Goal: Task Accomplishment & Management: Manage account settings

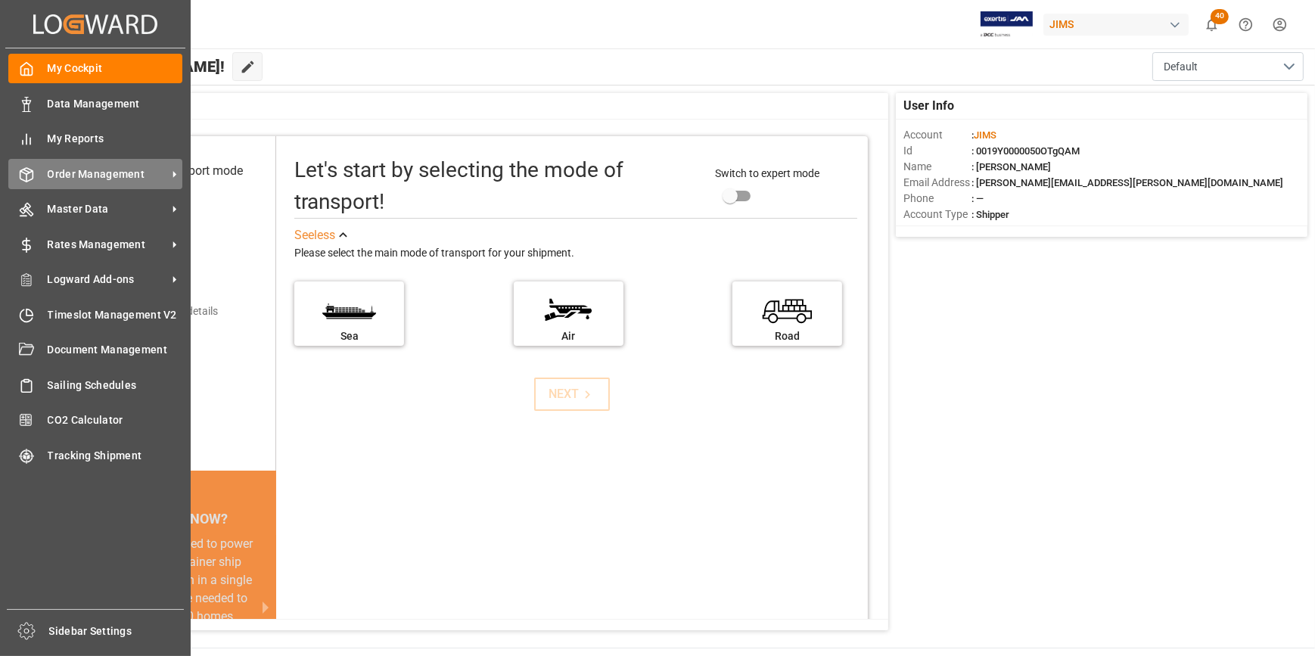
click at [98, 176] on span "Order Management" at bounding box center [108, 175] width 120 height 16
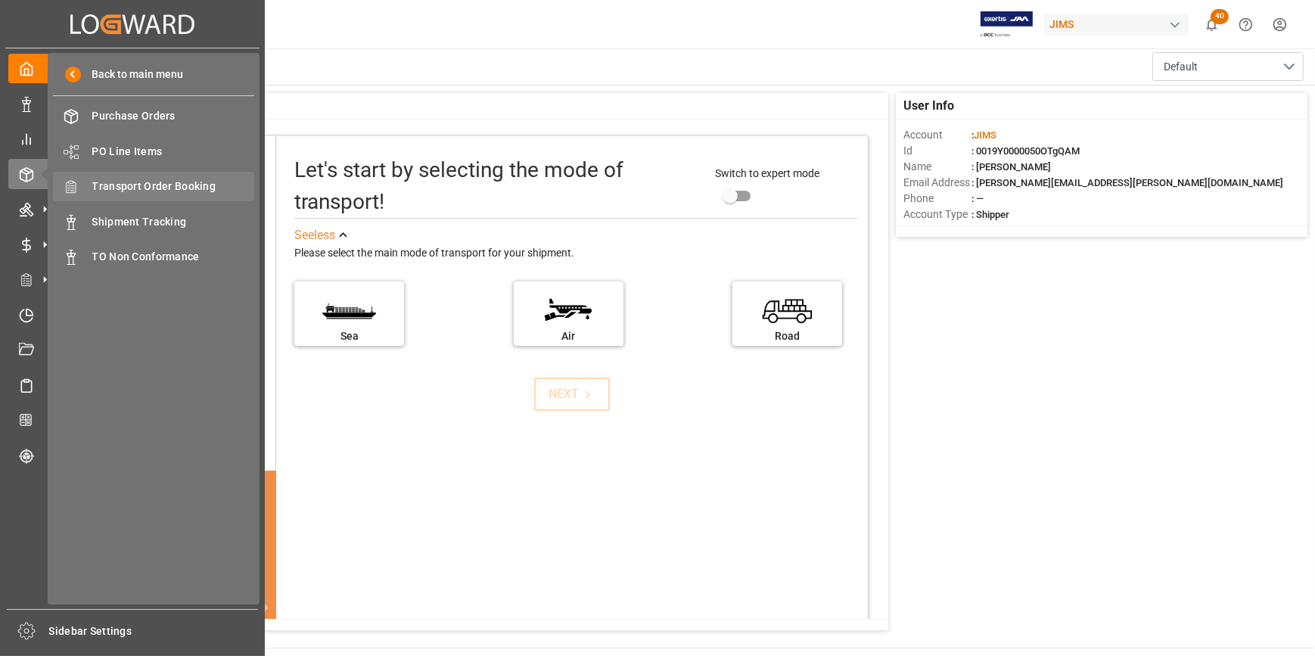
click at [157, 186] on span "Transport Order Booking" at bounding box center [173, 187] width 163 height 16
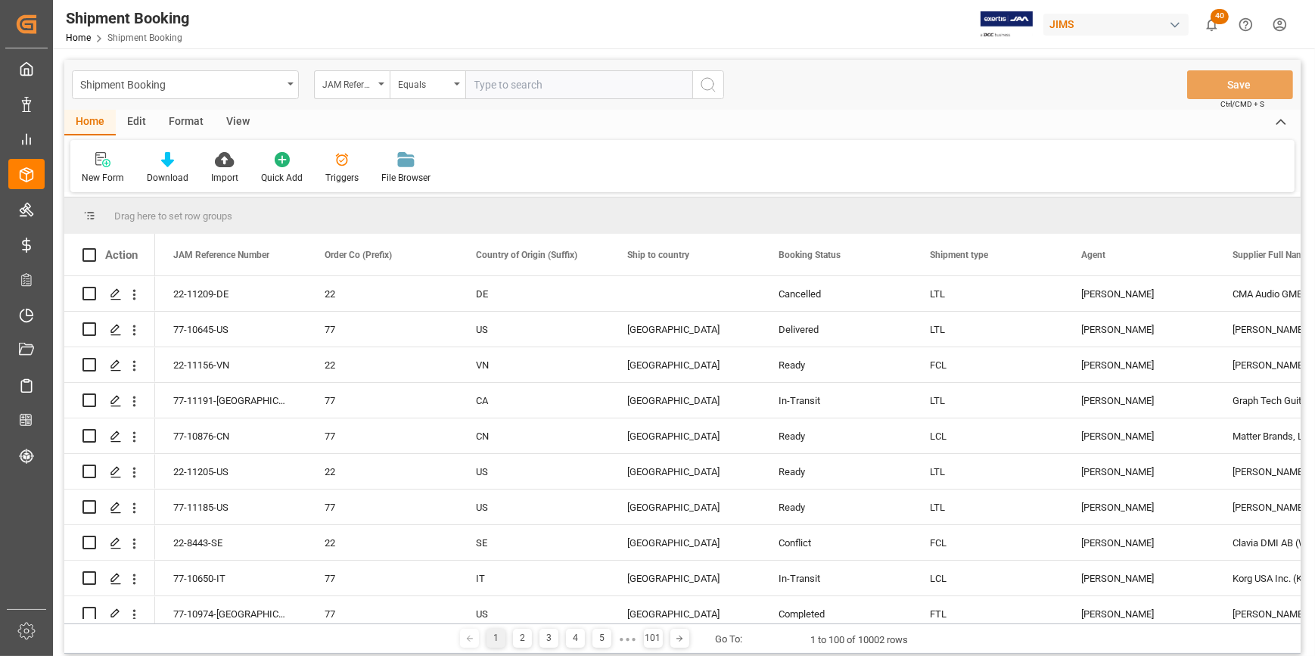
click at [531, 74] on input "text" at bounding box center [578, 84] width 227 height 29
type input "22-10159-JP"
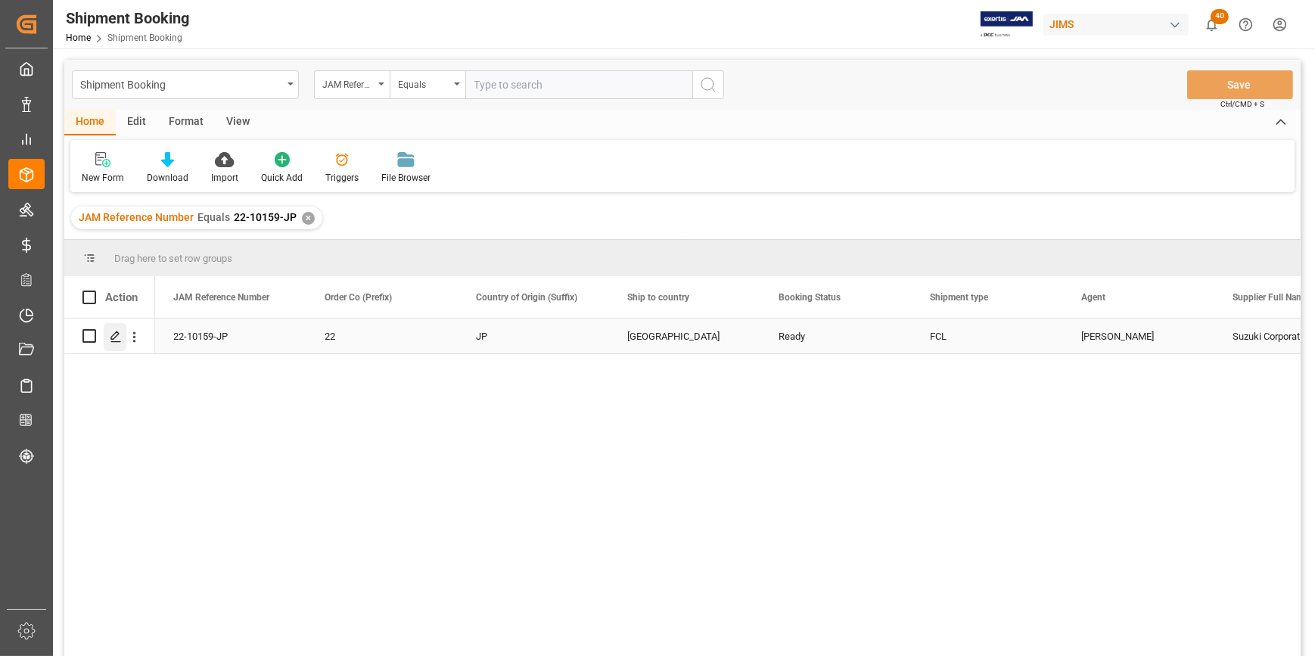
click at [119, 335] on icon "Press SPACE to select this row." at bounding box center [116, 337] width 12 height 12
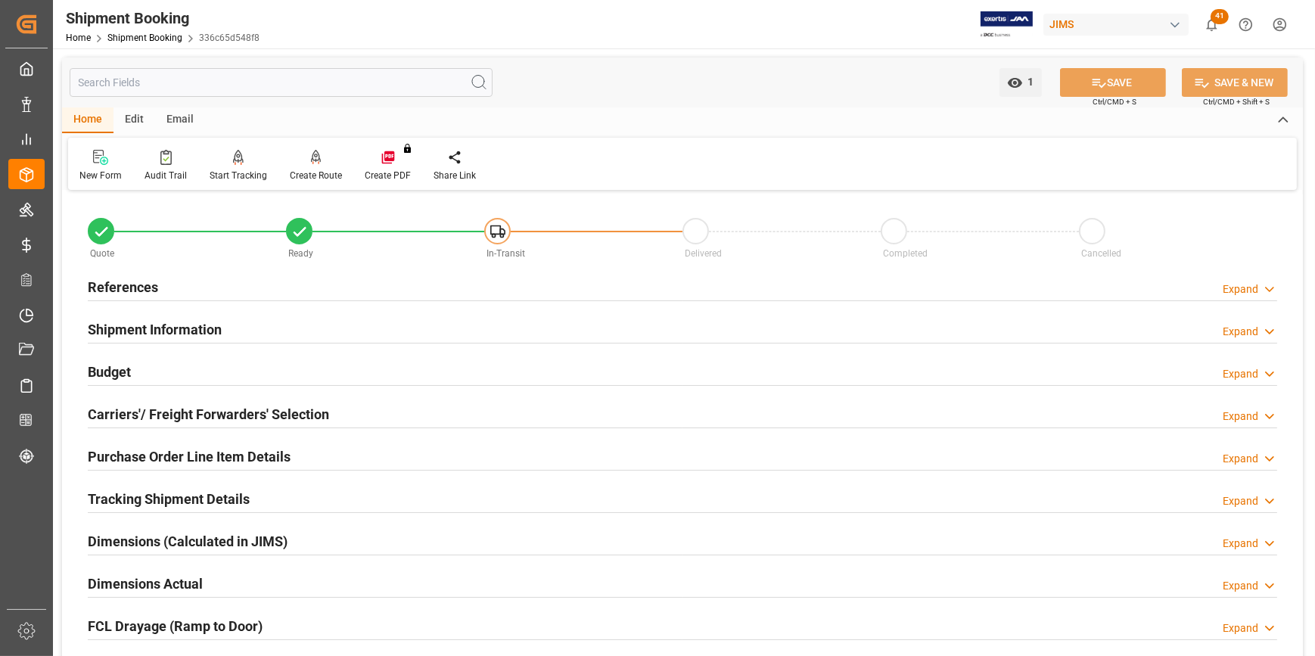
type input "1"
type input "71"
type input "[DATE]"
click at [126, 273] on div "References" at bounding box center [123, 286] width 70 height 29
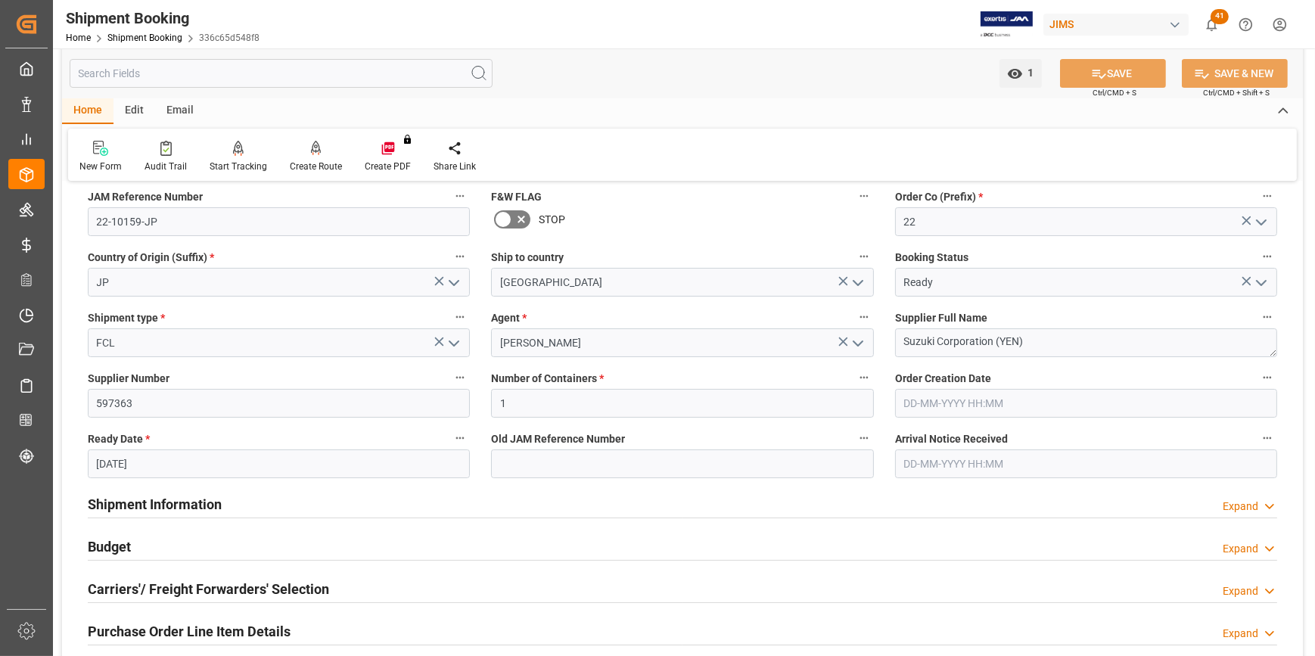
scroll to position [206, 0]
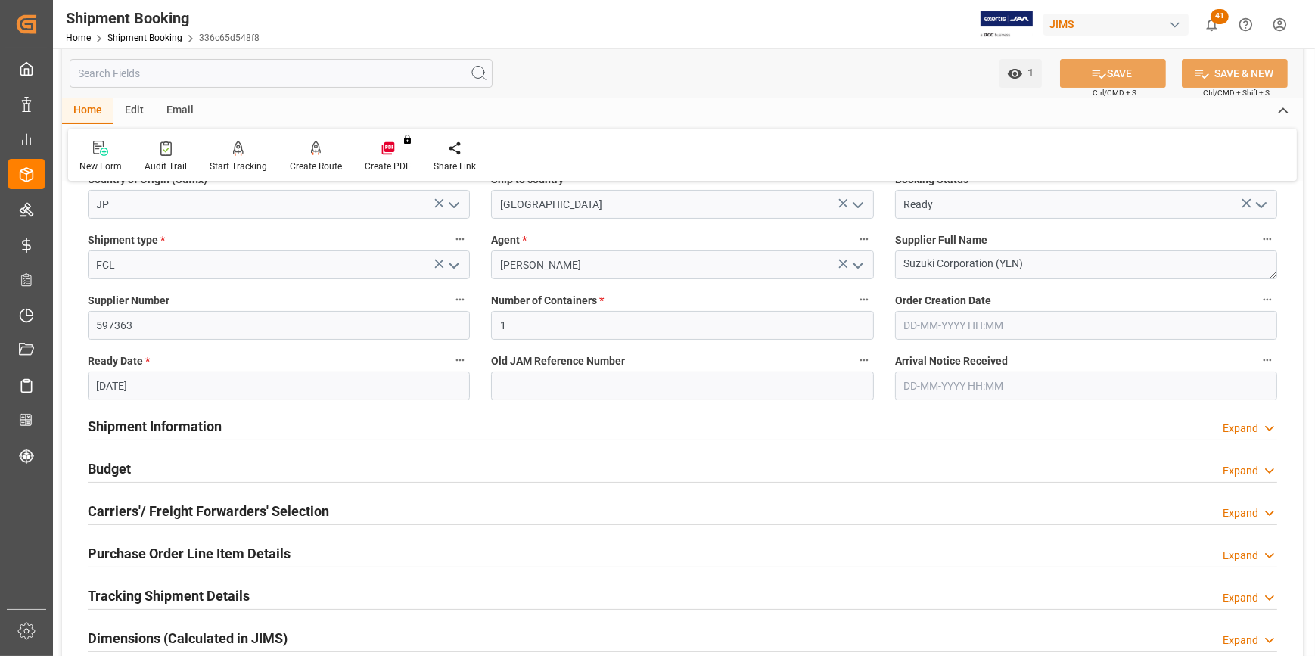
click at [128, 425] on h2 "Shipment Information" at bounding box center [155, 426] width 134 height 20
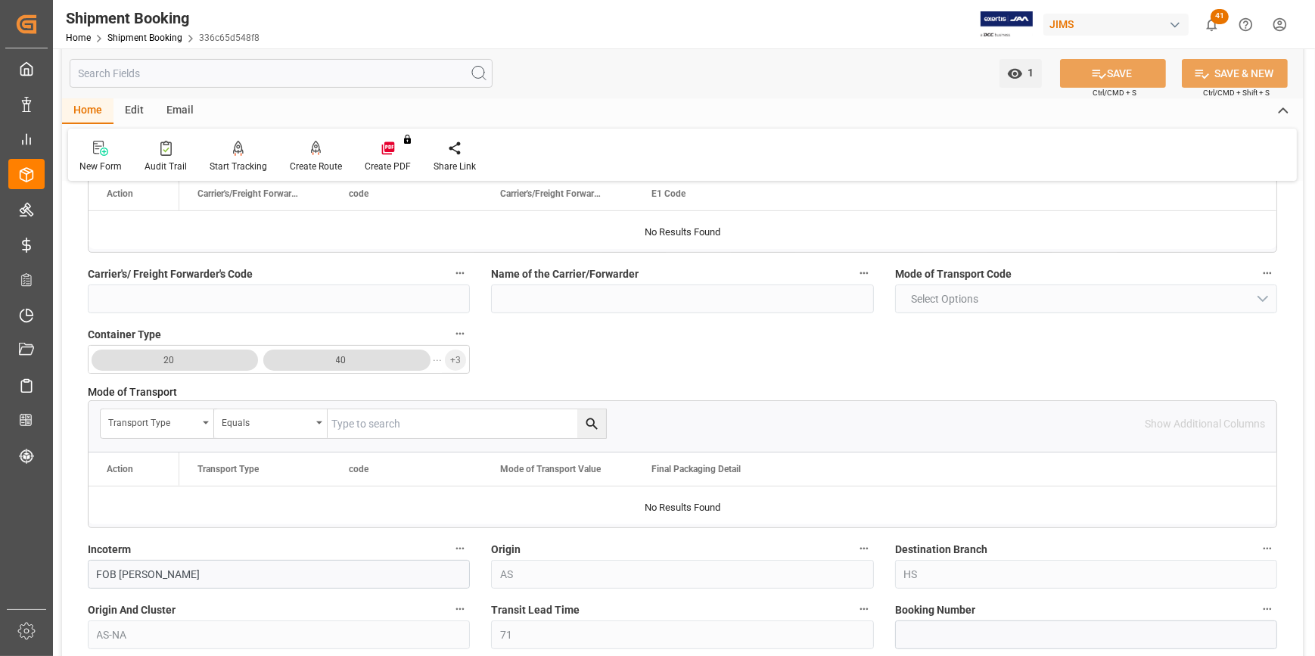
scroll to position [688, 0]
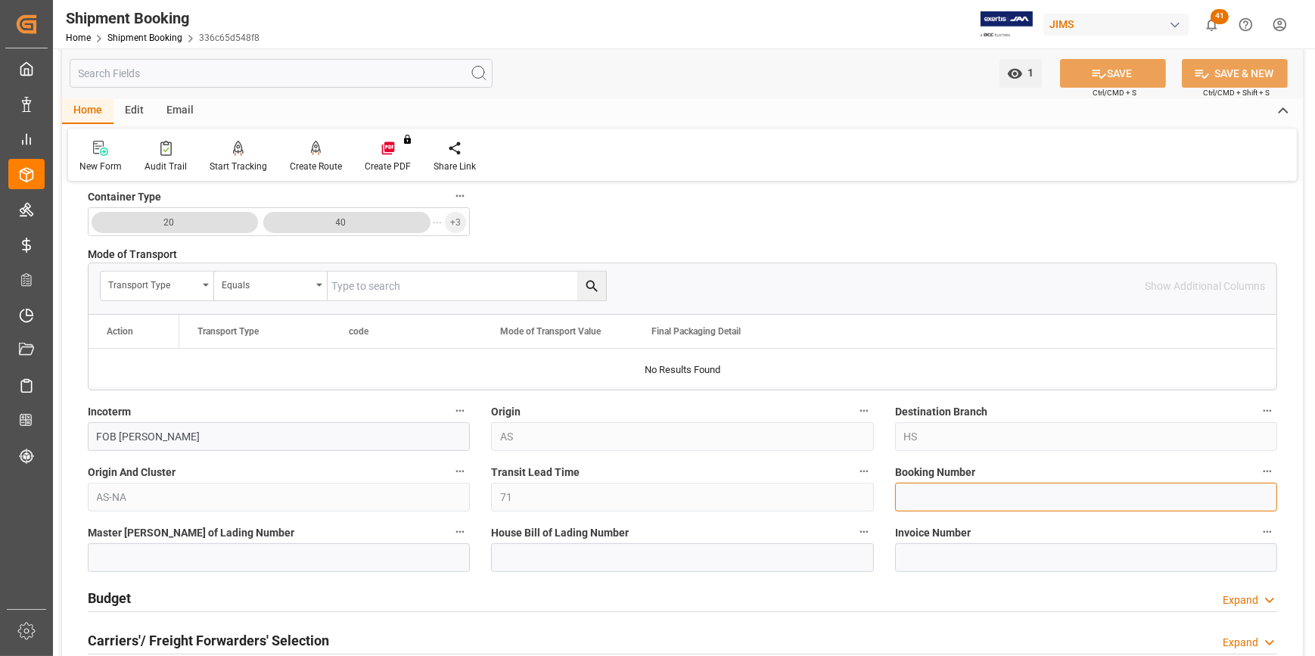
click at [959, 506] on input at bounding box center [1086, 497] width 382 height 29
click at [922, 496] on input at bounding box center [1086, 497] width 382 height 29
paste input "025500048629"
type input "025500048629"
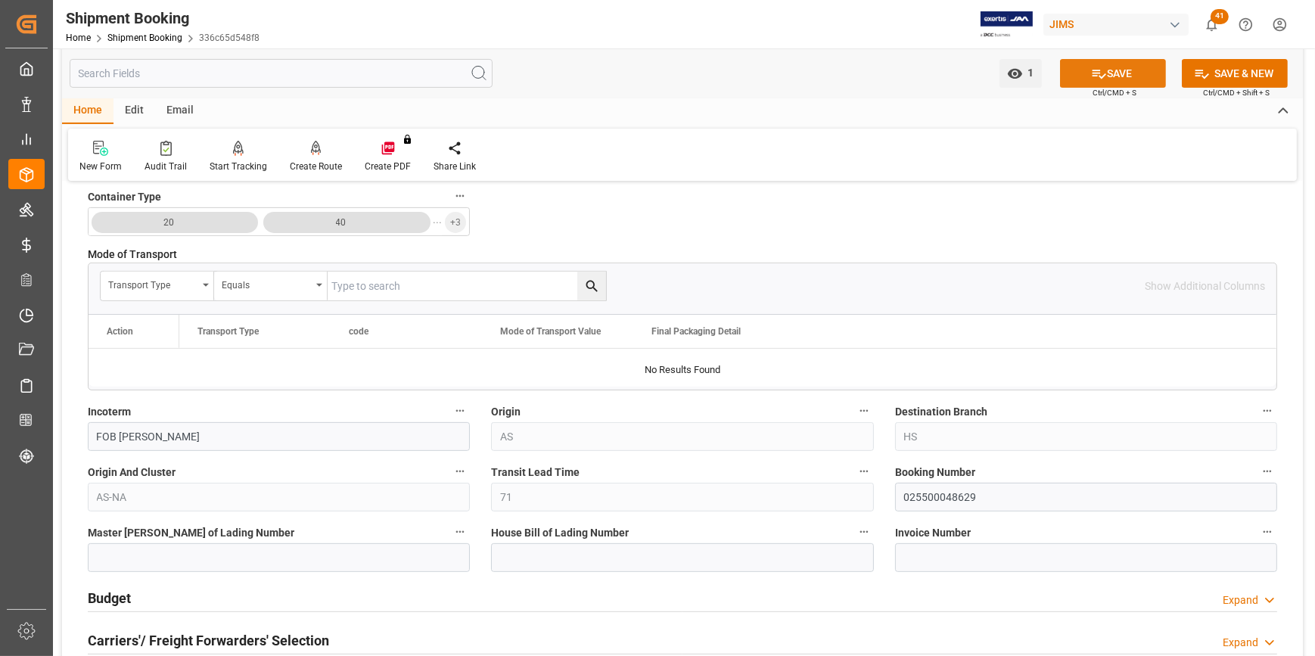
click at [1095, 76] on icon at bounding box center [1099, 74] width 16 height 16
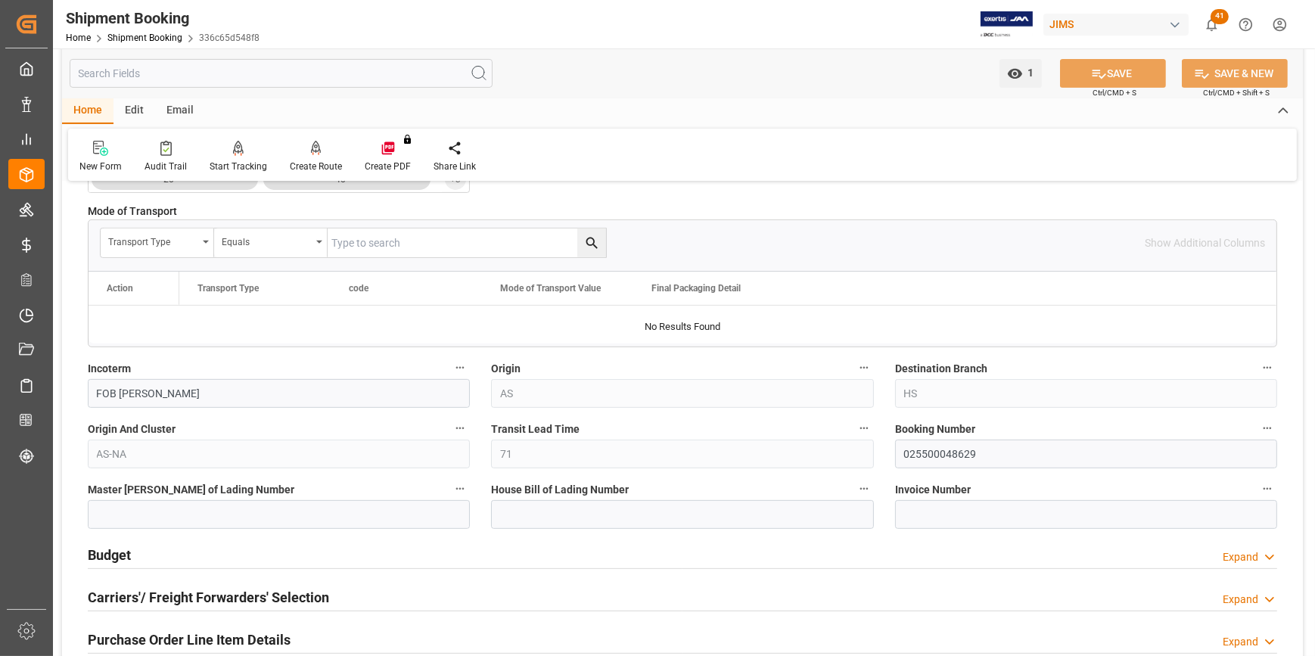
scroll to position [825, 0]
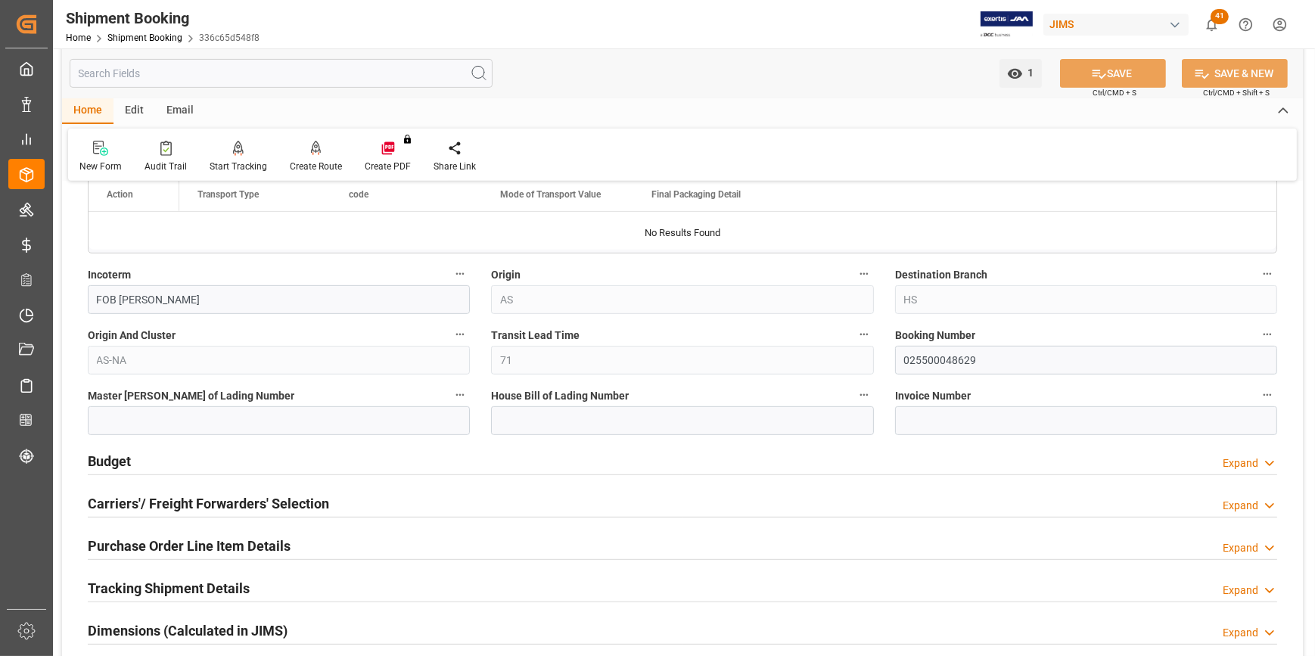
click at [104, 463] on h2 "Budget" at bounding box center [109, 461] width 43 height 20
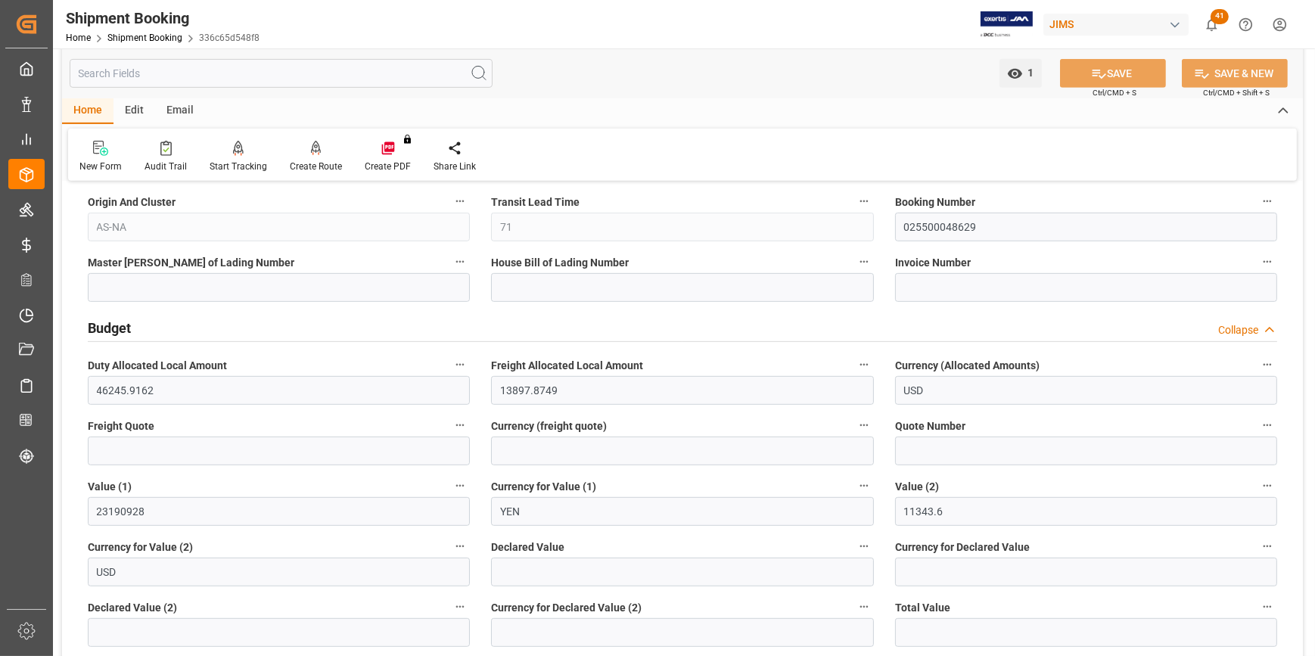
scroll to position [963, 0]
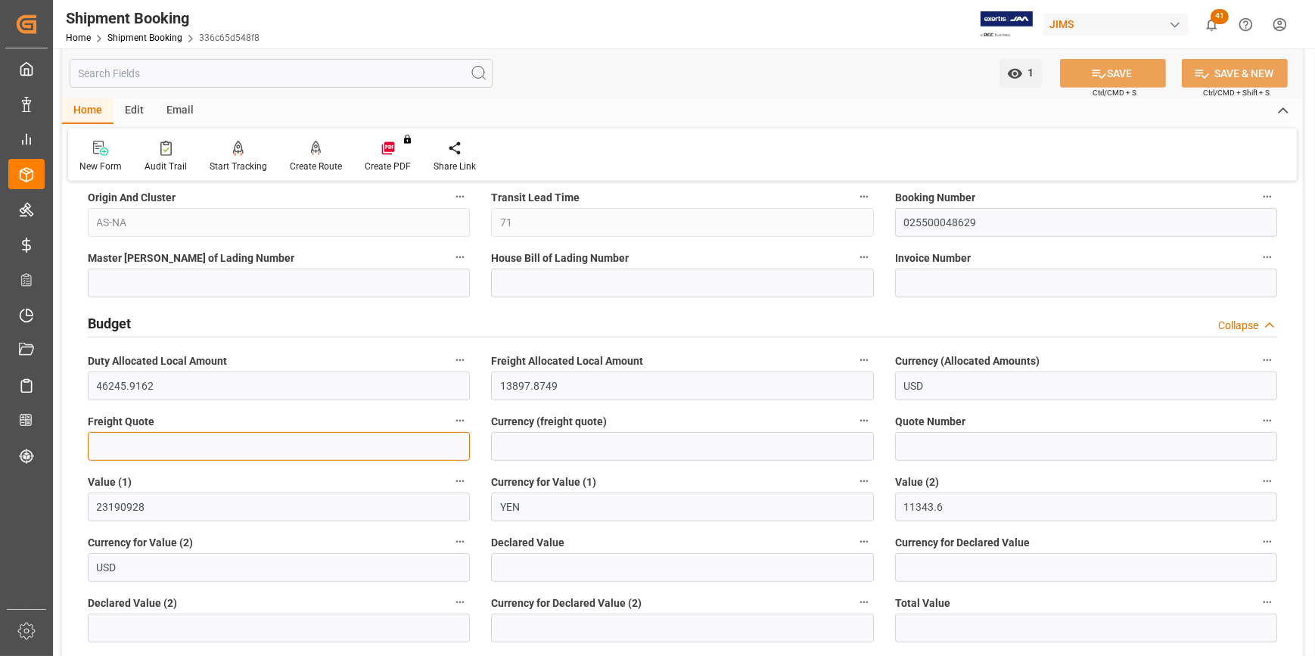
click at [98, 450] on input "text" at bounding box center [279, 446] width 382 height 29
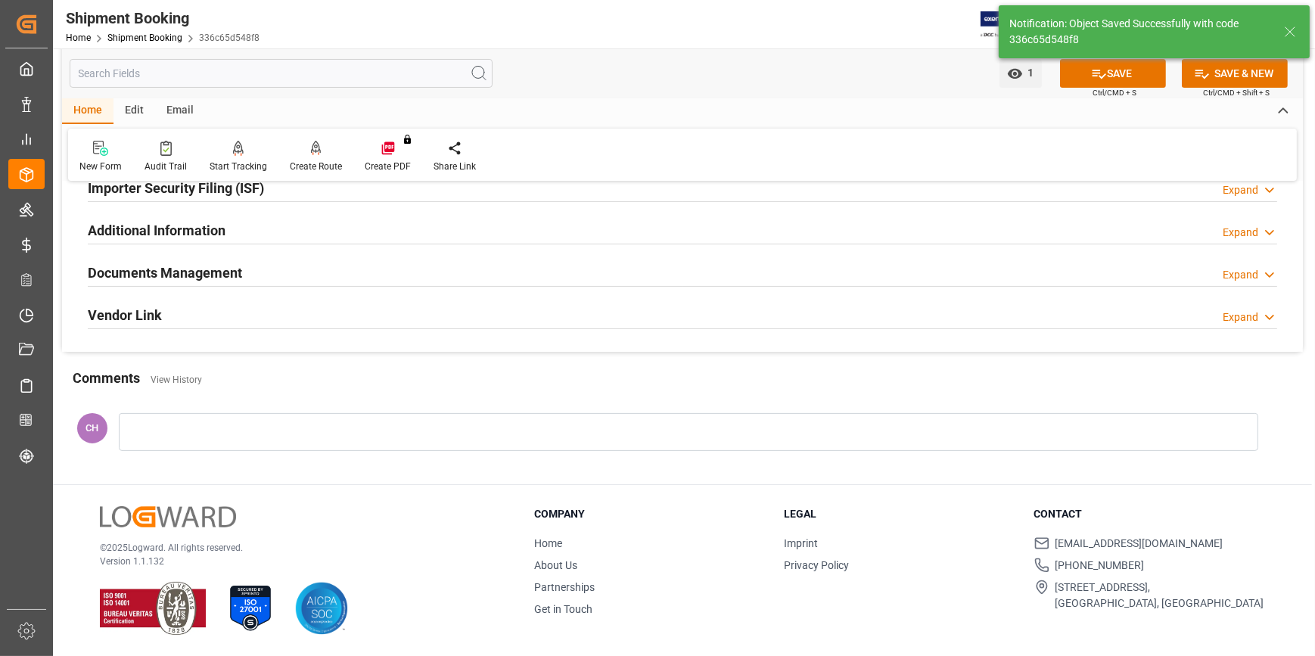
scroll to position [49, 0]
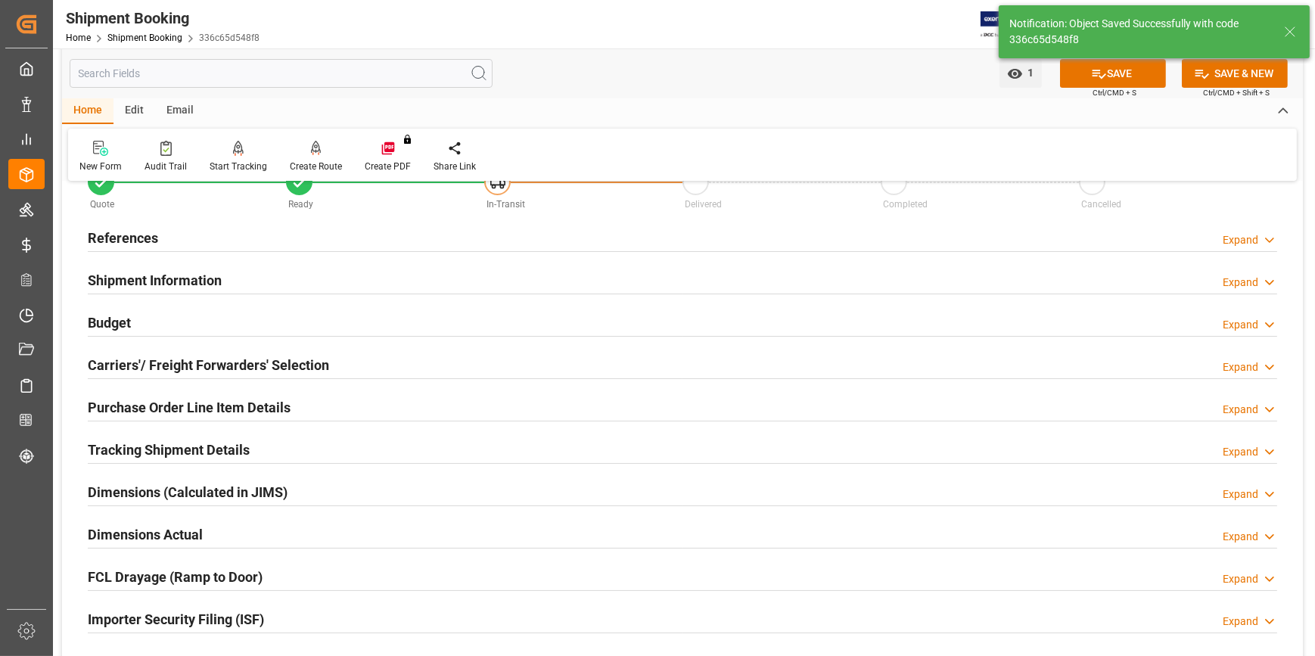
click at [127, 318] on h2 "Budget" at bounding box center [109, 323] width 43 height 20
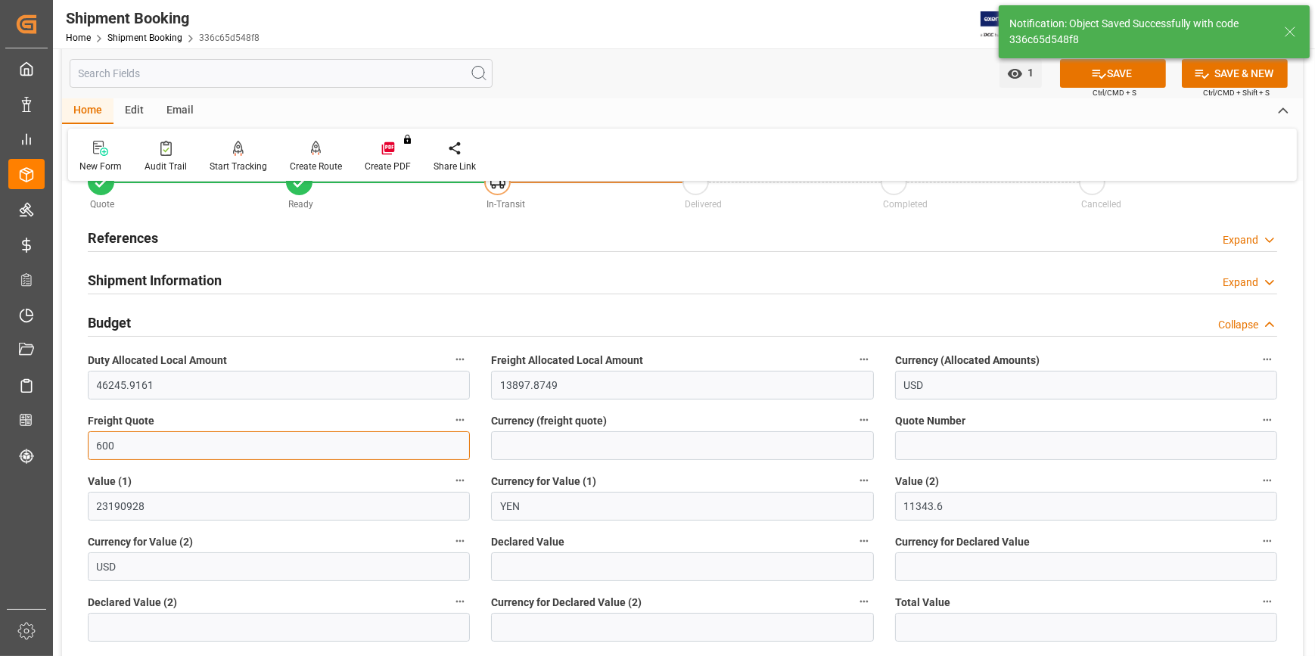
click at [129, 447] on input "600" at bounding box center [279, 445] width 382 height 29
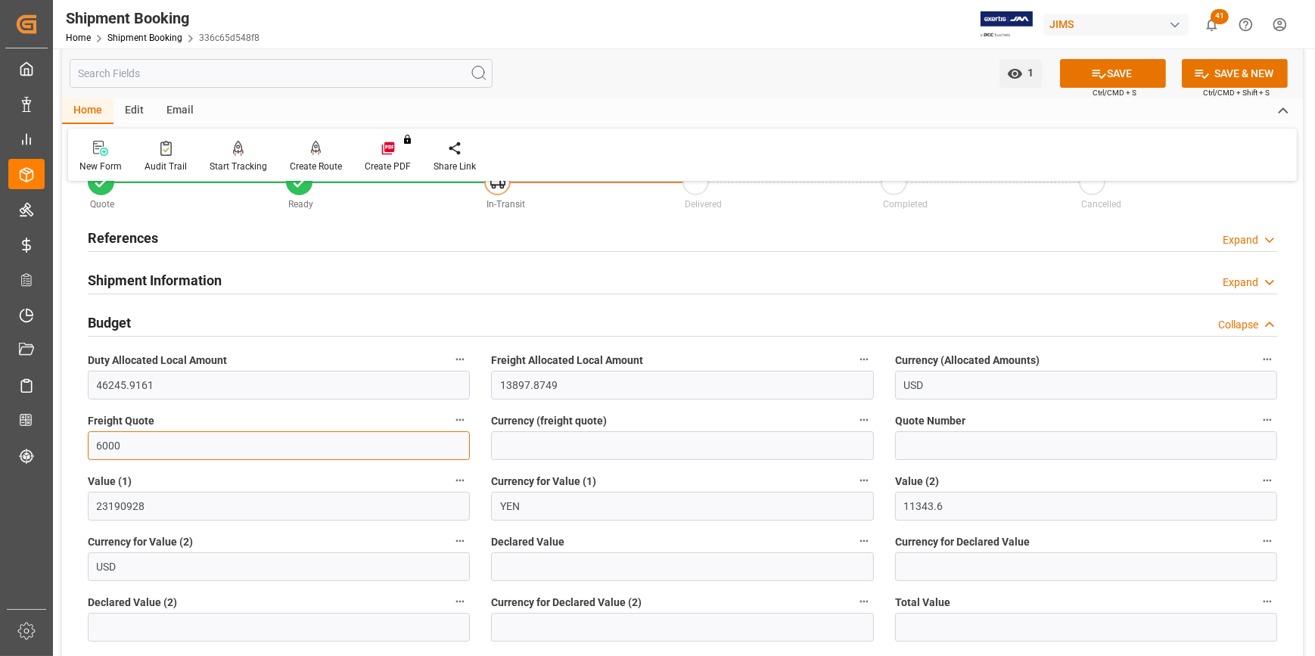
type input "6000"
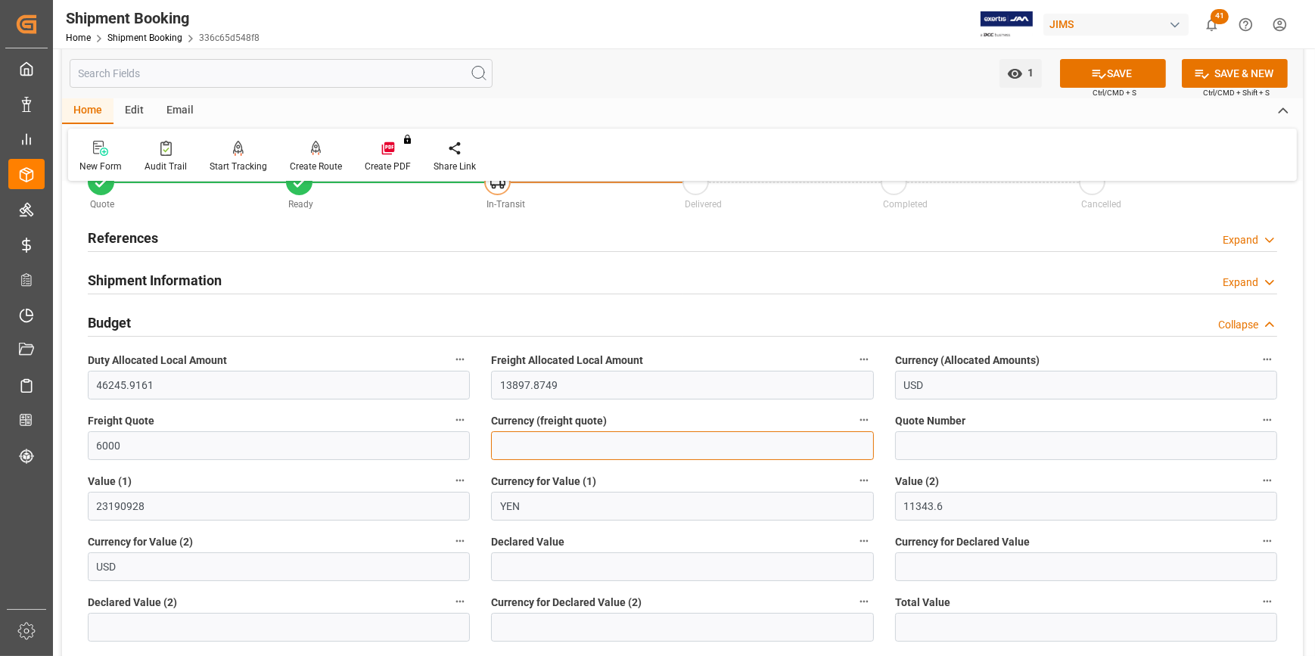
click at [521, 443] on input at bounding box center [682, 445] width 382 height 29
type input "USD"
click at [1130, 76] on button "SAVE" at bounding box center [1113, 73] width 106 height 29
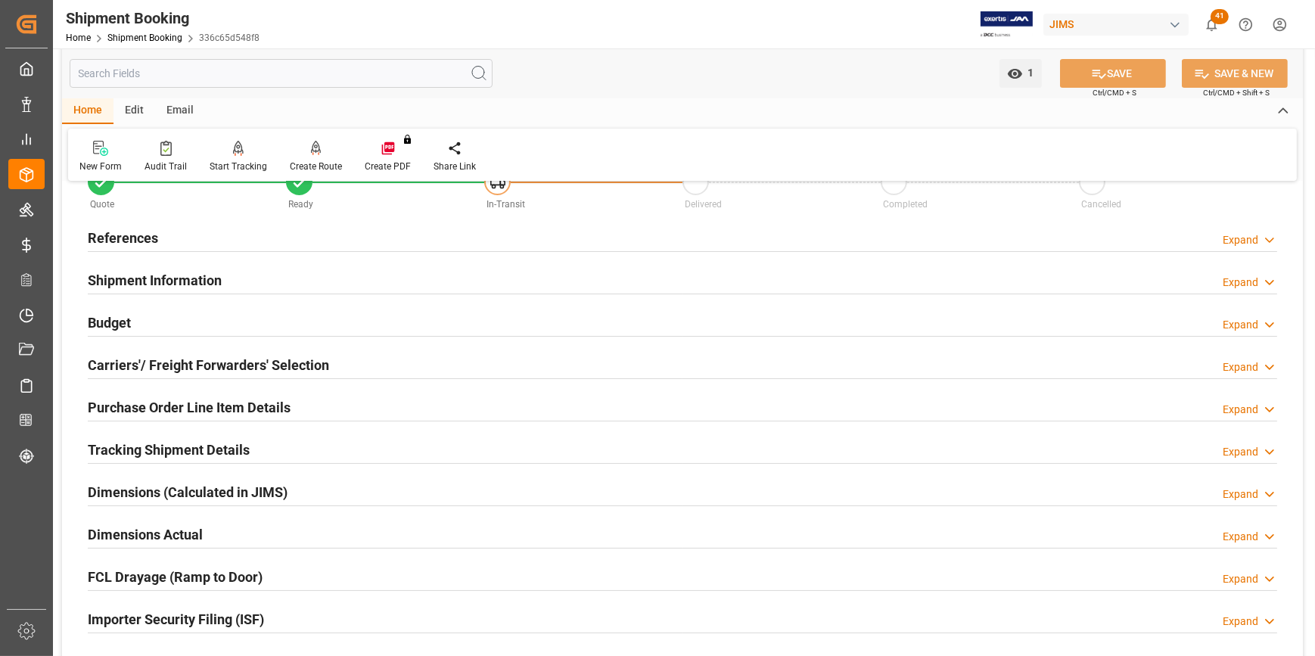
scroll to position [0, 0]
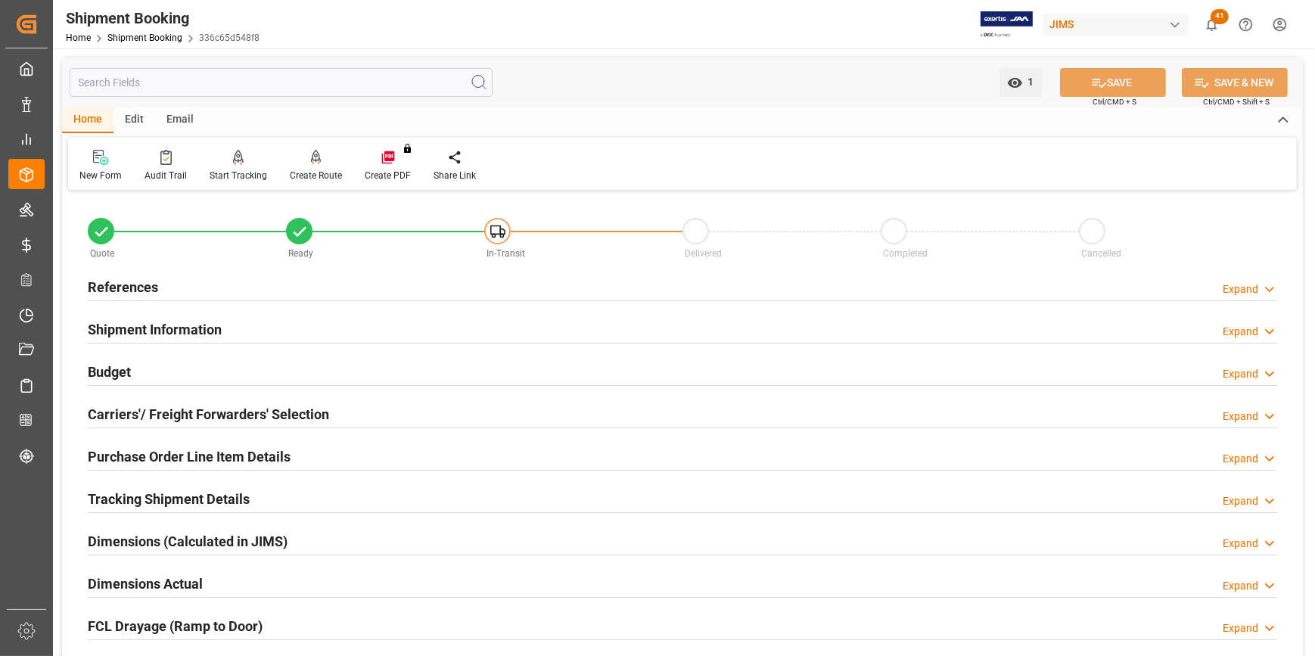
click at [129, 500] on h2 "Tracking Shipment Details" at bounding box center [169, 499] width 162 height 20
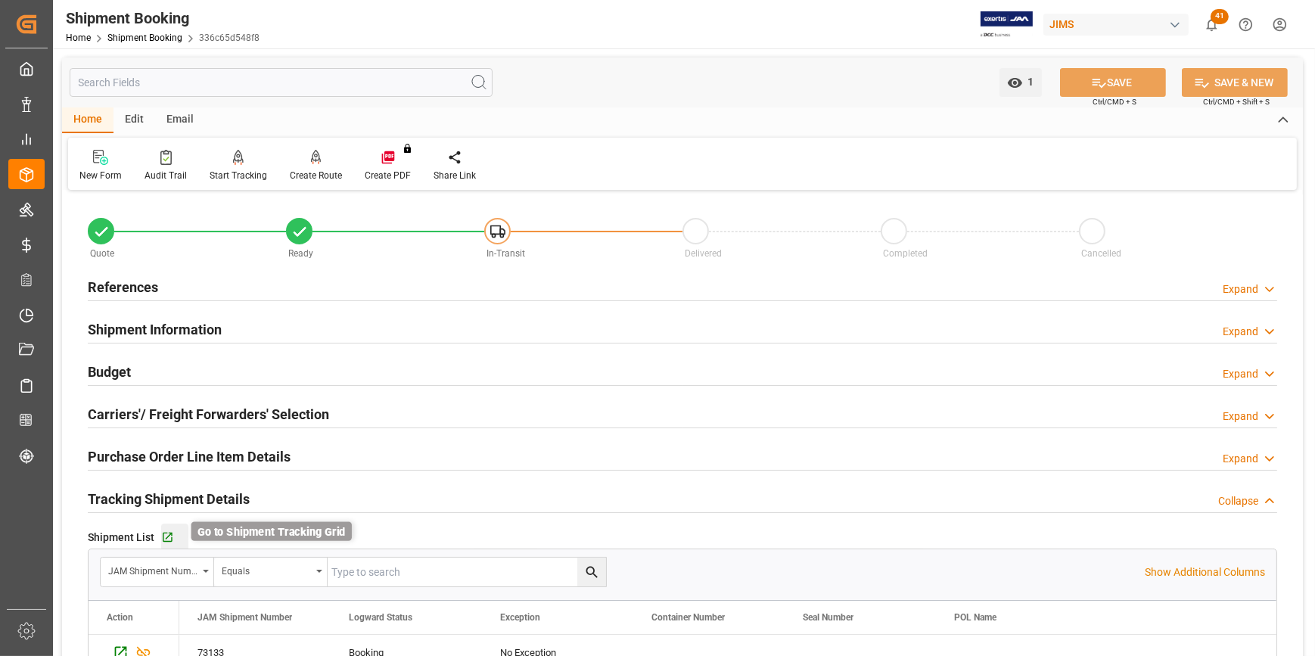
click at [164, 531] on icon "button" at bounding box center [167, 537] width 13 height 13
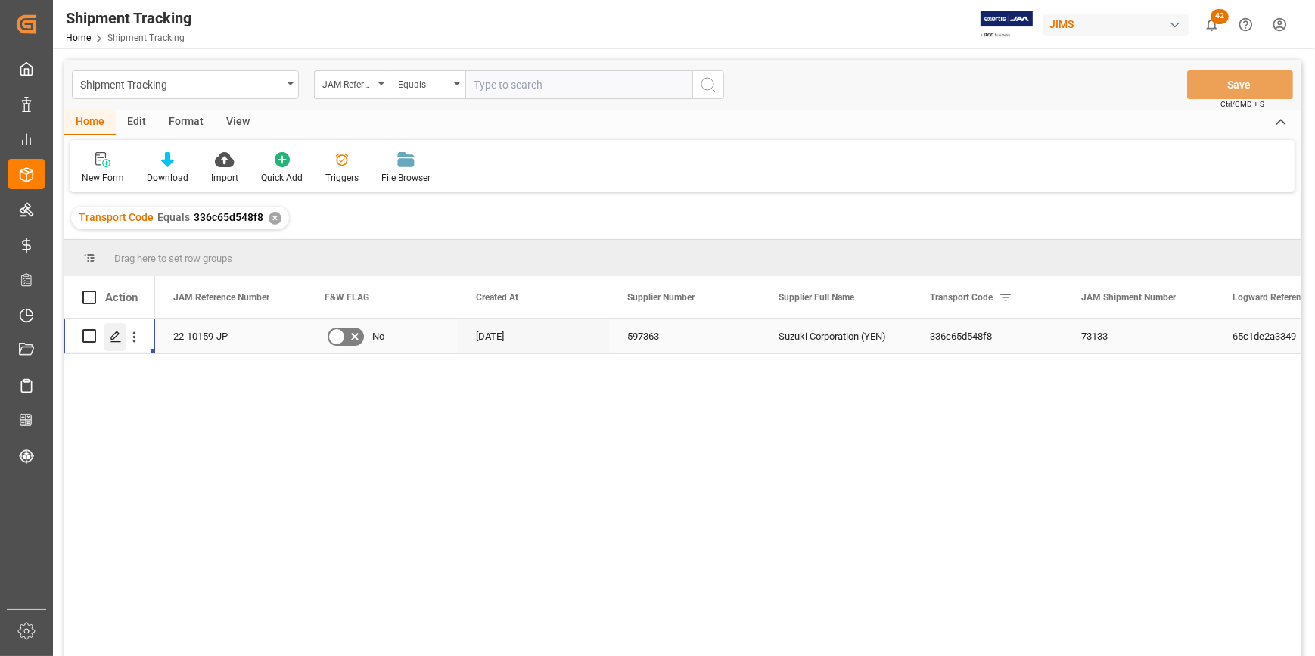
click at [107, 340] on div "Press SPACE to select this row." at bounding box center [115, 337] width 23 height 28
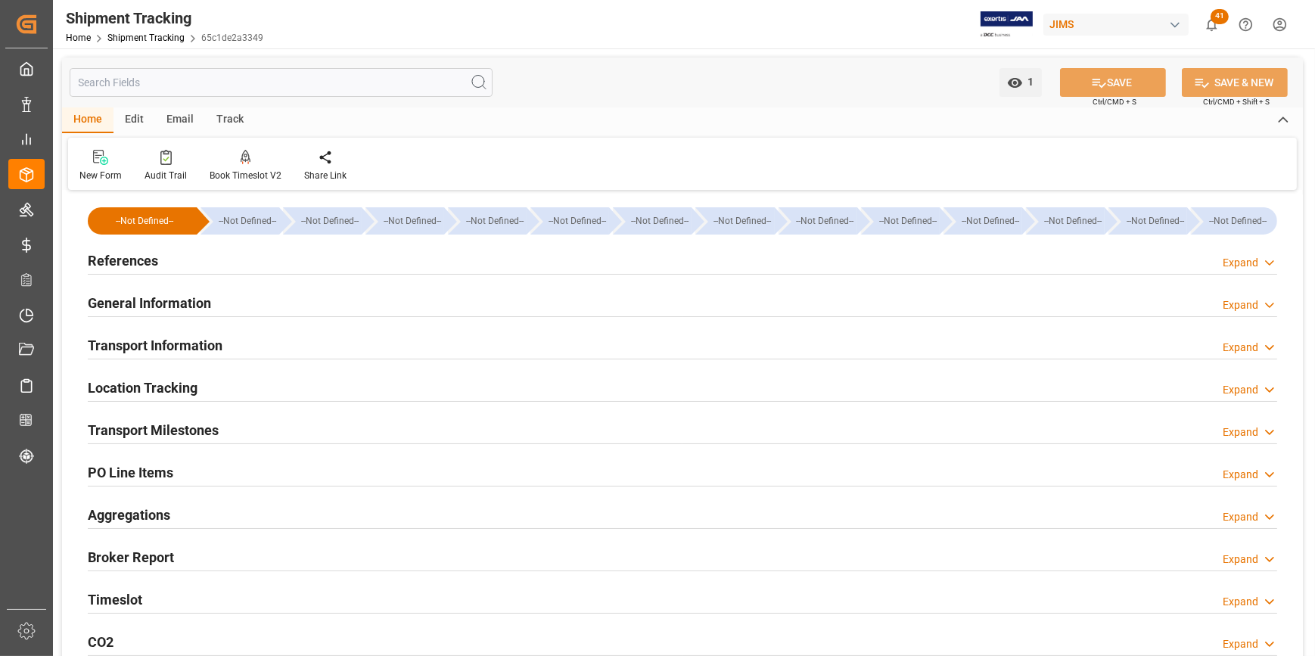
type input "30-09-2025 00:00"
click at [159, 430] on h2 "Transport Milestones" at bounding box center [153, 430] width 131 height 20
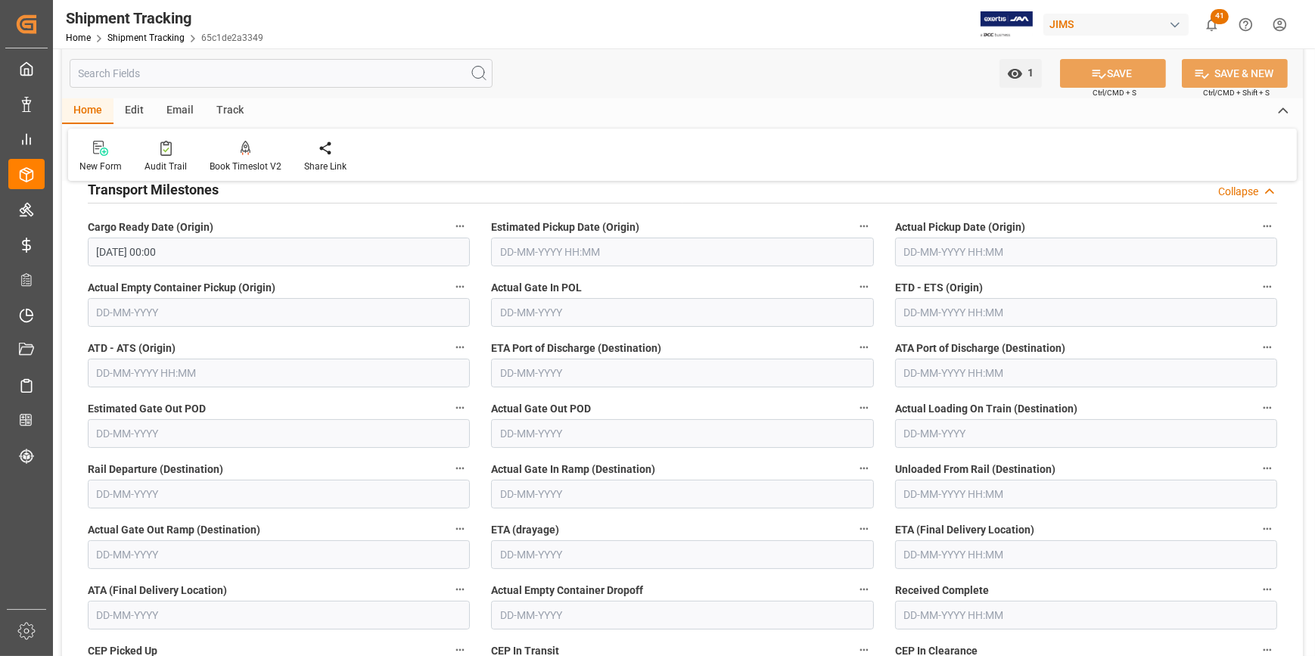
scroll to position [275, 0]
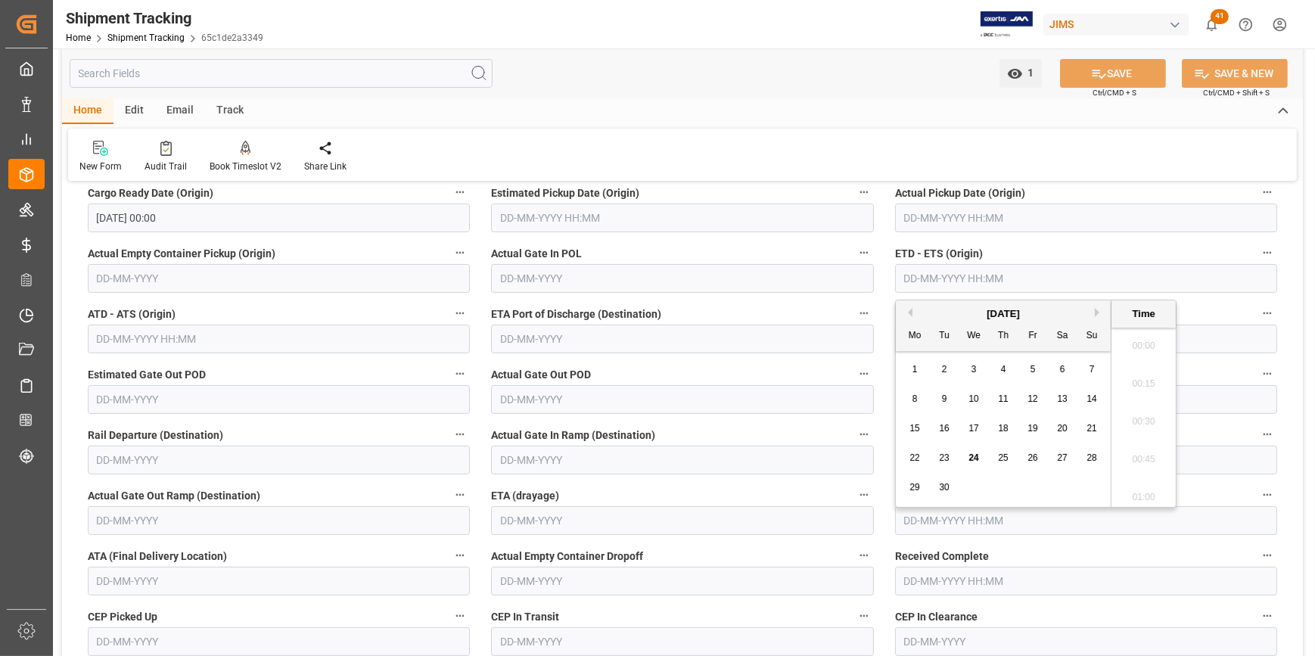
click at [952, 274] on input "text" at bounding box center [1086, 278] width 382 height 29
drag, startPoint x: 484, startPoint y: 210, endPoint x: 520, endPoint y: 213, distance: 35.6
click at [484, 210] on div "Estimated Pickup Date (Origin)" at bounding box center [682, 207] width 403 height 61
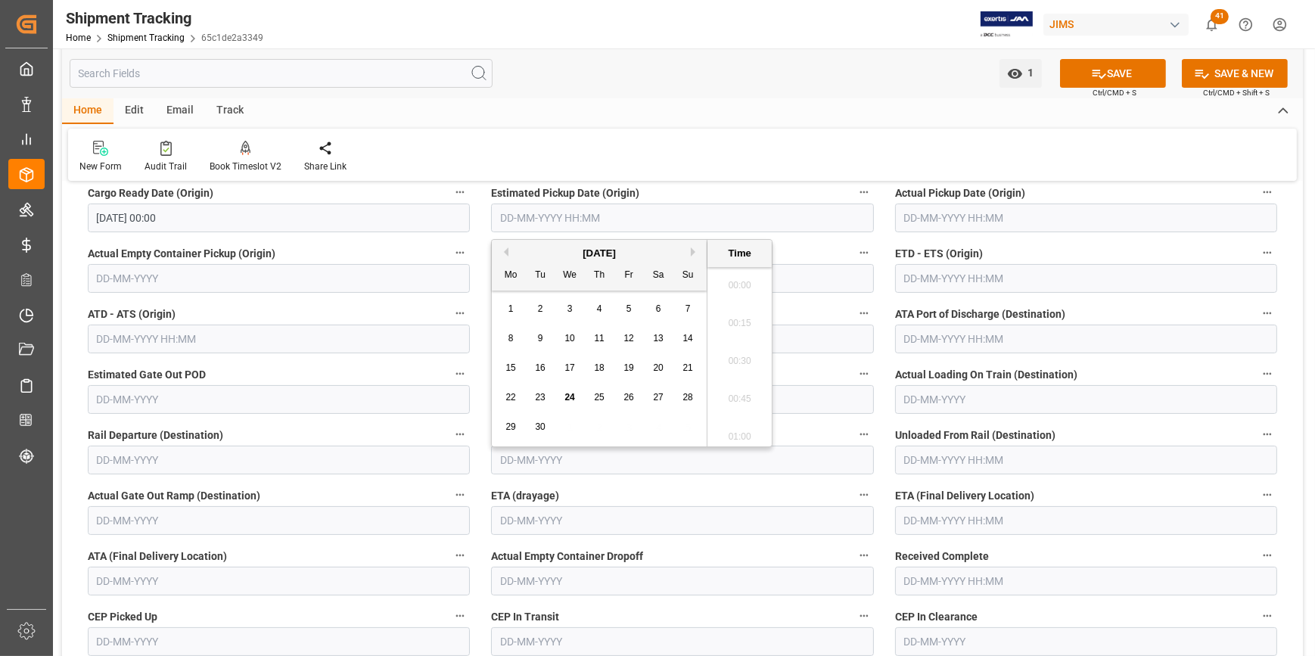
click at [520, 213] on input "text" at bounding box center [682, 218] width 382 height 29
click at [954, 241] on div "ETD - ETS (Origin)" at bounding box center [1086, 268] width 403 height 61
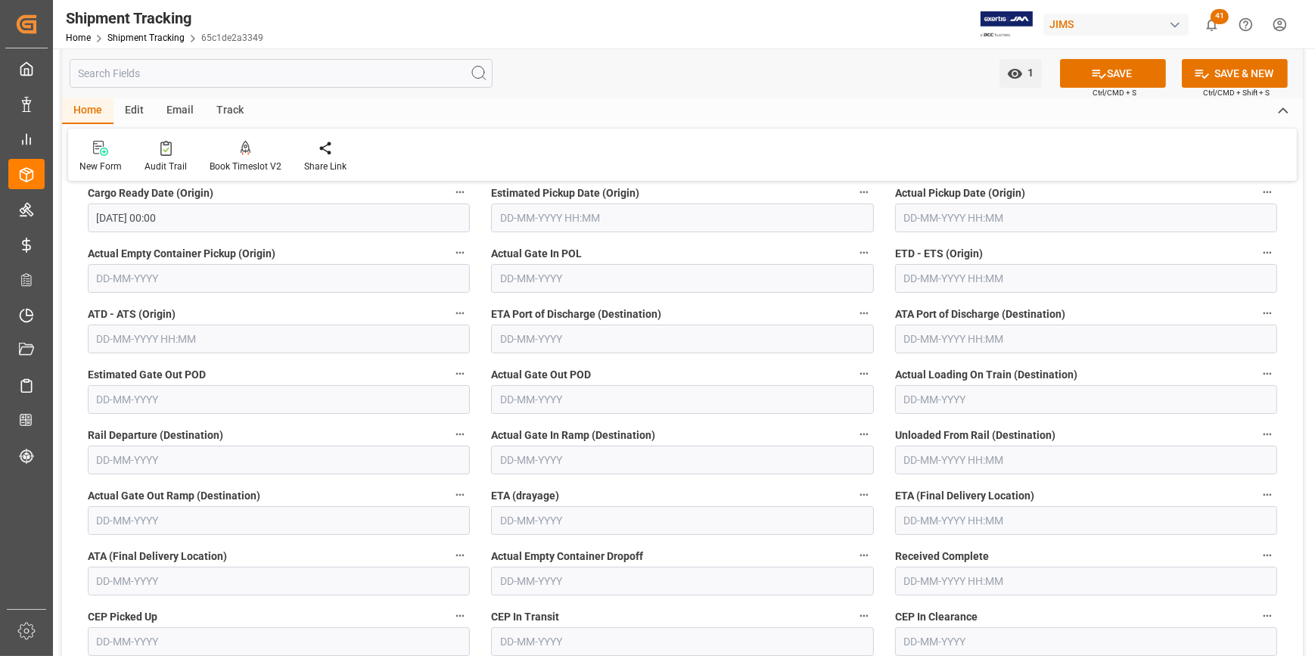
click at [893, 269] on div "ETD - ETS (Origin)" at bounding box center [1086, 268] width 403 height 61
click at [909, 282] on input "text" at bounding box center [1086, 278] width 382 height 29
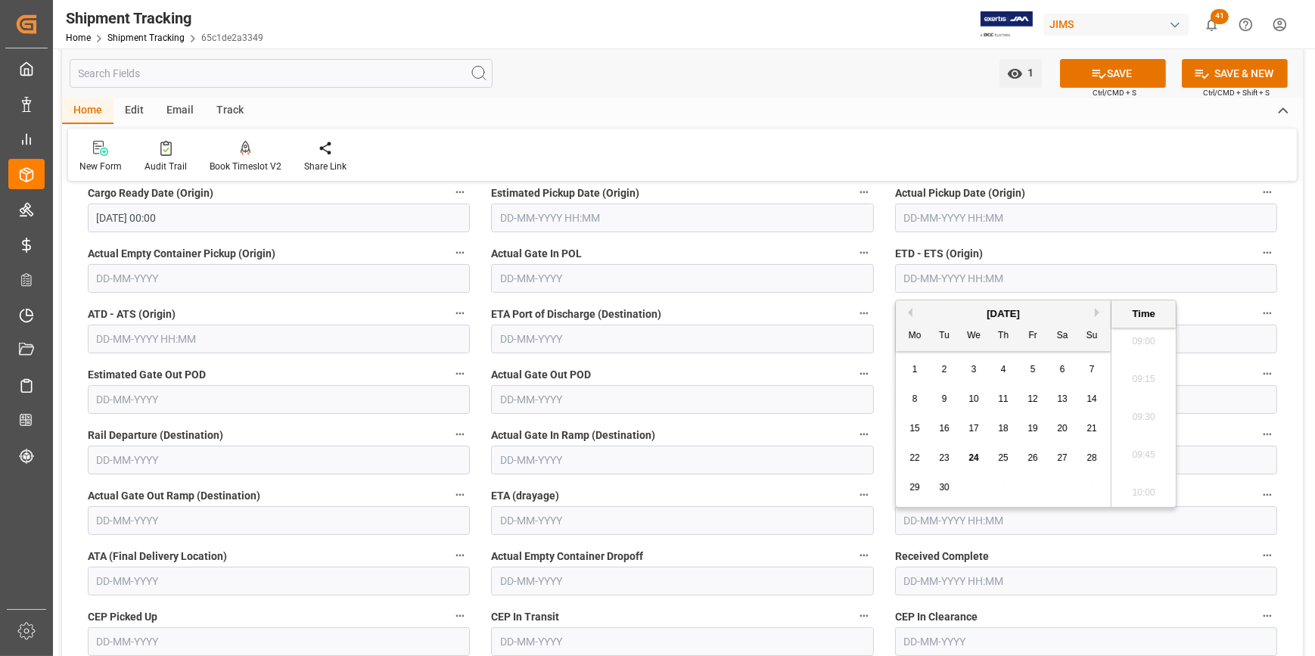
click at [1096, 310] on button "Next Month" at bounding box center [1099, 312] width 9 height 9
click at [1061, 462] on span "25" at bounding box center [1062, 458] width 10 height 11
type input "25-10-2025 00:00"
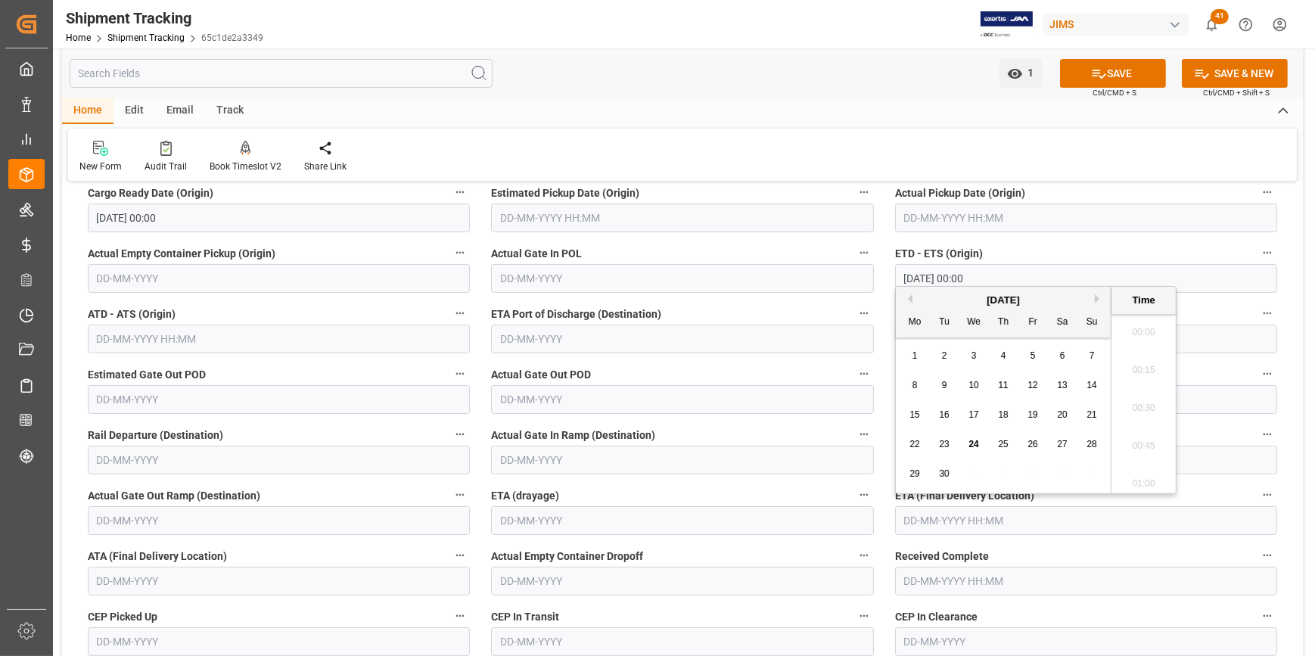
click at [979, 519] on input "text" at bounding box center [1086, 520] width 382 height 29
click at [786, 370] on label "Actual Gate Out POD" at bounding box center [682, 374] width 382 height 21
click at [854, 370] on button "Actual Gate Out POD" at bounding box center [864, 374] width 20 height 20
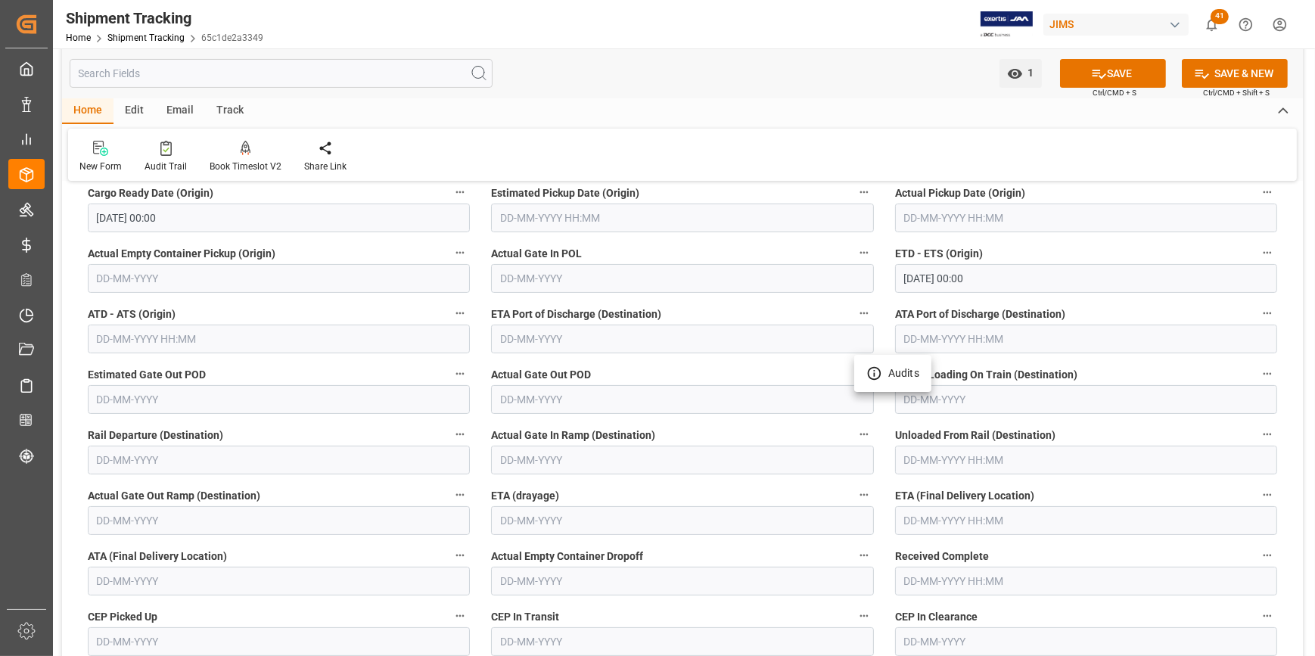
click at [928, 522] on div at bounding box center [657, 328] width 1315 height 656
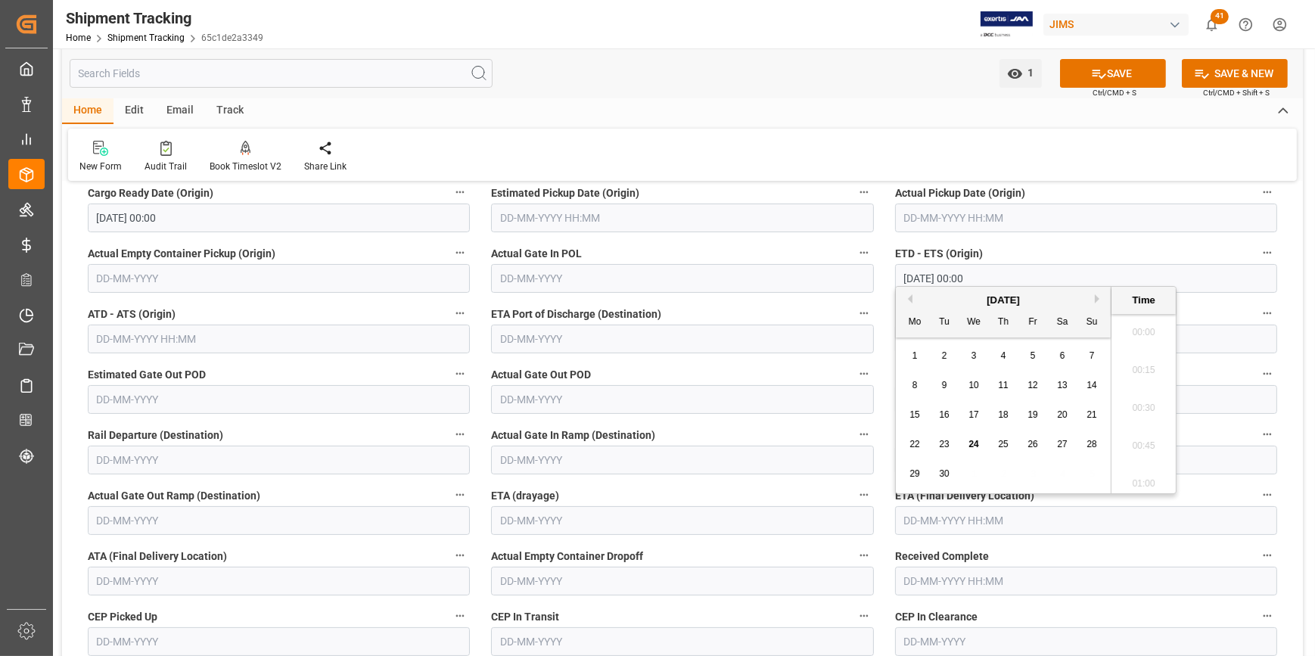
click at [914, 517] on input "text" at bounding box center [1086, 520] width 382 height 29
click at [1092, 302] on div "September 2025" at bounding box center [1003, 300] width 215 height 15
click at [1097, 300] on button "Next Month" at bounding box center [1099, 298] width 9 height 9
click at [918, 417] on span "10" at bounding box center [915, 414] width 10 height 11
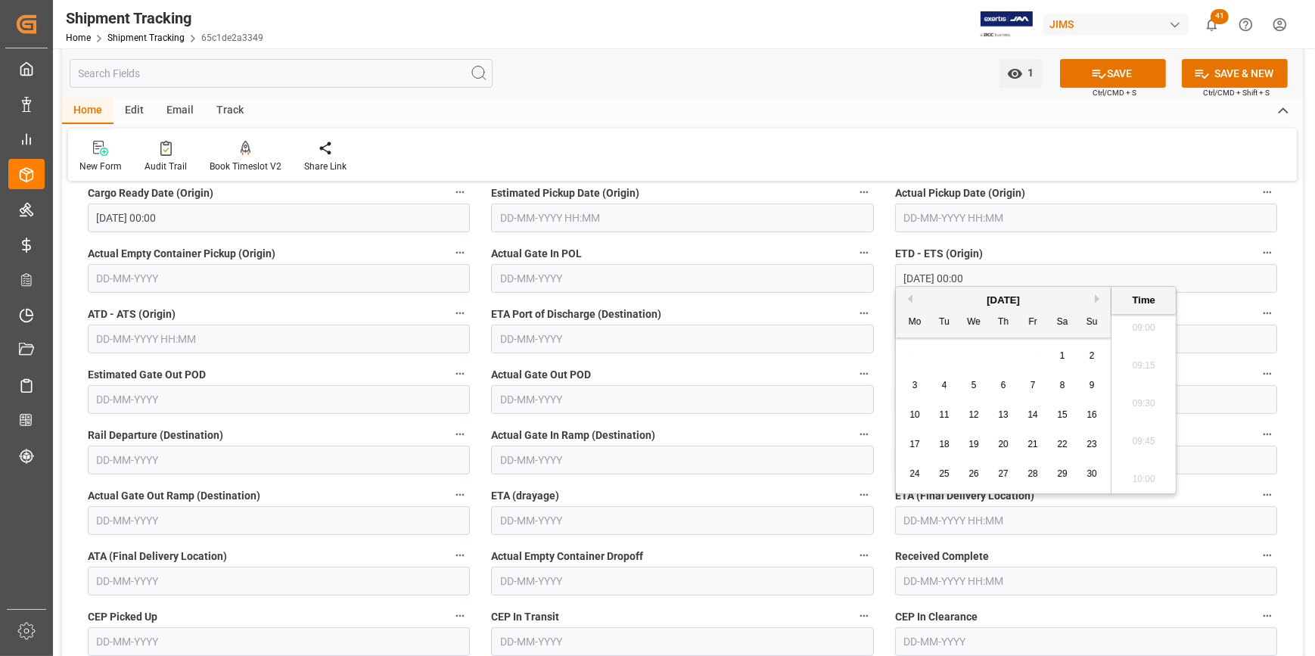
type input "10-11-2025 00:00"
click at [1123, 68] on button "SAVE" at bounding box center [1113, 73] width 106 height 29
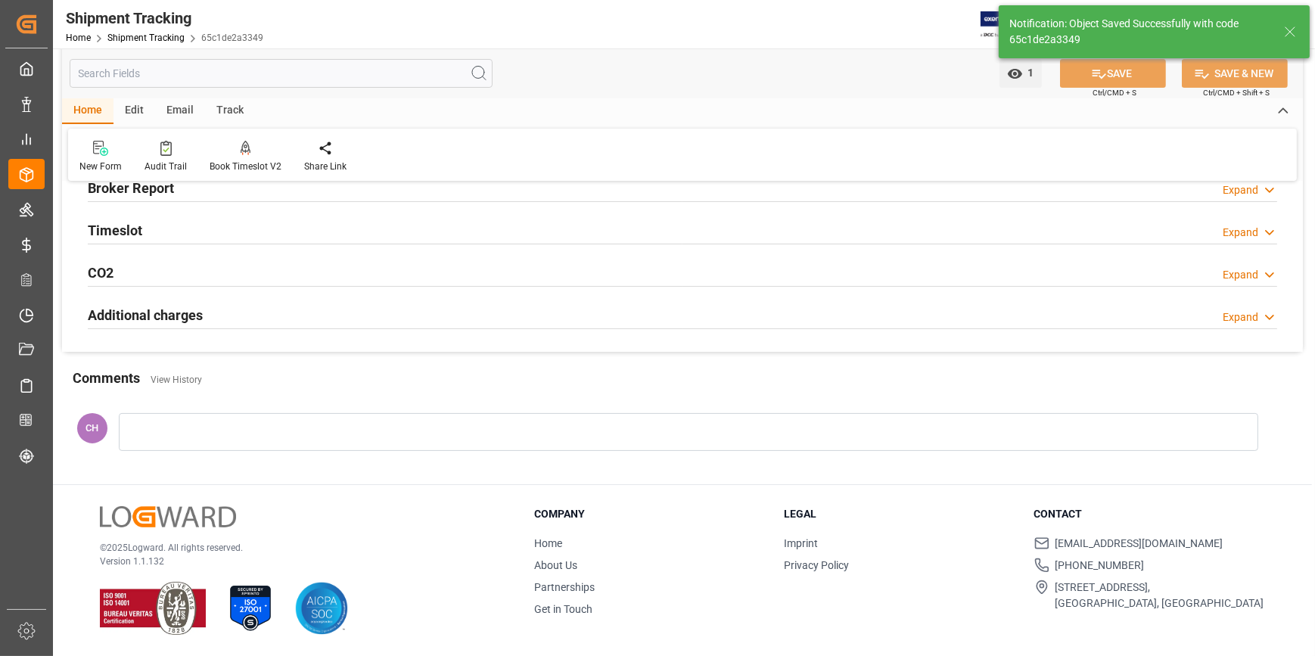
scroll to position [82, 0]
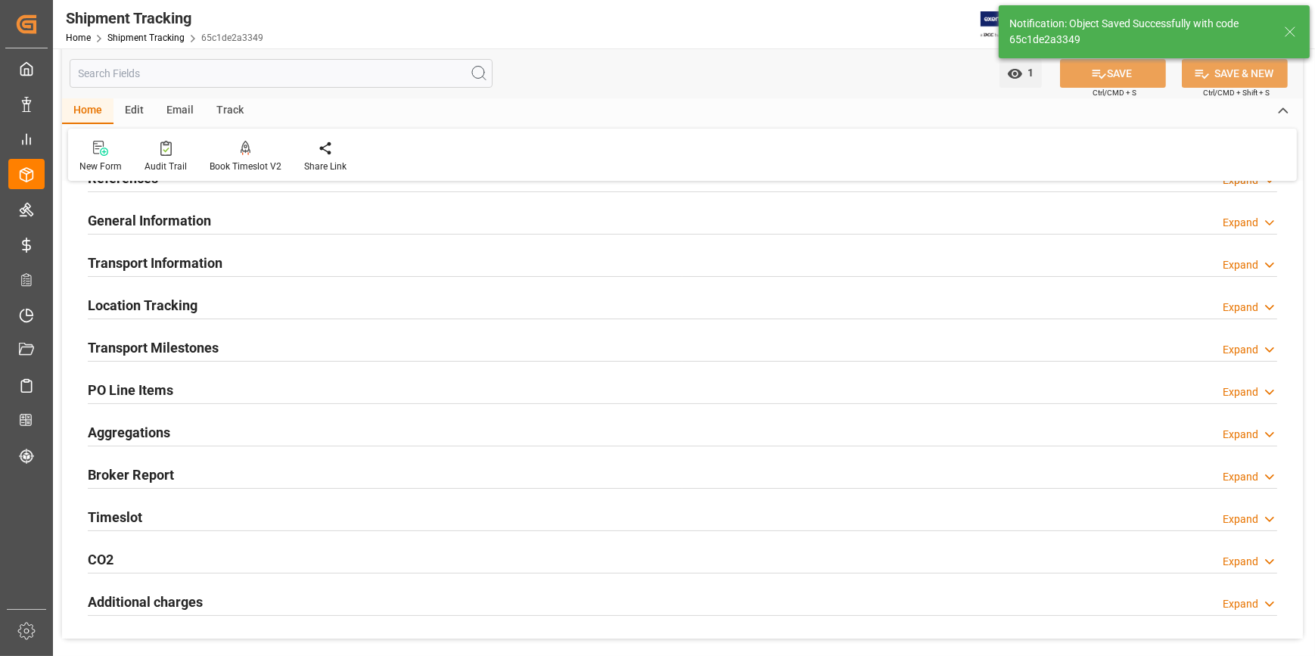
click at [161, 391] on h2 "PO Line Items" at bounding box center [131, 390] width 86 height 20
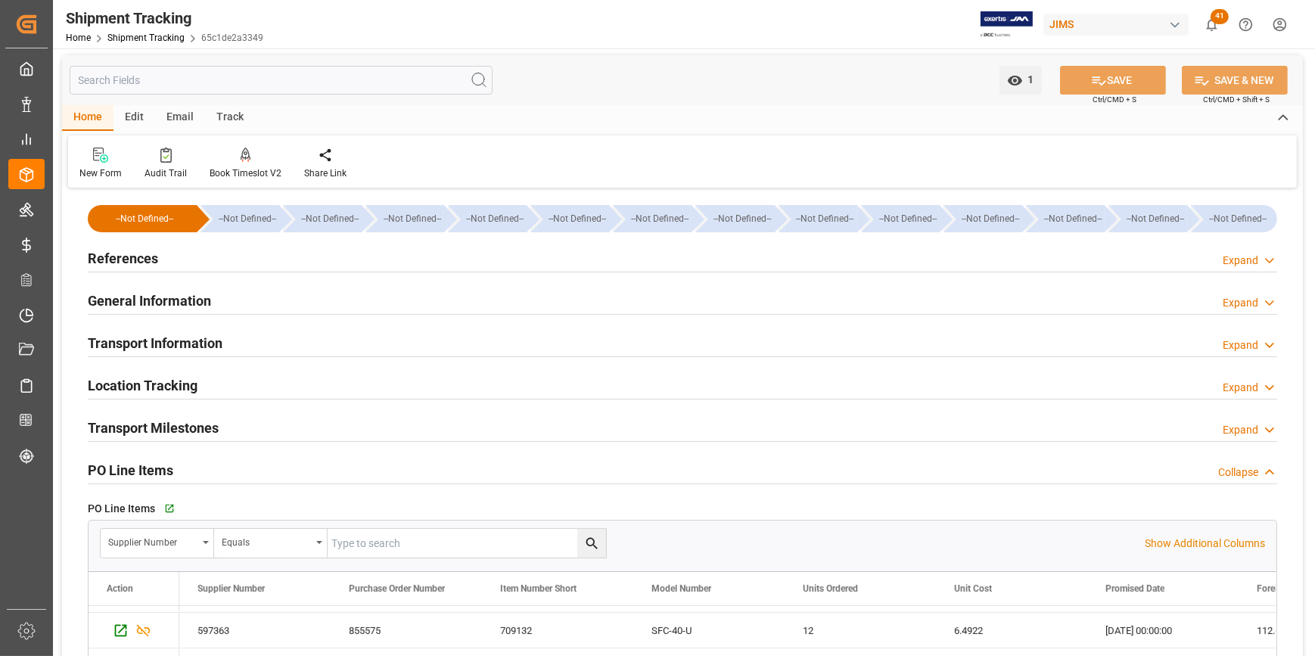
scroll to position [0, 0]
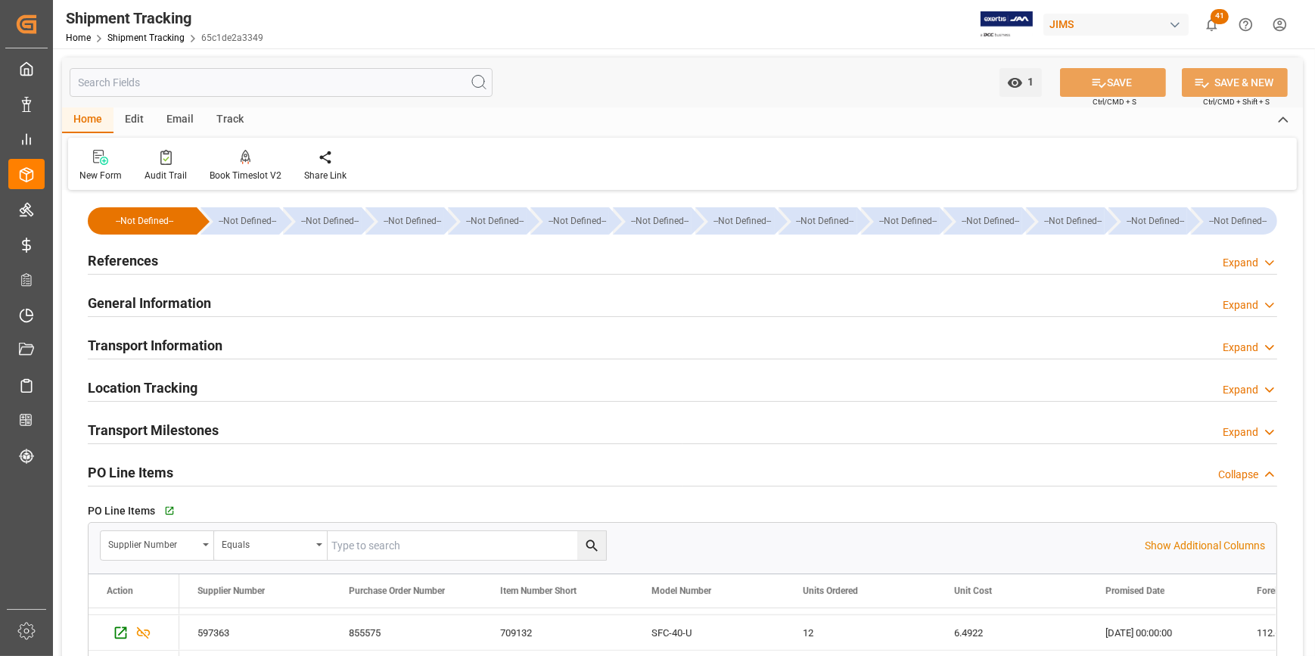
click at [126, 264] on h2 "References" at bounding box center [123, 261] width 70 height 20
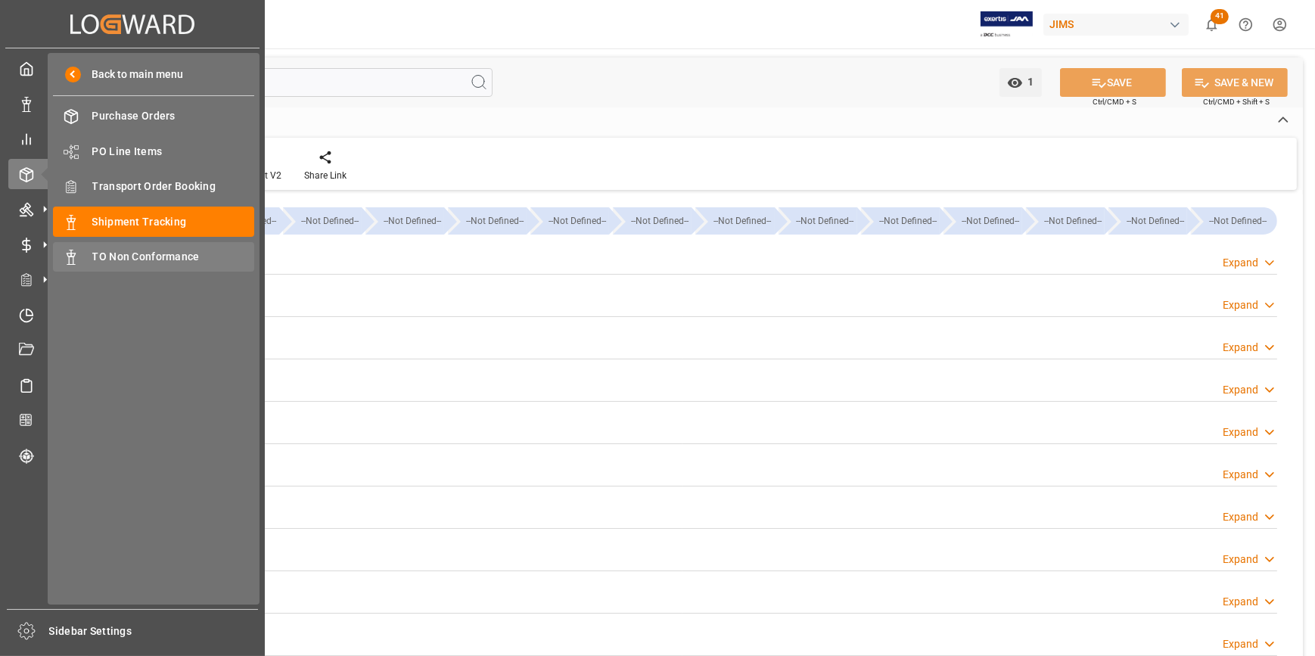
type input "07-07-2025"
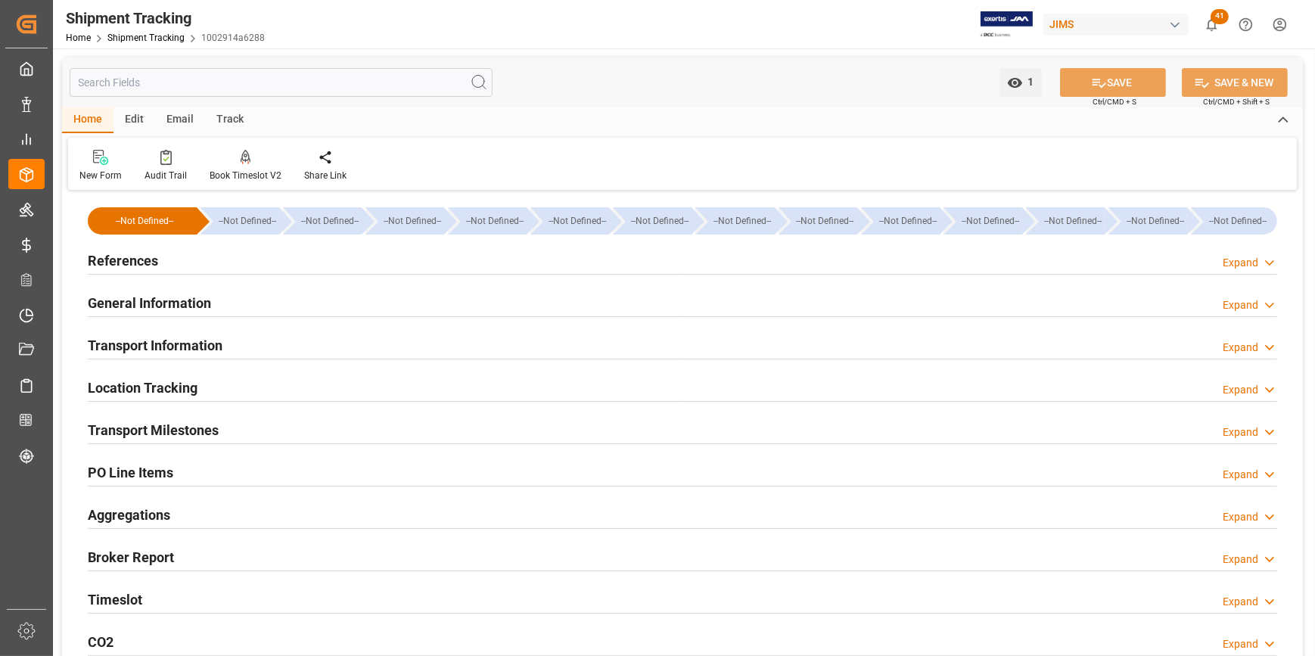
click at [127, 265] on h2 "References" at bounding box center [123, 261] width 70 height 20
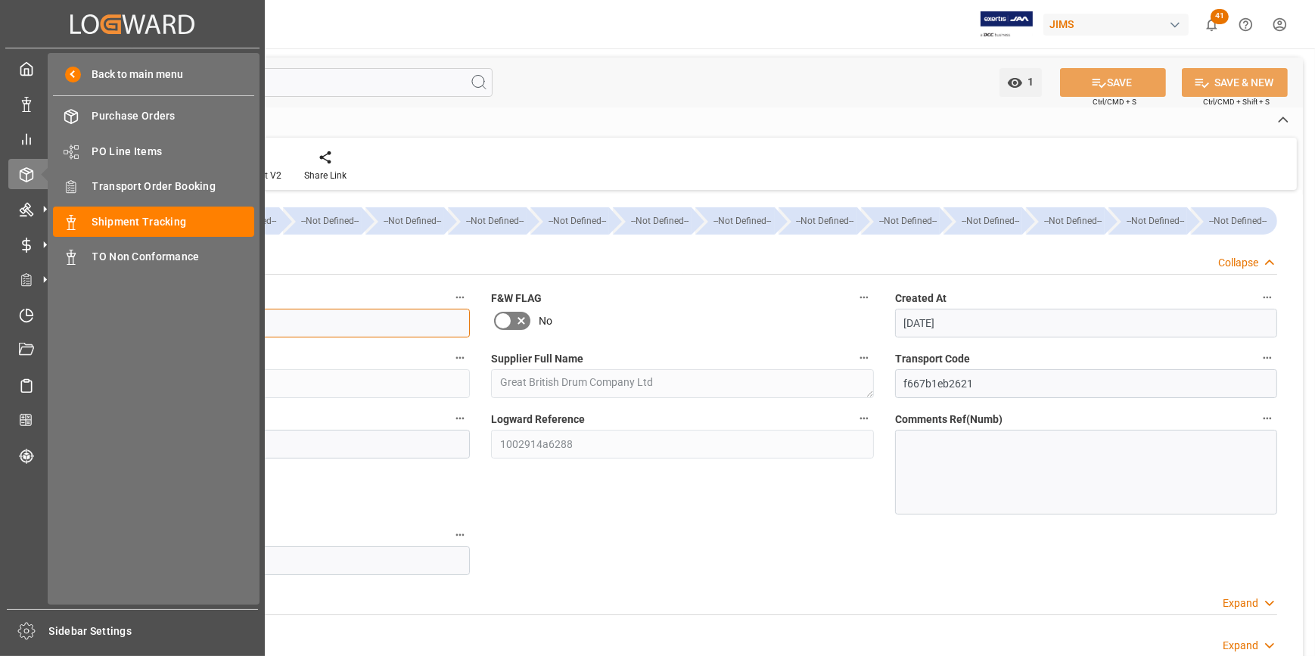
drag, startPoint x: 167, startPoint y: 331, endPoint x: 45, endPoint y: 332, distance: 122.6
click at [45, 332] on div "Created by potrace 1.15, written by Peter Selinger 2001-2017 Created by potrace…" at bounding box center [657, 328] width 1315 height 656
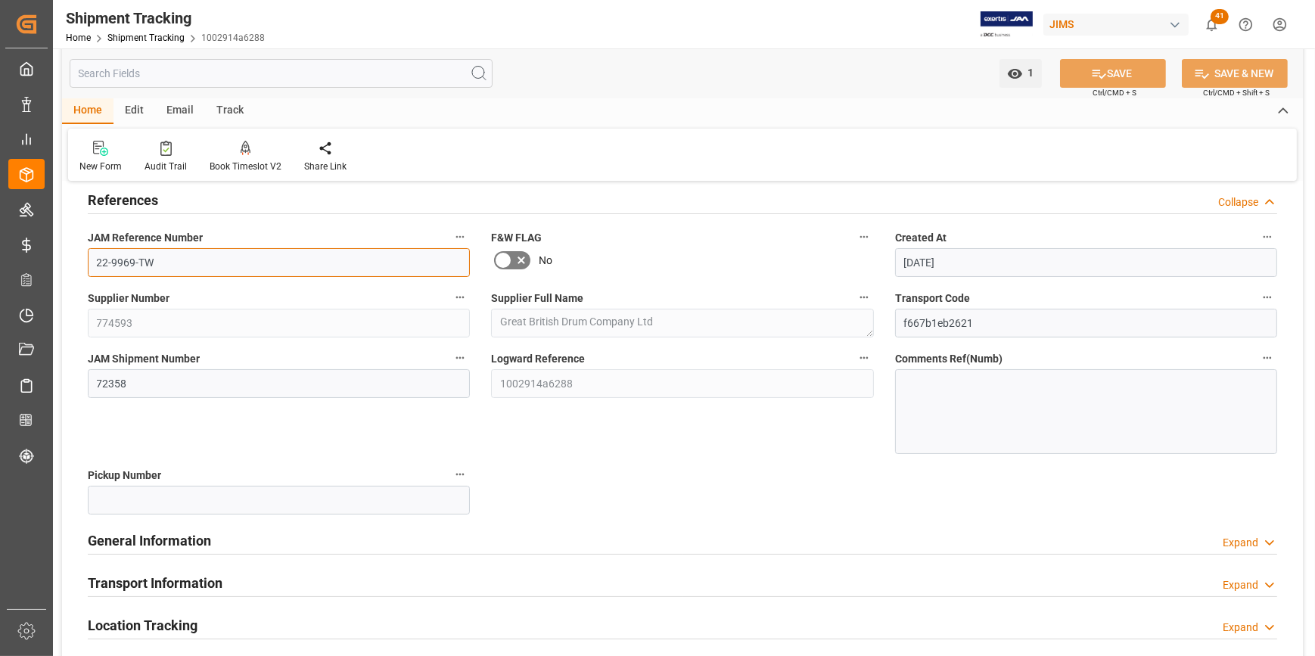
scroll to position [137, 0]
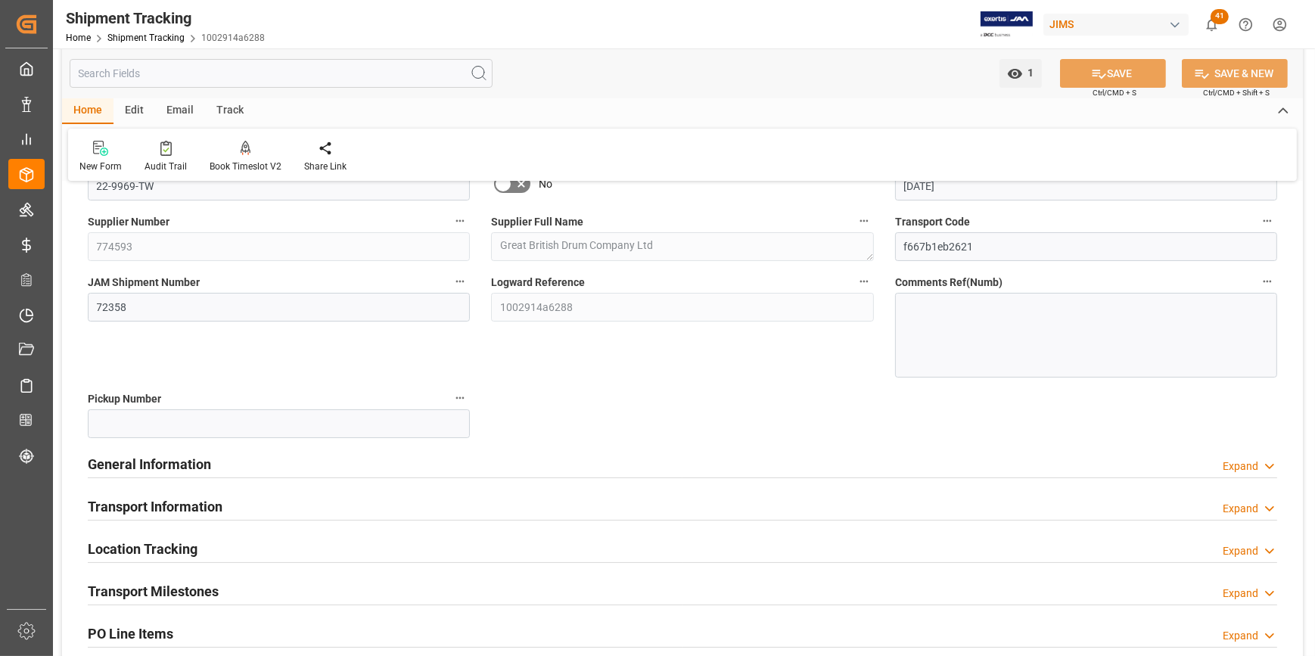
click at [145, 596] on h2 "Transport Milestones" at bounding box center [153, 591] width 131 height 20
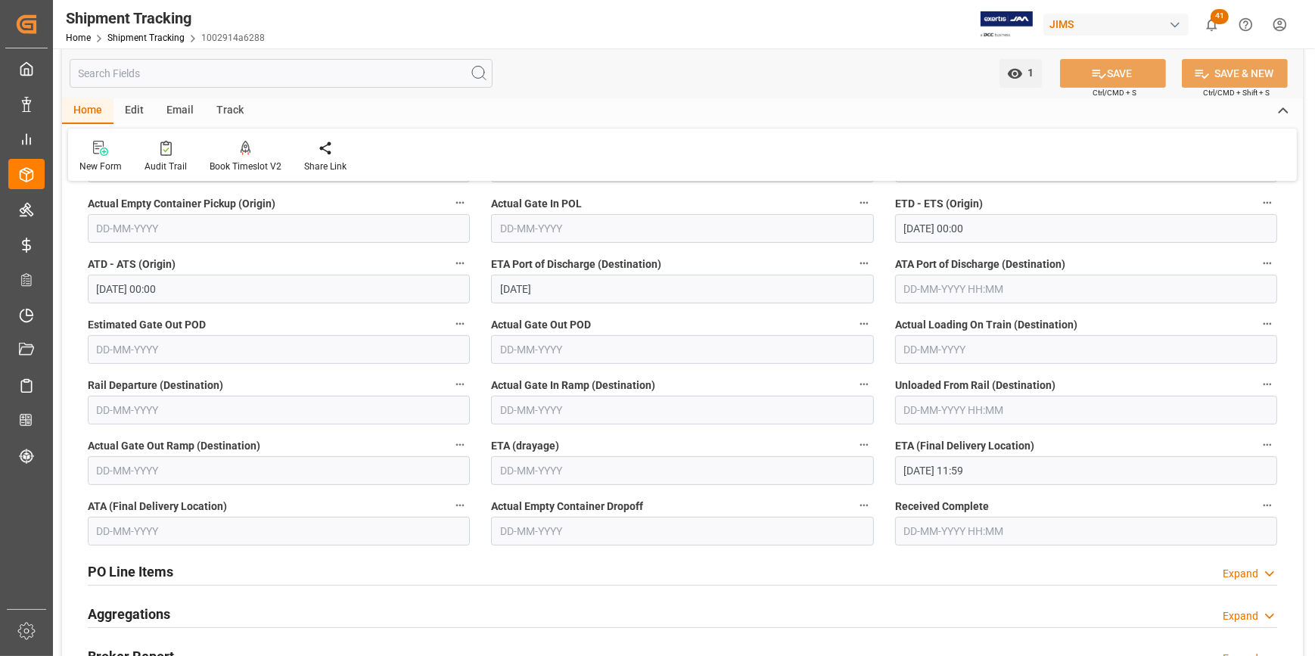
scroll to position [688, 0]
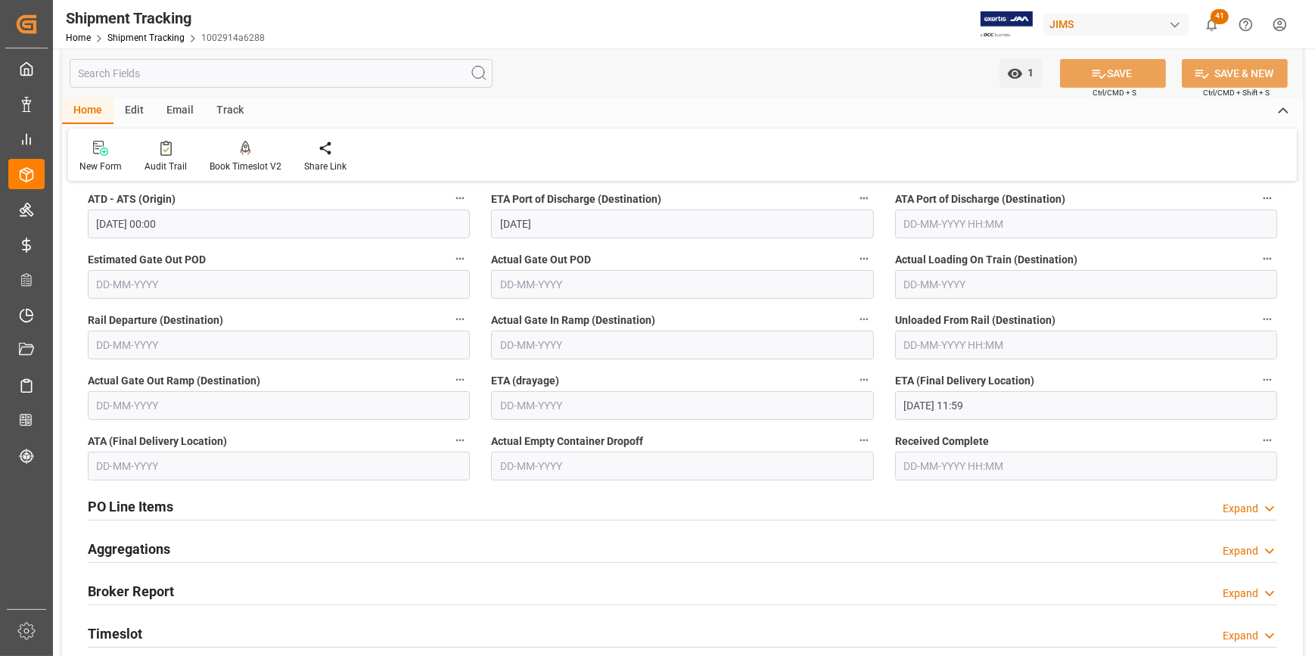
click at [97, 625] on h2 "Timeslot" at bounding box center [115, 634] width 54 height 20
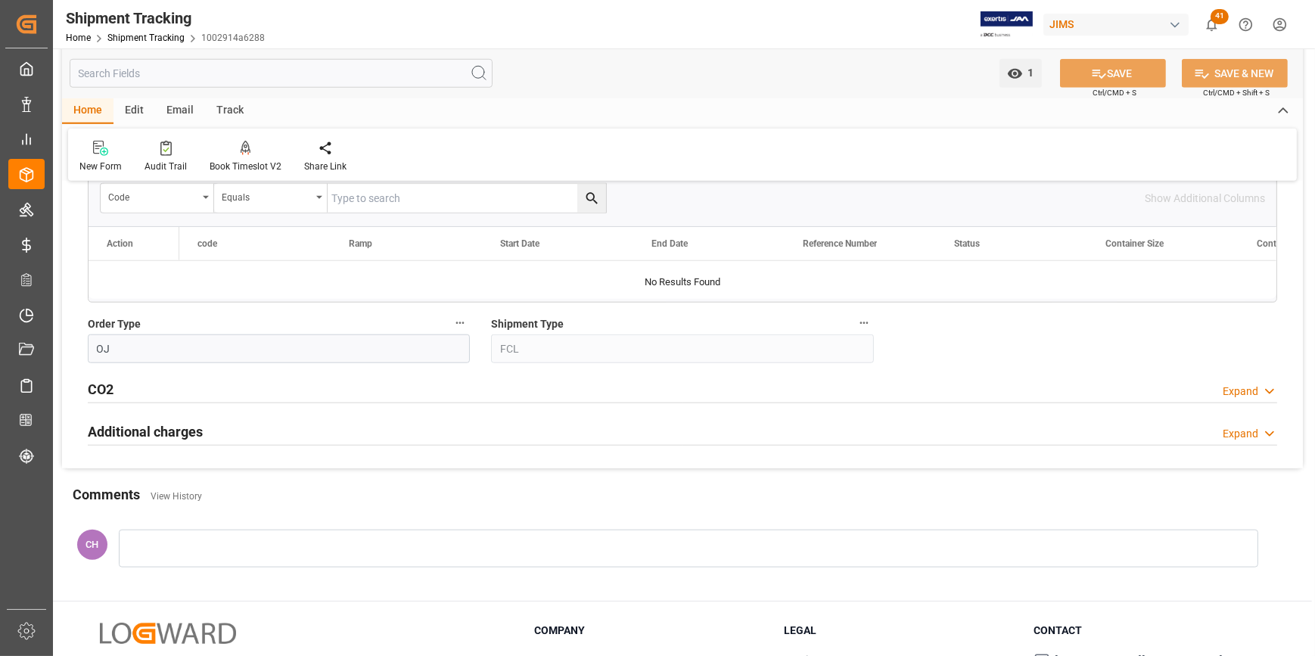
scroll to position [1788, 0]
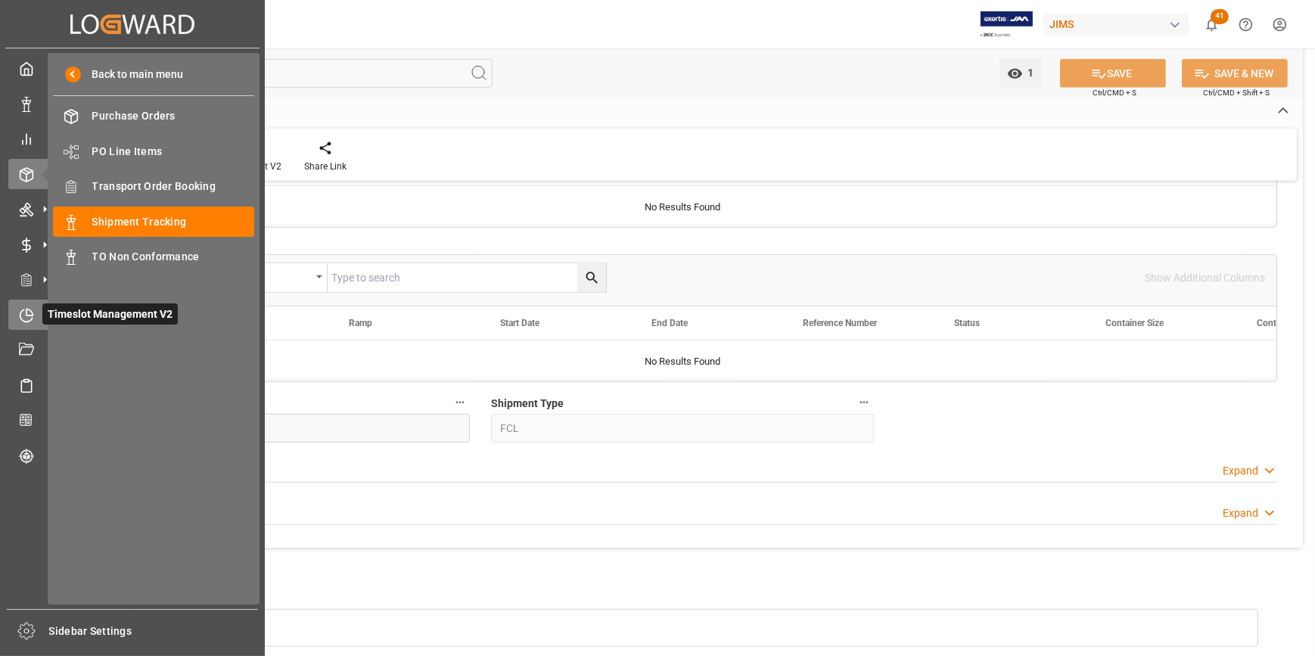
click at [20, 326] on div "Timeslot Management V2 Timeslot Management V2" at bounding box center [132, 315] width 248 height 30
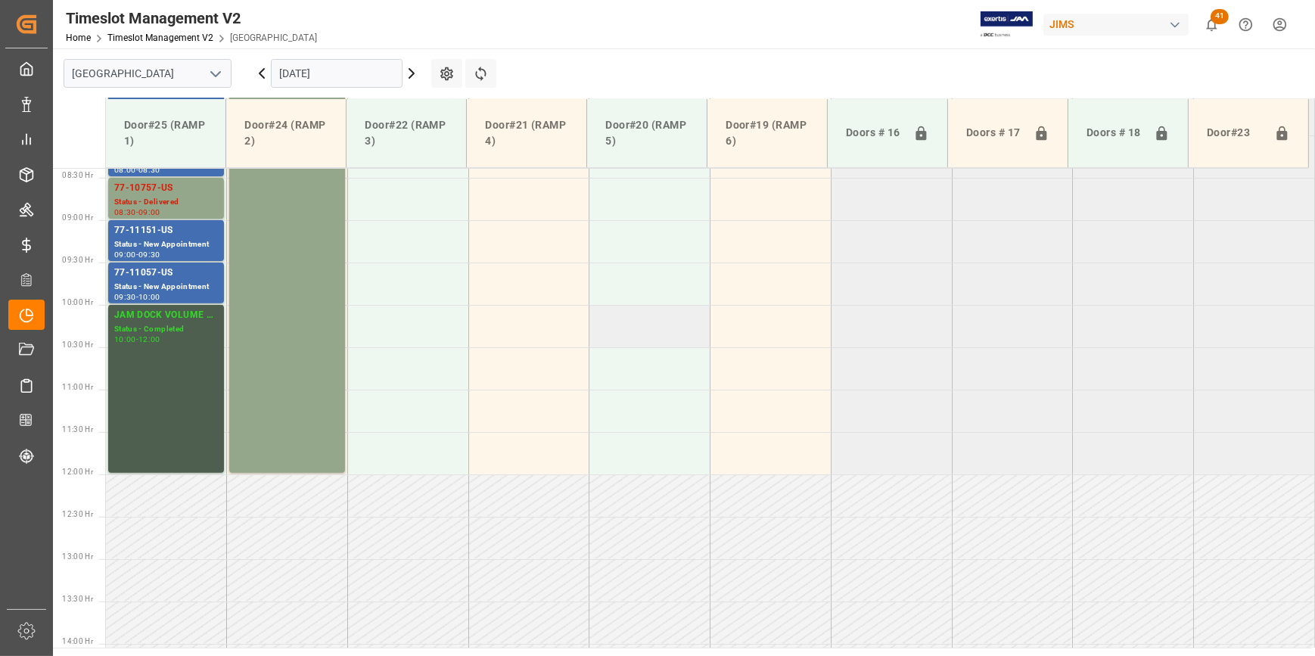
scroll to position [769, 0]
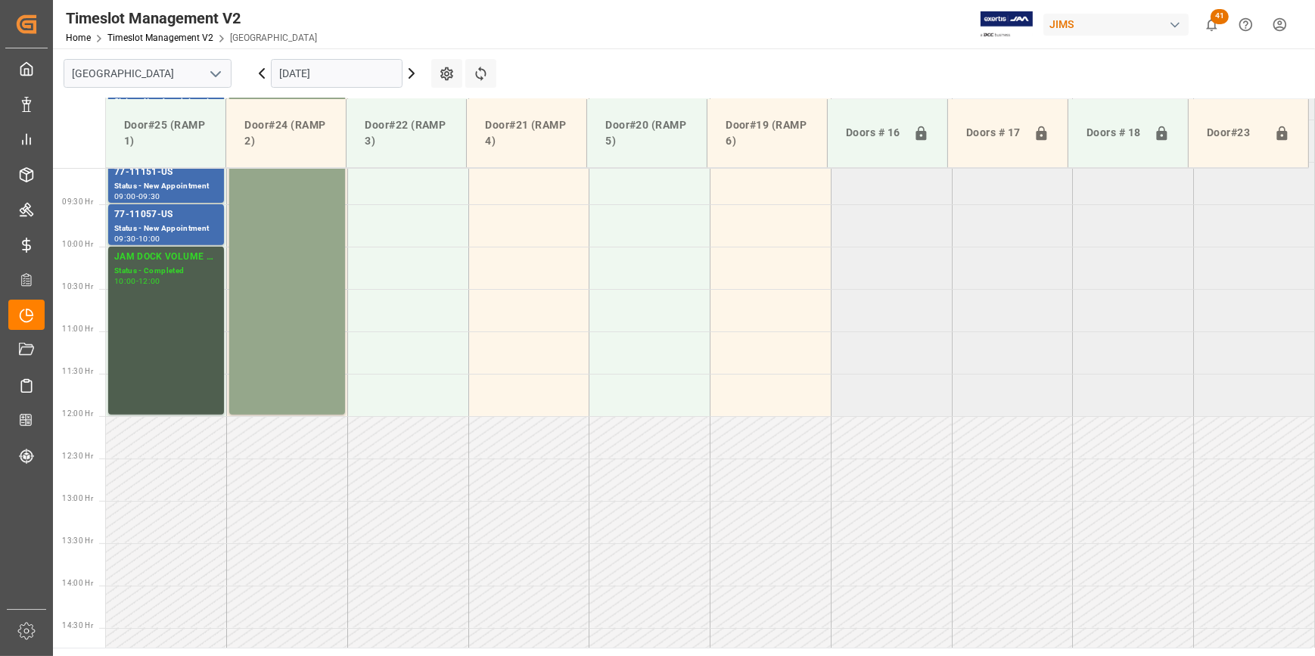
click at [216, 76] on polyline "open menu" at bounding box center [215, 74] width 9 height 5
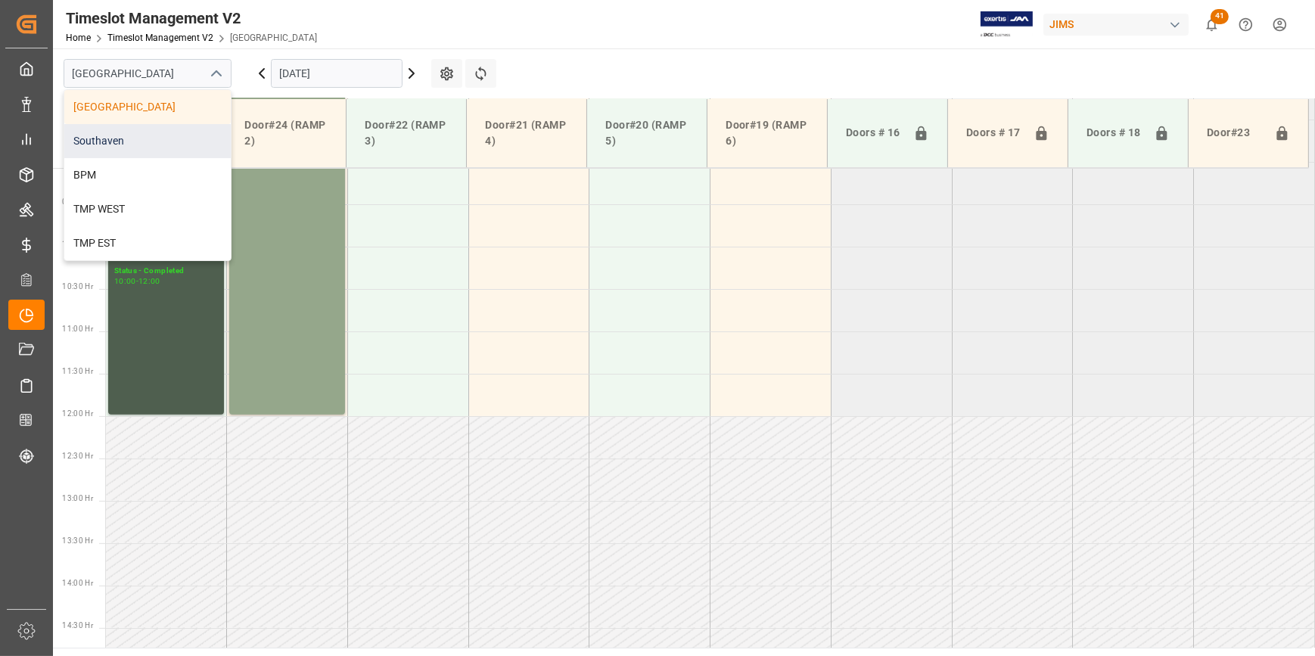
click at [96, 138] on div "Southaven" at bounding box center [147, 141] width 167 height 34
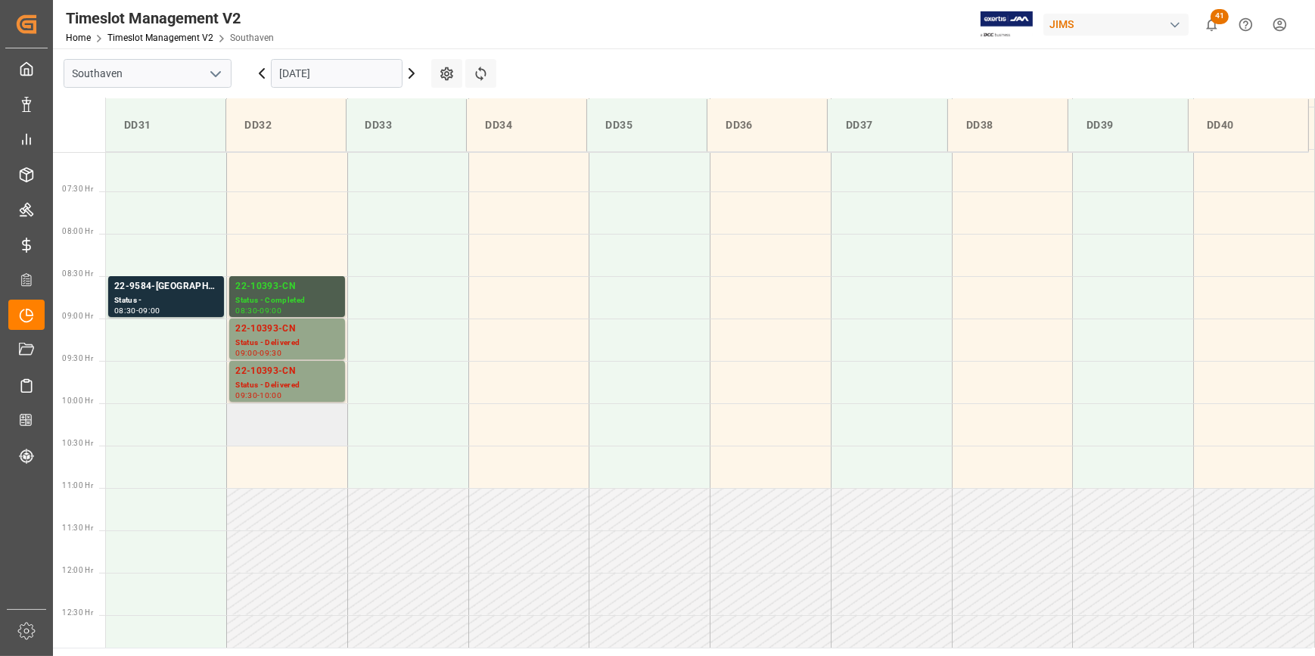
scroll to position [546, 0]
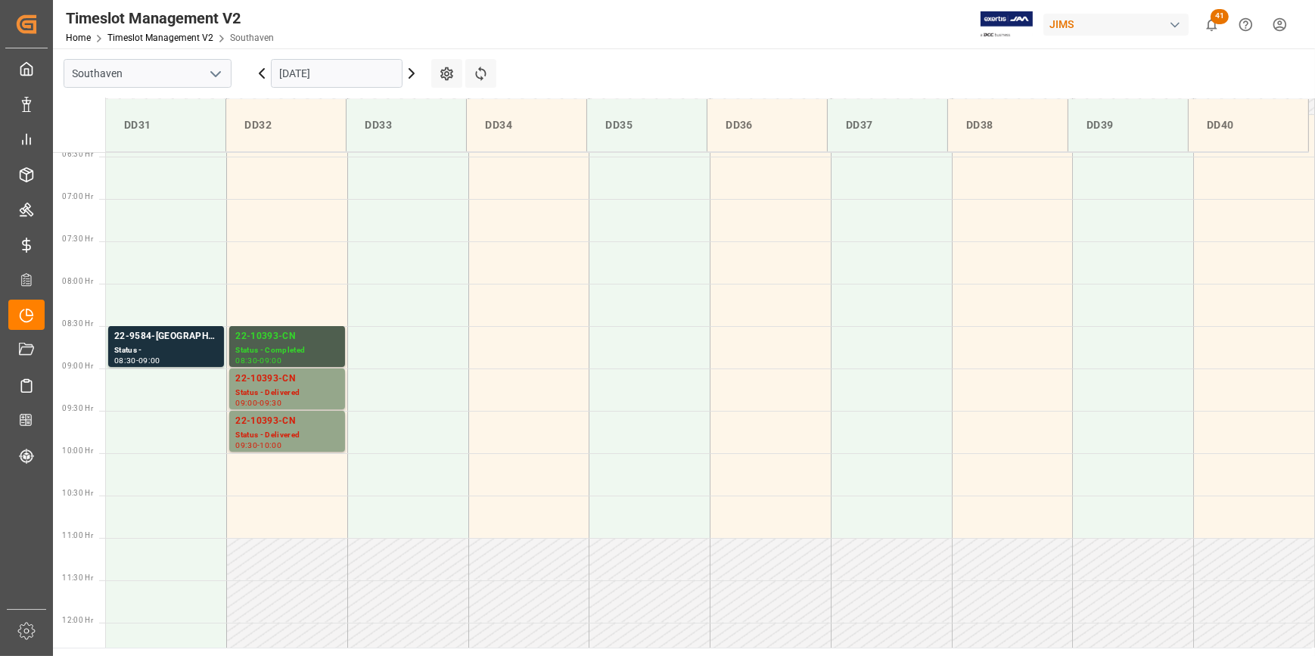
click at [409, 76] on icon at bounding box center [412, 73] width 18 height 18
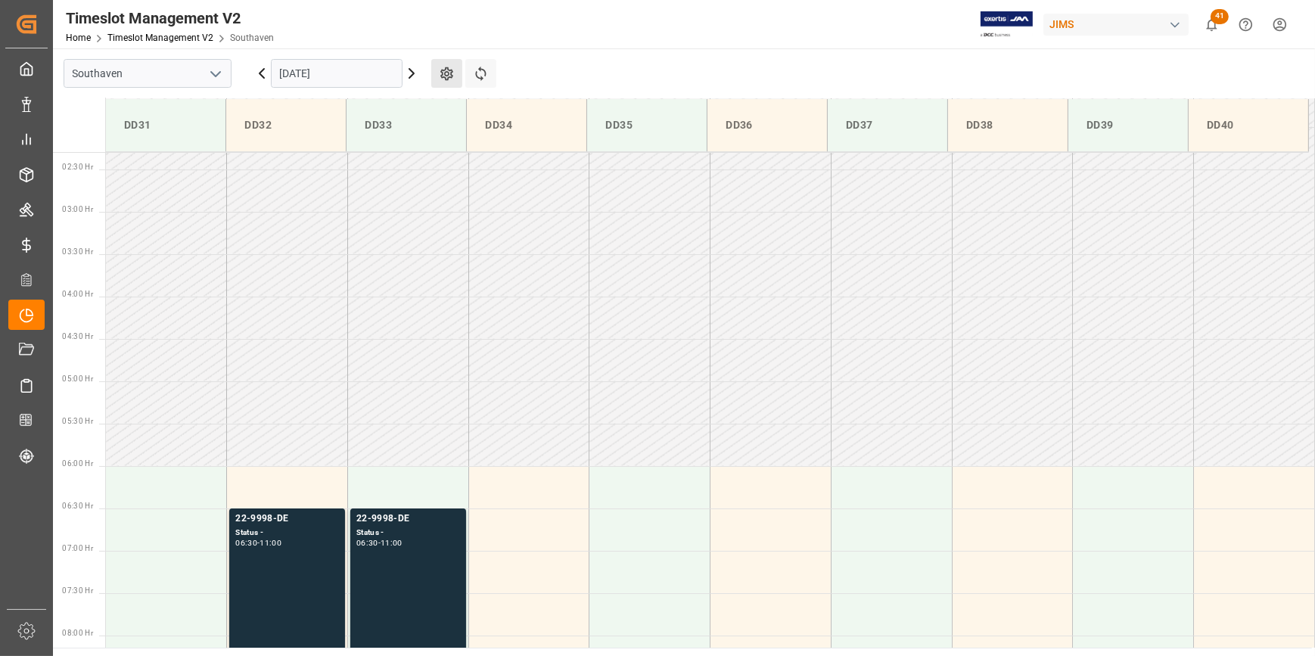
scroll to position [134, 0]
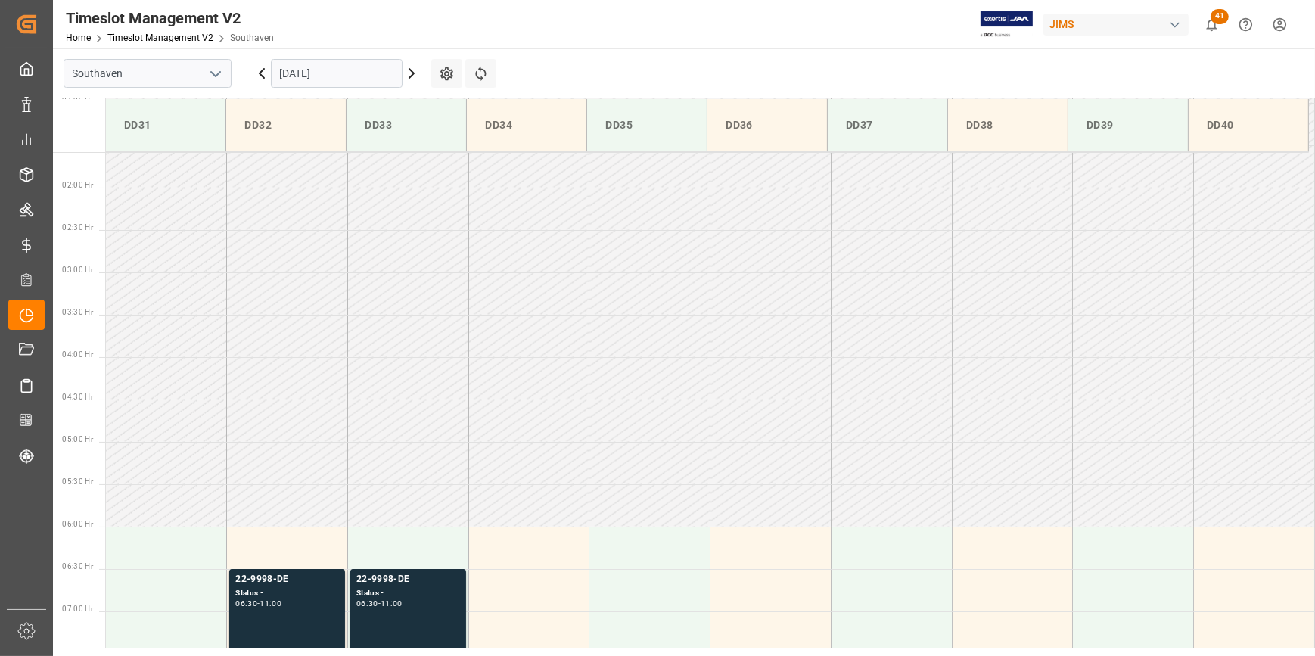
click at [403, 71] on icon at bounding box center [412, 73] width 18 height 18
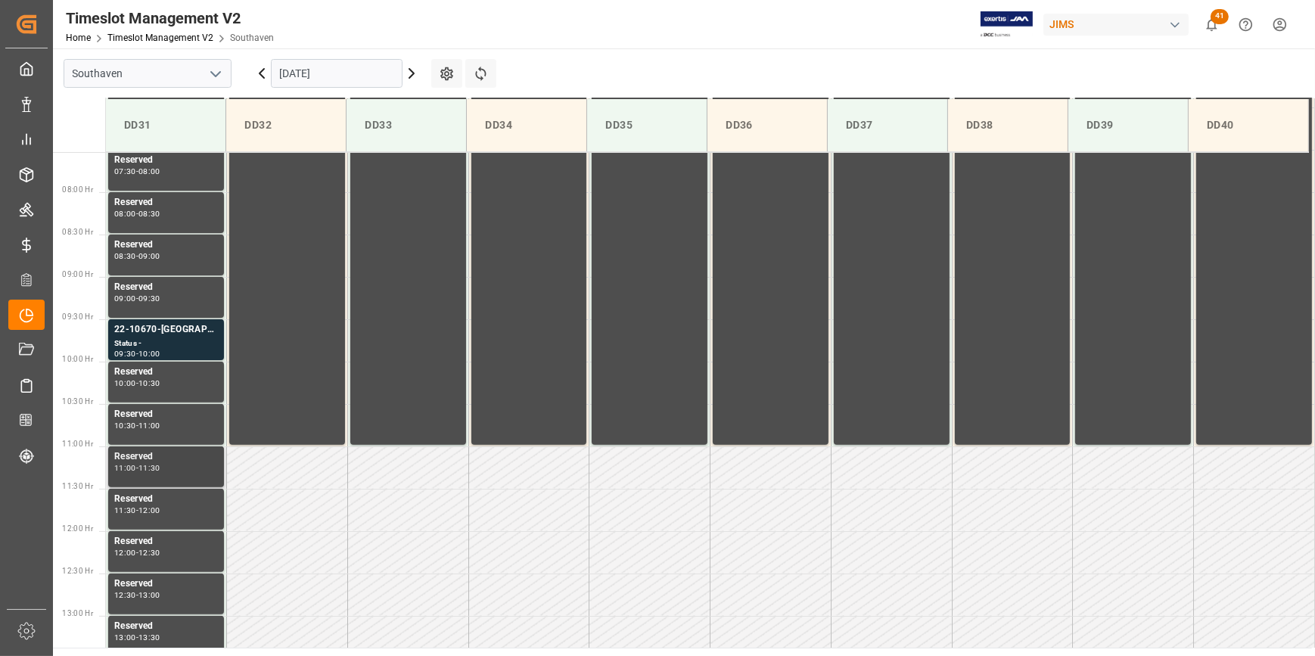
scroll to position [478, 0]
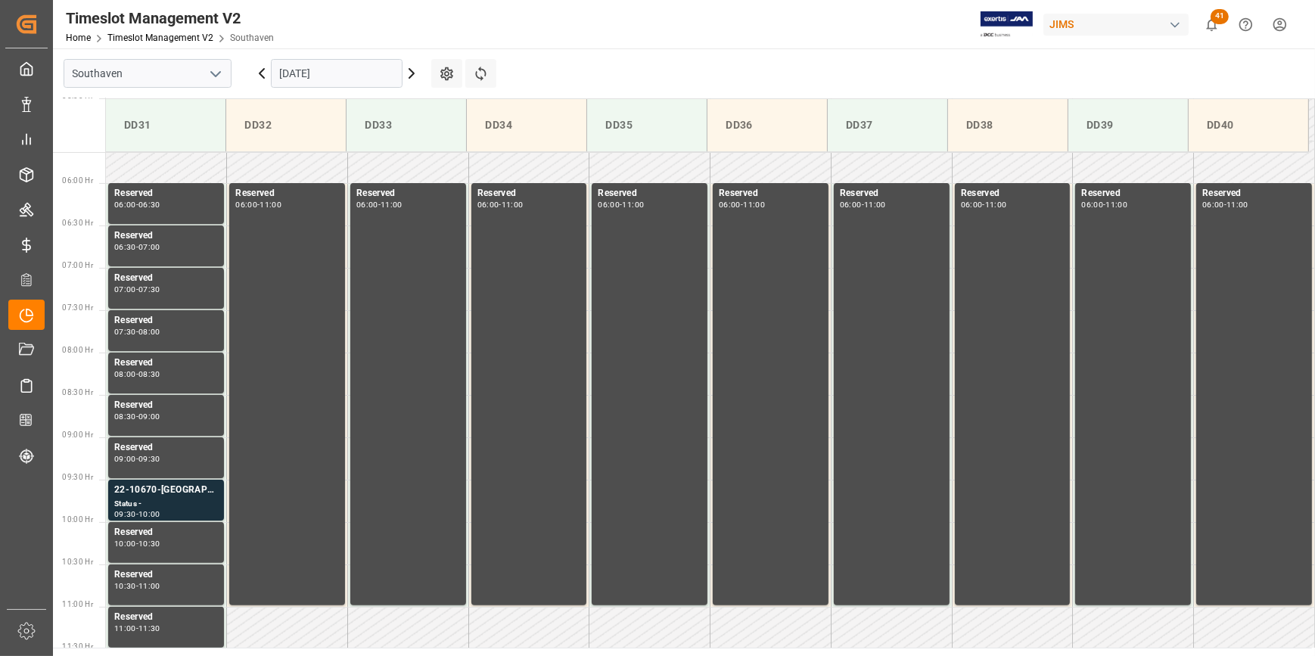
click at [404, 80] on icon at bounding box center [412, 73] width 18 height 18
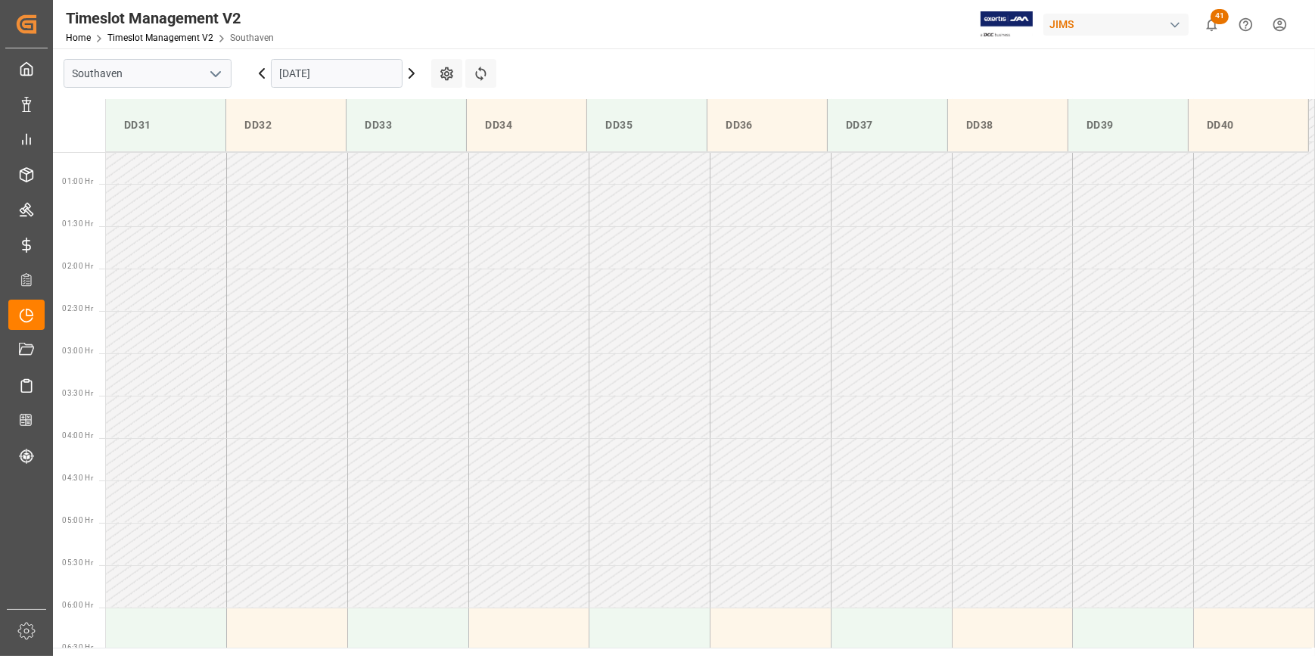
scroll to position [0, 0]
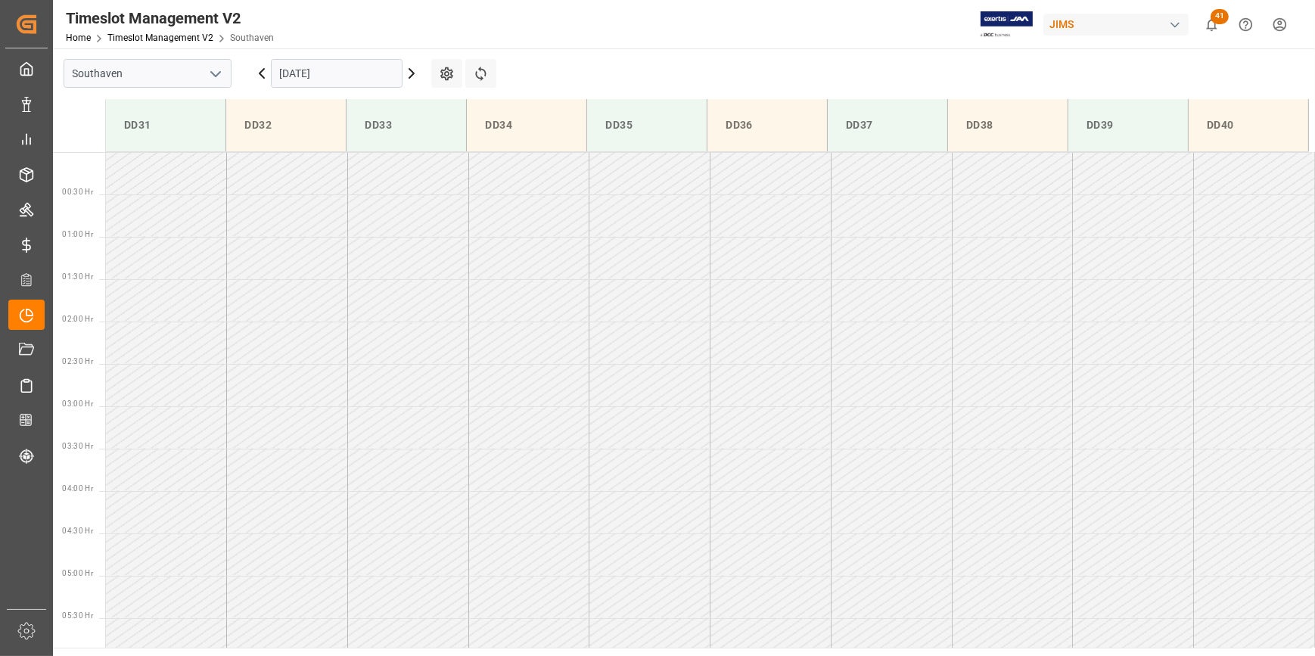
click at [194, 174] on td at bounding box center [166, 173] width 121 height 42
click at [280, 166] on td at bounding box center [287, 173] width 121 height 42
click at [264, 172] on td at bounding box center [287, 173] width 121 height 42
click at [288, 177] on td at bounding box center [287, 173] width 121 height 42
click at [1075, 22] on div "JIMS" at bounding box center [1116, 25] width 145 height 22
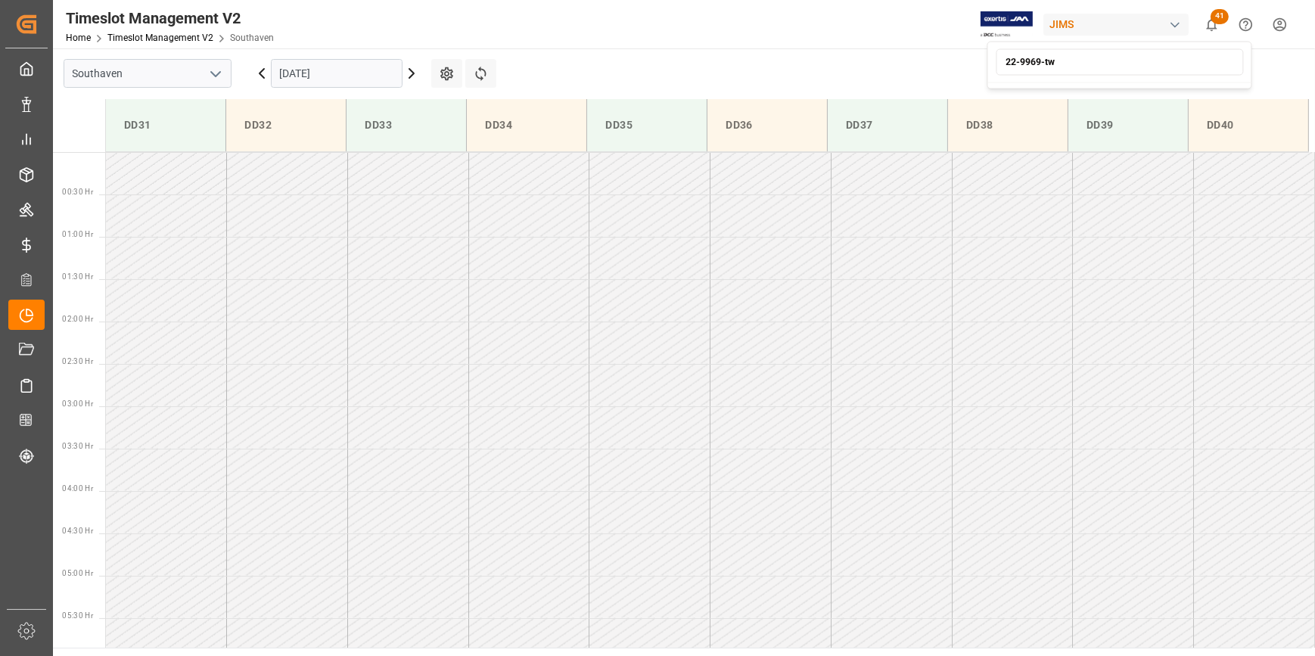
type input "22-9969-tw"
drag, startPoint x: 1097, startPoint y: 63, endPoint x: 943, endPoint y: 76, distance: 154.2
click at [943, 76] on html "Created by potrace 1.15, written by Peter Selinger 2001-2017 Created by potrace…" at bounding box center [657, 328] width 1315 height 656
drag, startPoint x: 1066, startPoint y: 66, endPoint x: 996, endPoint y: 65, distance: 69.6
click at [996, 65] on input "22-9969-tw" at bounding box center [1119, 61] width 247 height 26
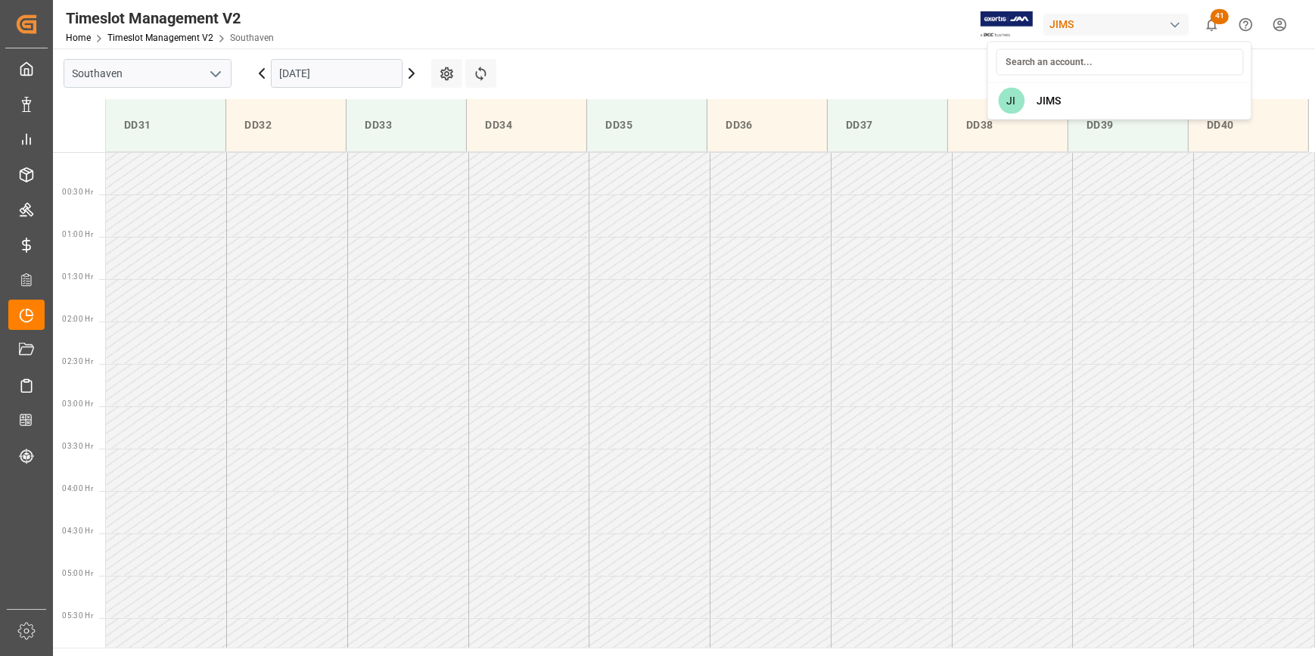
click at [146, 173] on html "Created by potrace 1.15, written by Peter Selinger 2001-2017 Created by potrace…" at bounding box center [657, 328] width 1315 height 656
click at [151, 174] on td at bounding box center [166, 173] width 121 height 42
drag, startPoint x: 188, startPoint y: 146, endPoint x: 199, endPoint y: 170, distance: 26.4
click at [188, 152] on div "DD31 DD32 DD33 DD34 DD35 DD36 DD37 DD38 DD39 DD40 00:30 Hr 01:00 Hr 01:30 Hr 02…" at bounding box center [684, 372] width 1262 height 549
click at [212, 184] on td at bounding box center [166, 173] width 121 height 42
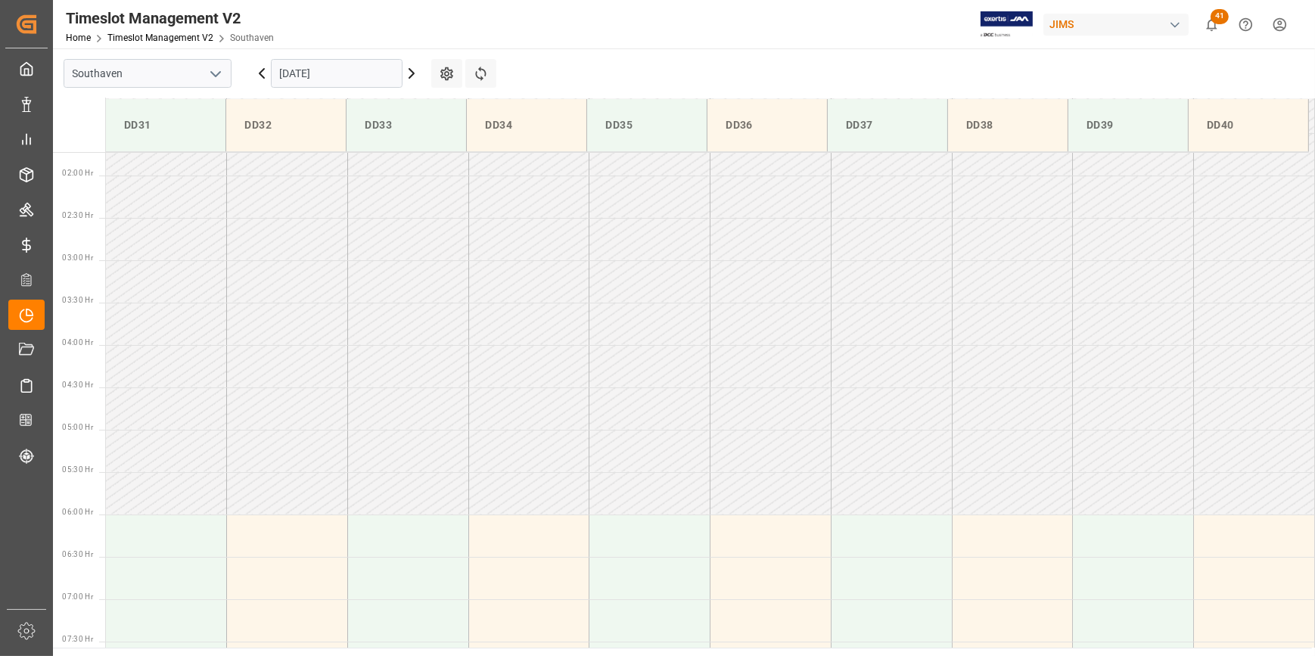
scroll to position [68, 0]
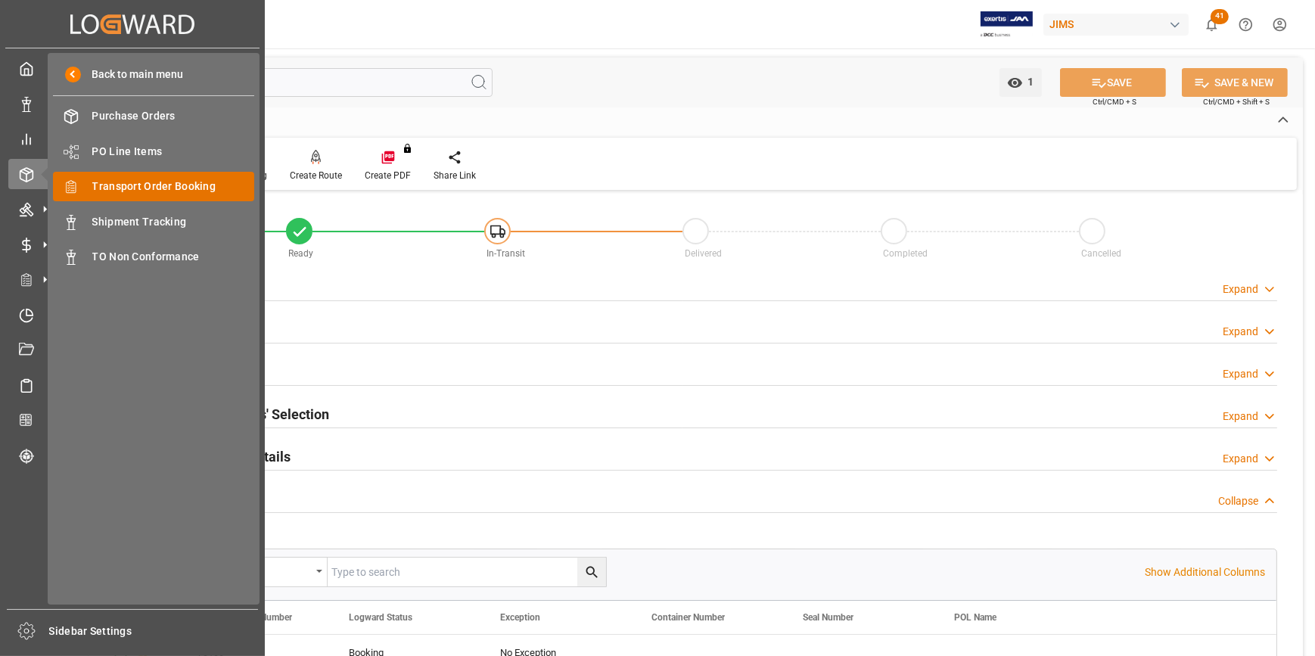
click at [150, 195] on span "Transport Order Booking" at bounding box center [173, 187] width 163 height 16
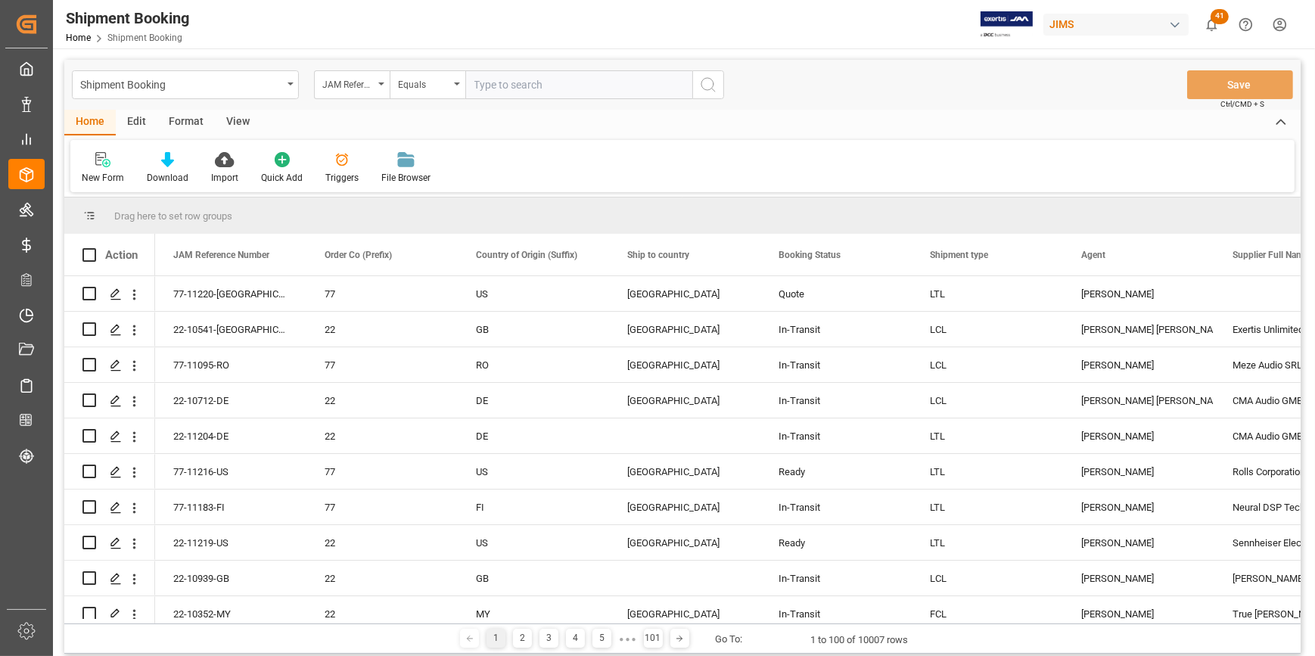
click at [493, 85] on input "text" at bounding box center [578, 84] width 227 height 29
type input "22-10120-CN"
click at [703, 90] on icon "search button" at bounding box center [708, 85] width 18 height 18
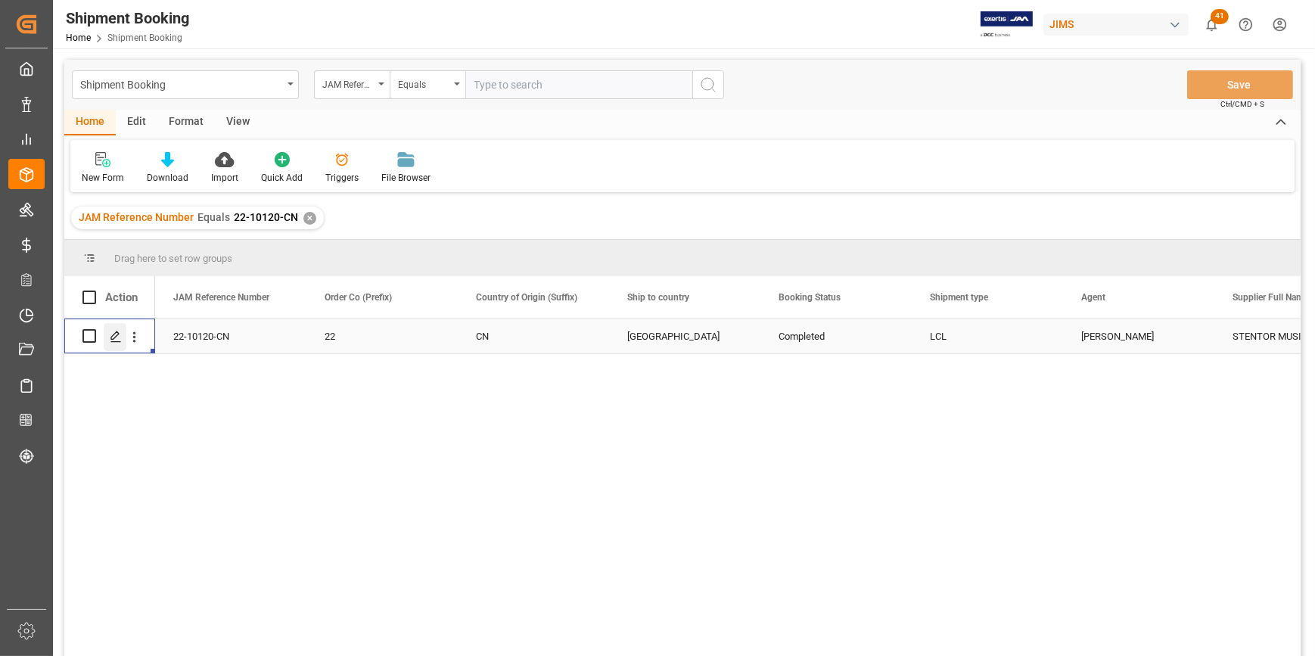
click at [110, 333] on icon "Press SPACE to select this row." at bounding box center [116, 337] width 12 height 12
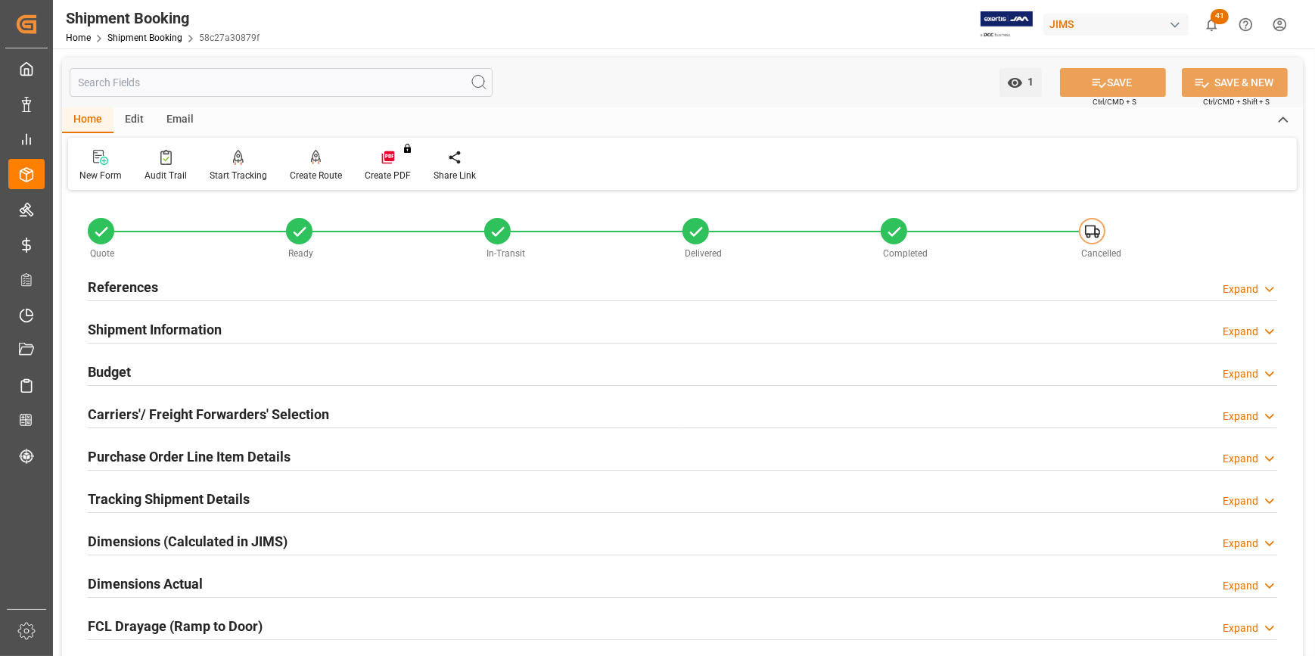
click at [119, 281] on h2 "References" at bounding box center [123, 287] width 70 height 20
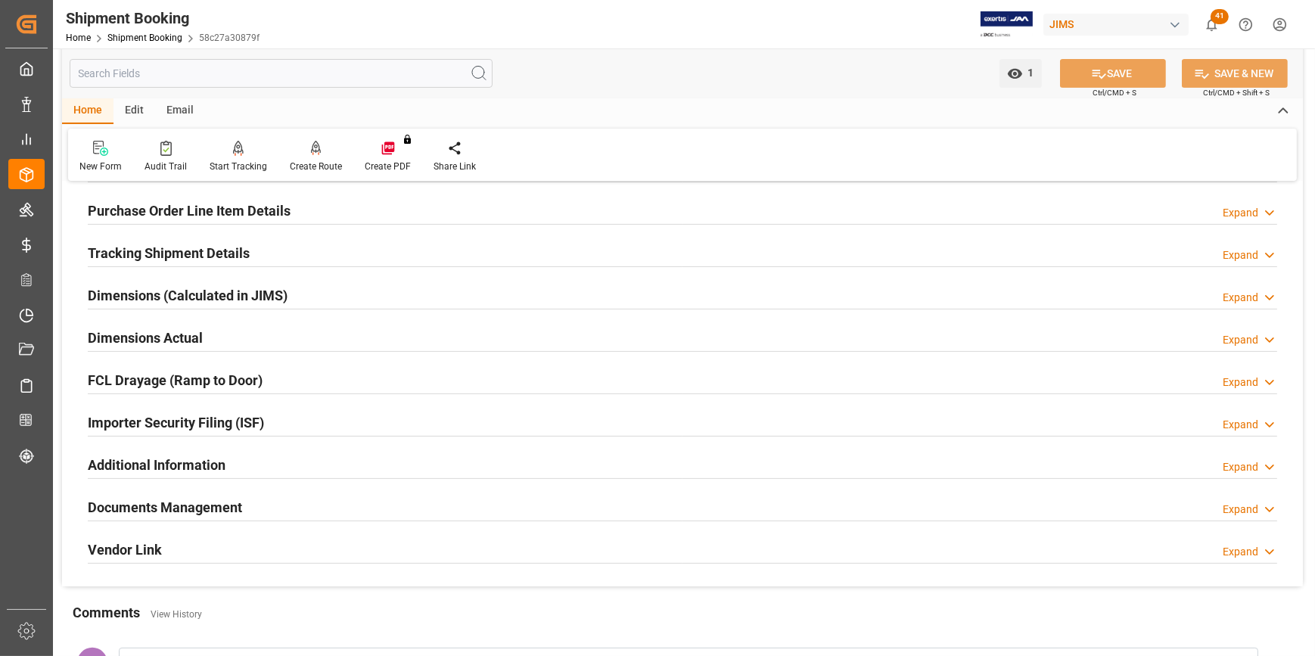
scroll to position [550, 0]
click at [156, 507] on h2 "Documents Management" at bounding box center [165, 506] width 154 height 20
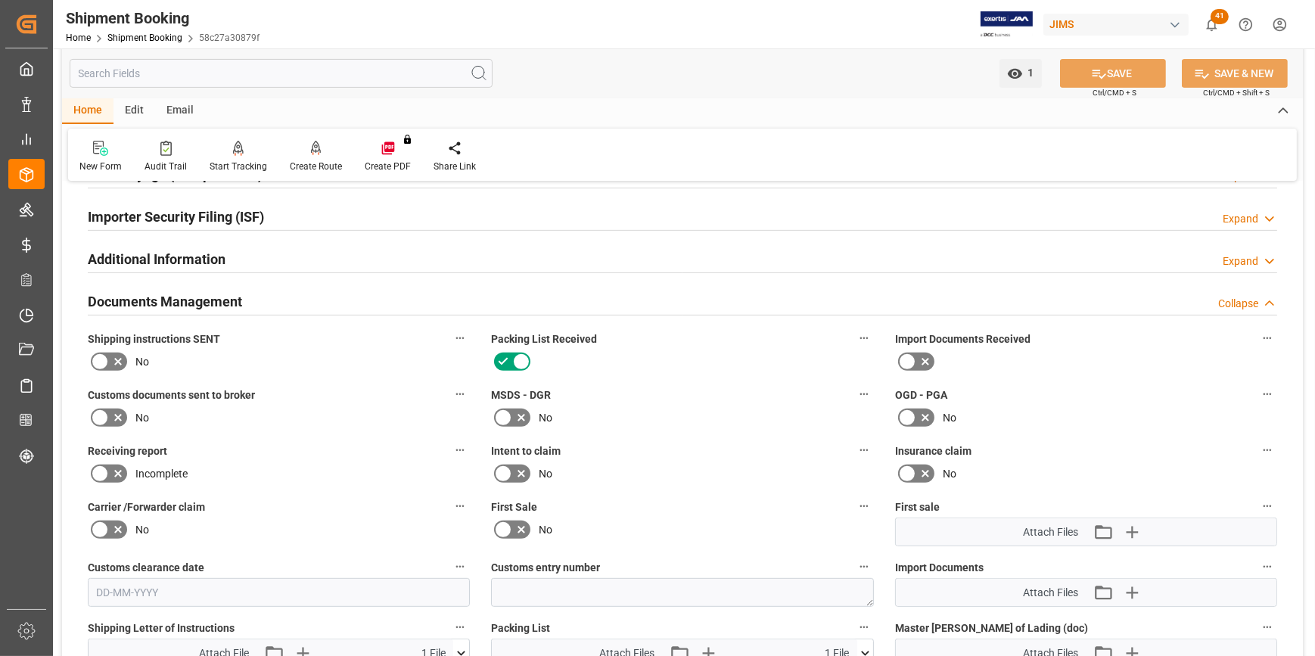
scroll to position [825, 0]
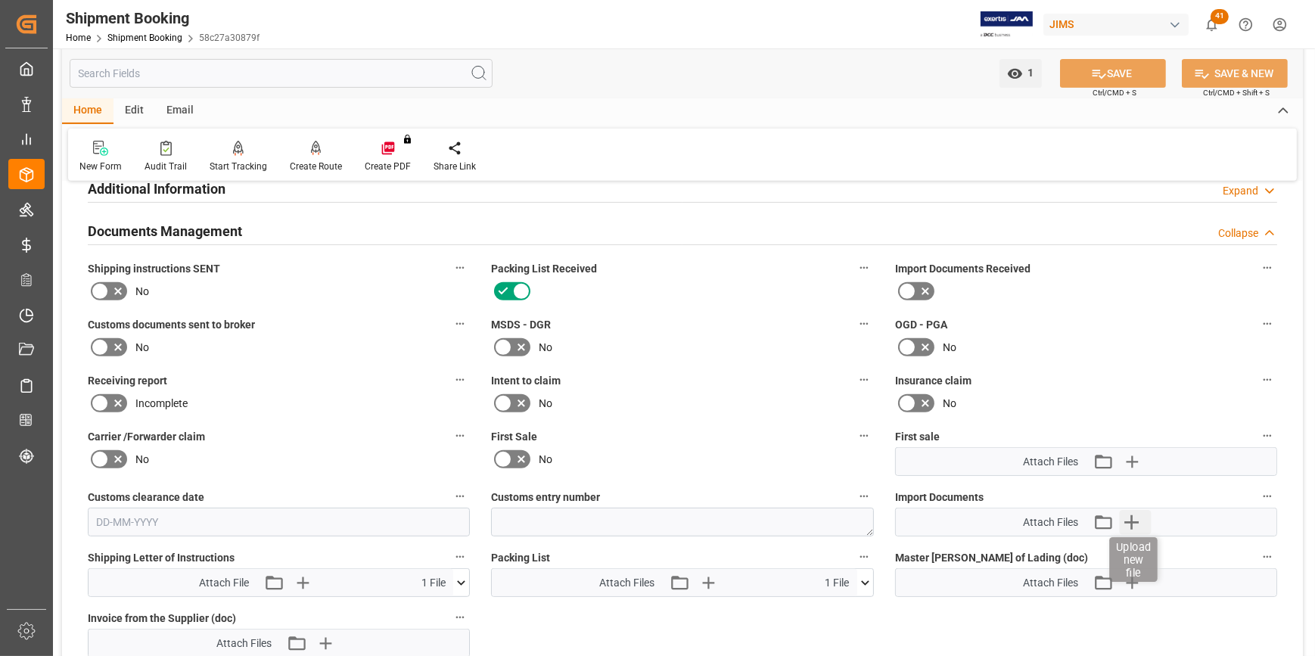
click at [1135, 521] on icon "button" at bounding box center [1132, 522] width 24 height 24
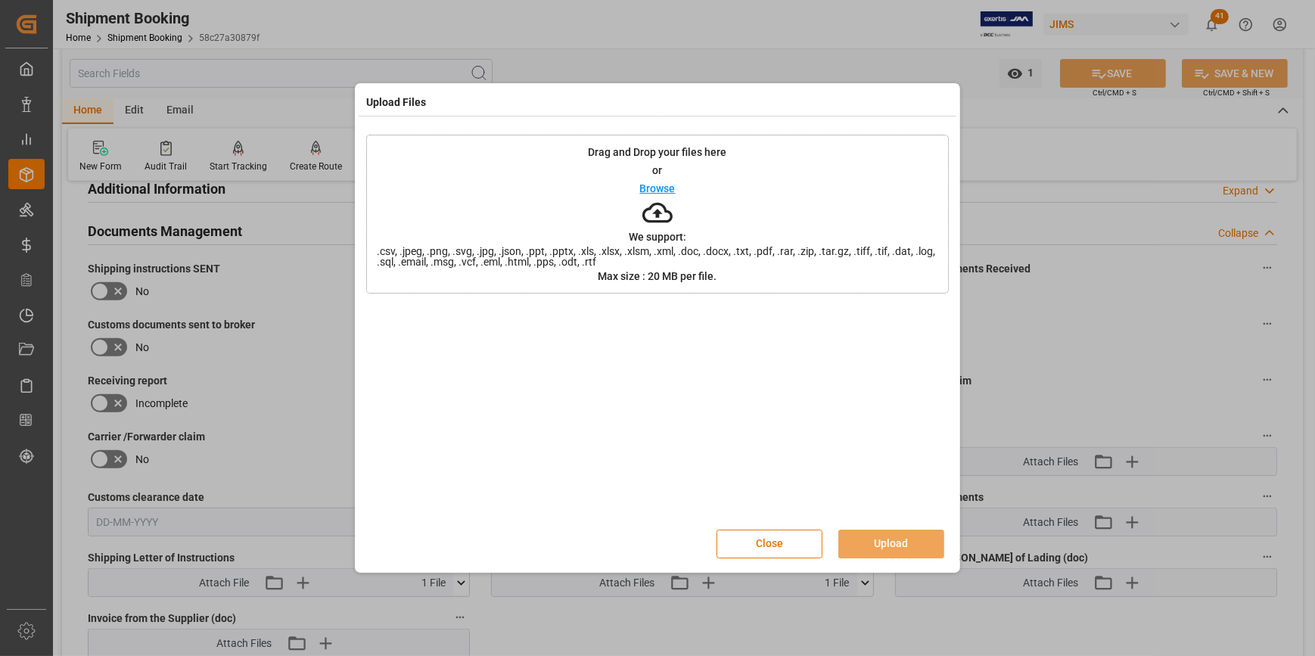
click at [1062, 269] on div "Upload Files Drag and Drop your files here or Browse We support: .csv, .jpeg, .…" at bounding box center [657, 328] width 1315 height 656
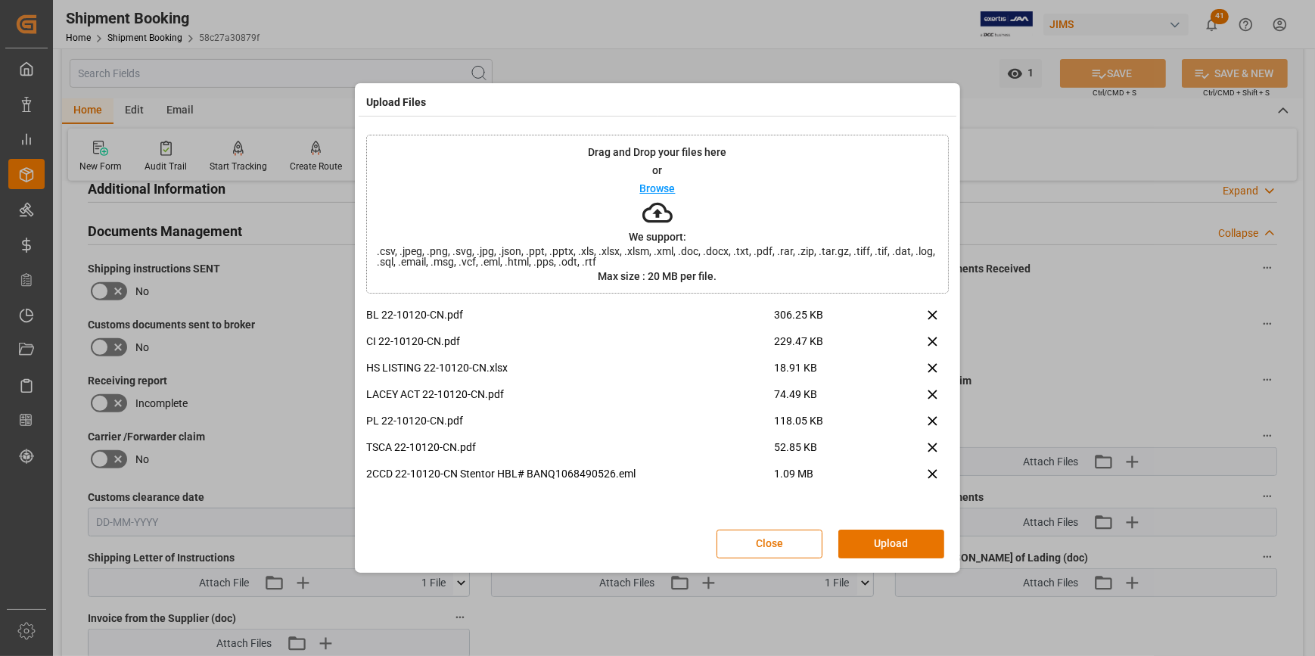
click at [882, 548] on button "Upload" at bounding box center [892, 544] width 106 height 29
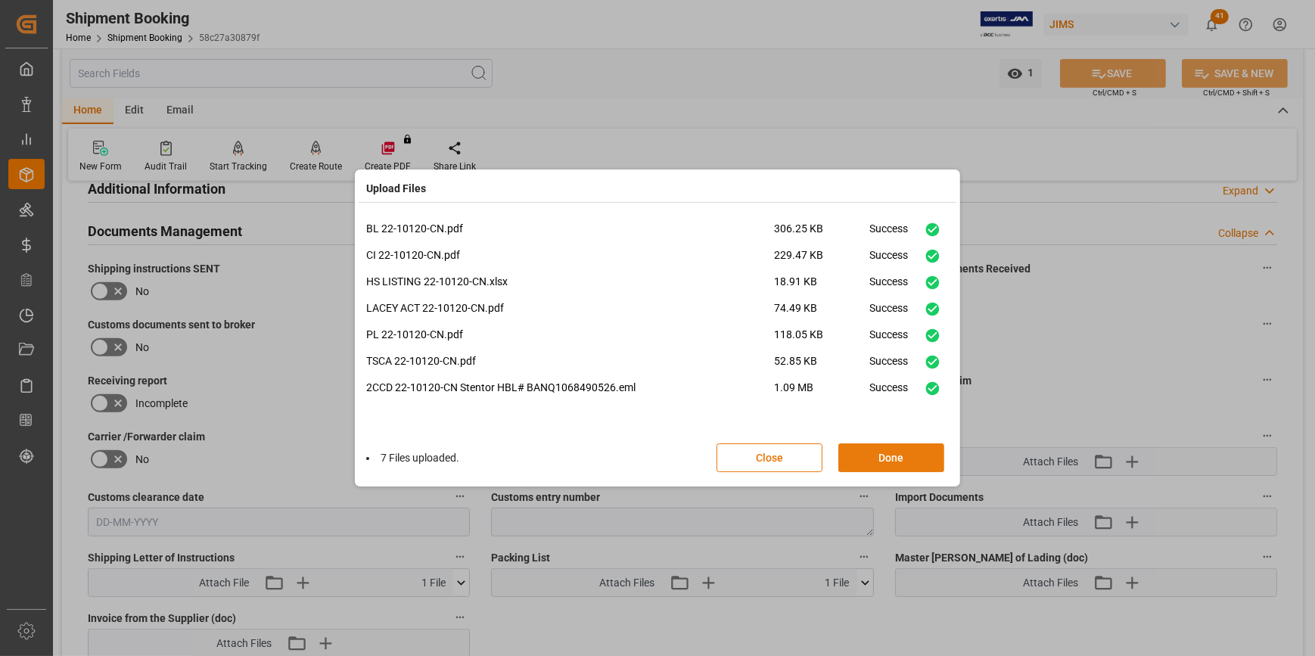
click at [878, 450] on button "Done" at bounding box center [892, 458] width 106 height 29
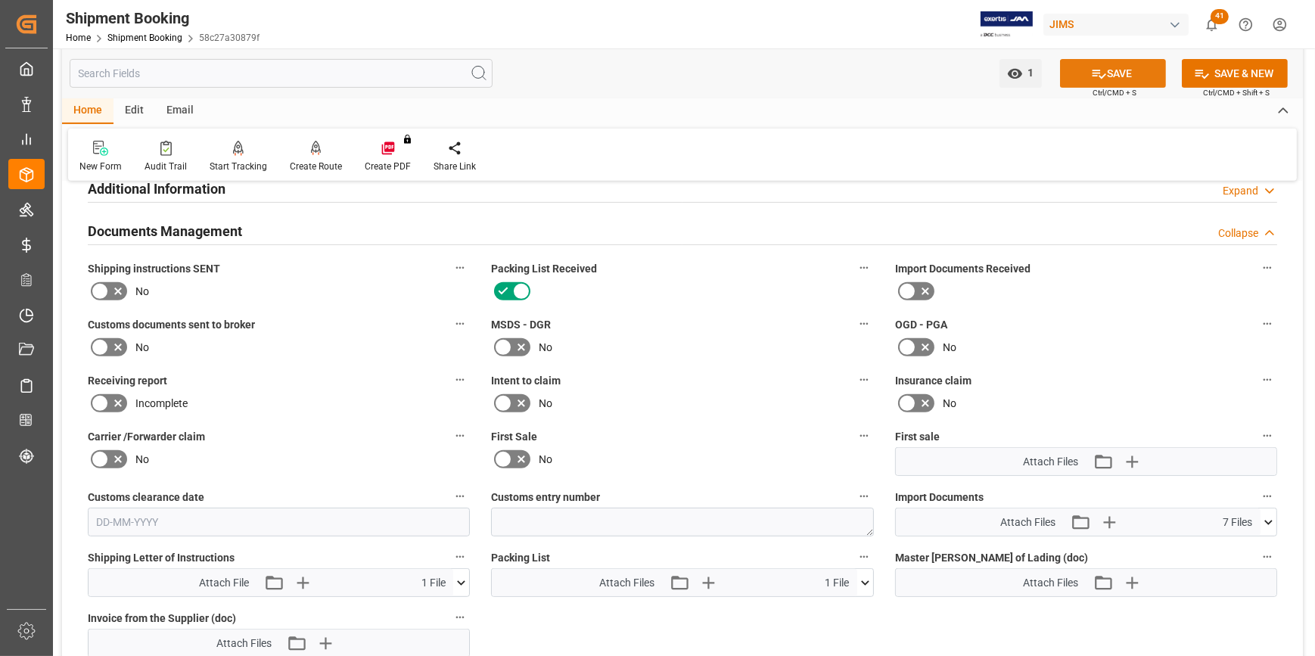
click at [1097, 66] on icon at bounding box center [1099, 74] width 16 height 16
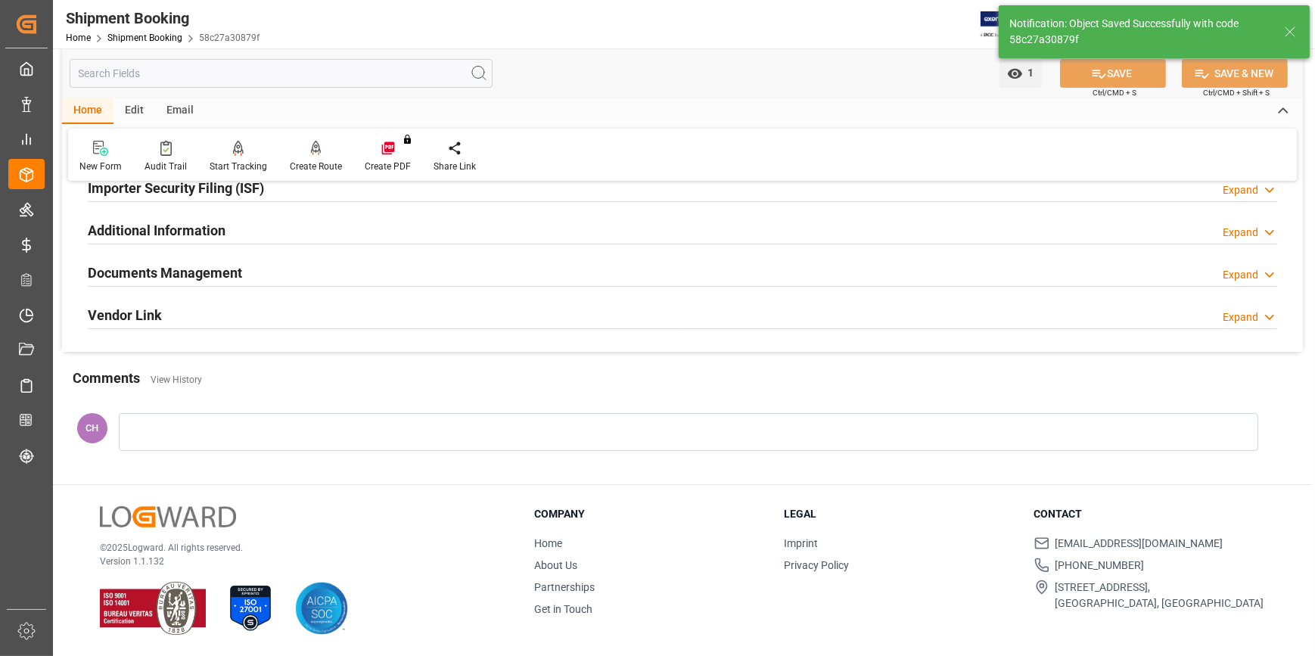
scroll to position [478, 0]
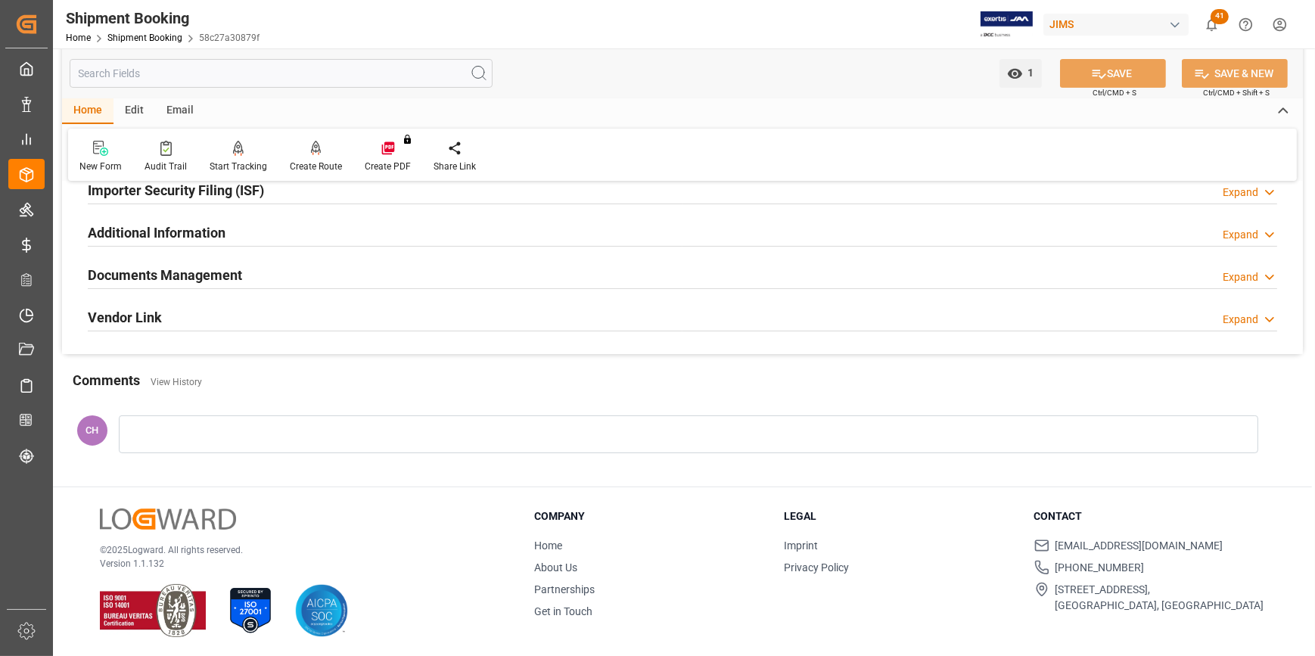
click at [173, 278] on h2 "Documents Management" at bounding box center [165, 275] width 154 height 20
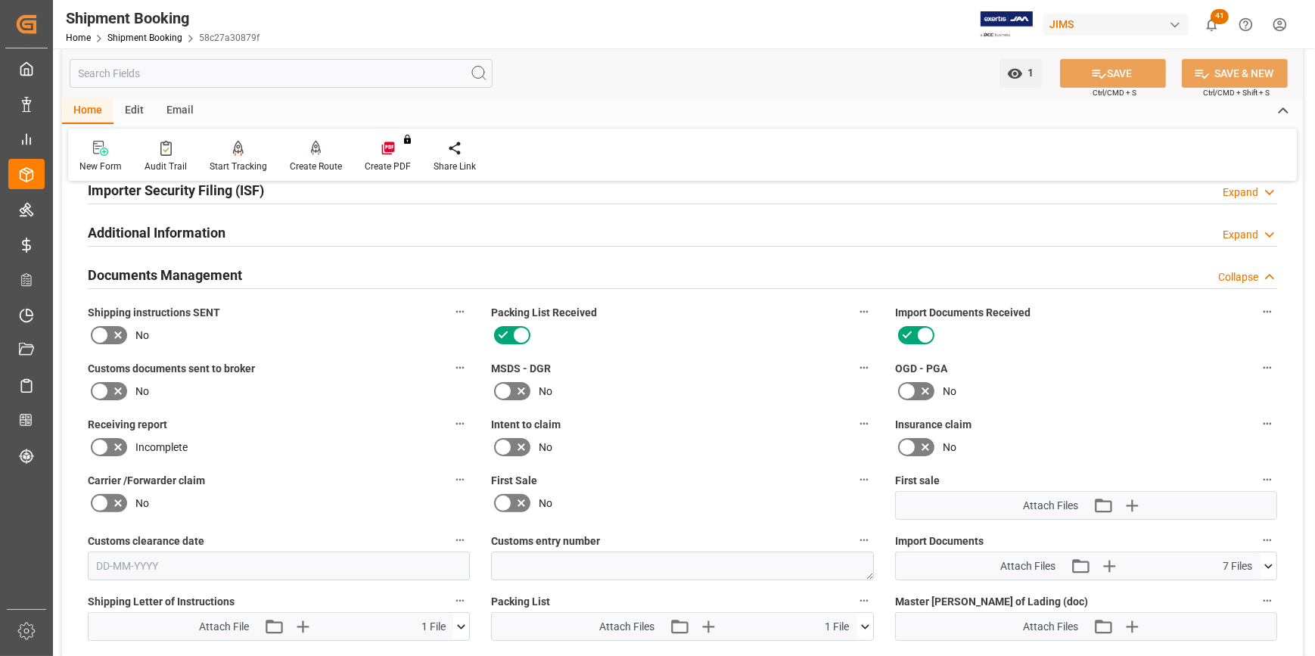
scroll to position [522, 0]
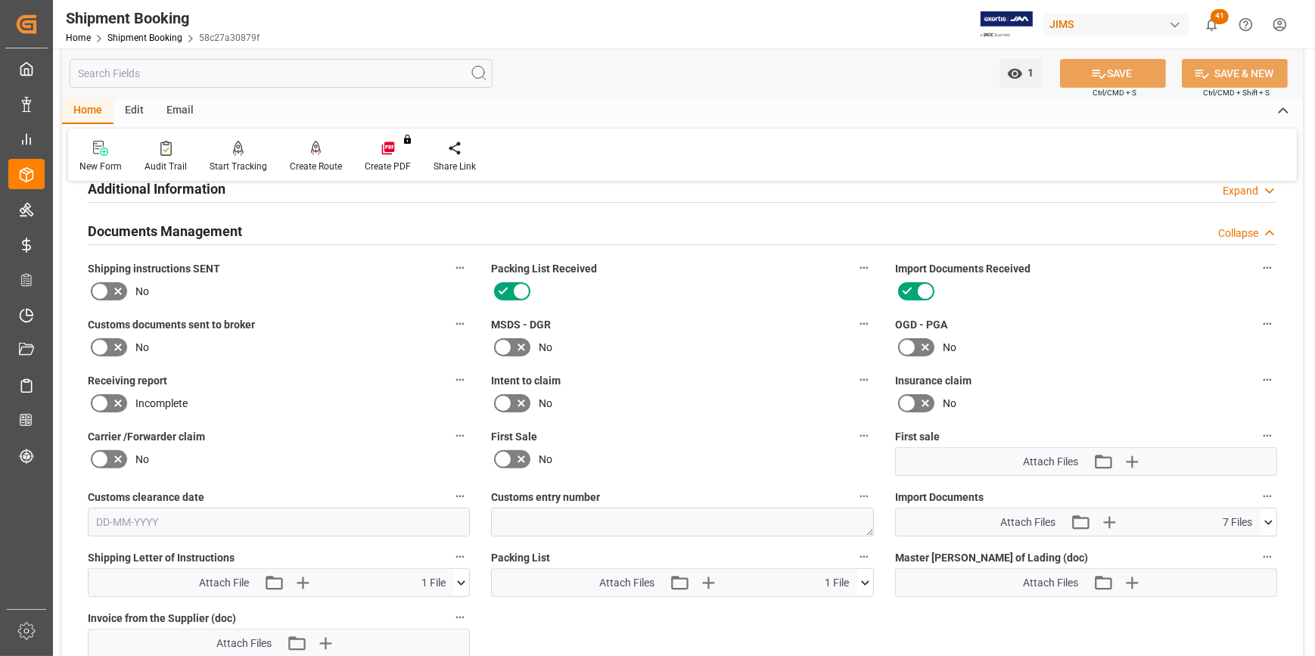
click at [914, 341] on icon at bounding box center [907, 347] width 18 height 18
click at [0, 0] on input "checkbox" at bounding box center [0, 0] width 0 height 0
click at [93, 344] on icon at bounding box center [100, 347] width 18 height 18
click at [0, 0] on input "checkbox" at bounding box center [0, 0] width 0 height 0
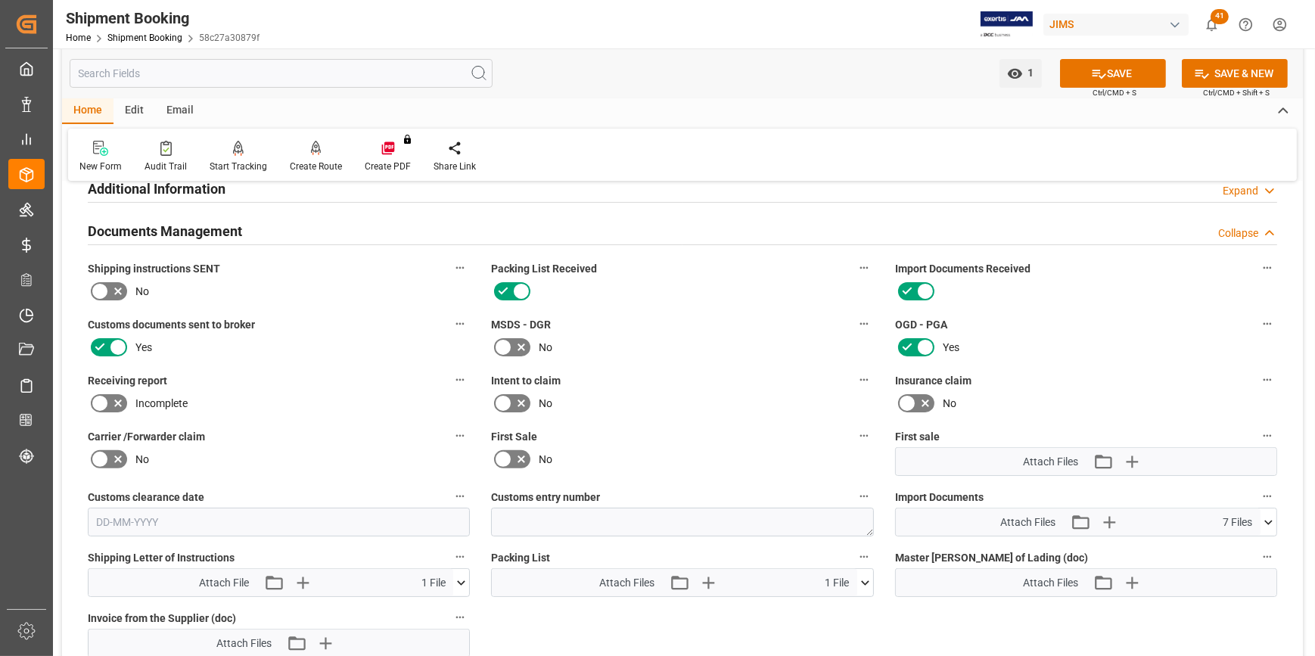
scroll to position [591, 0]
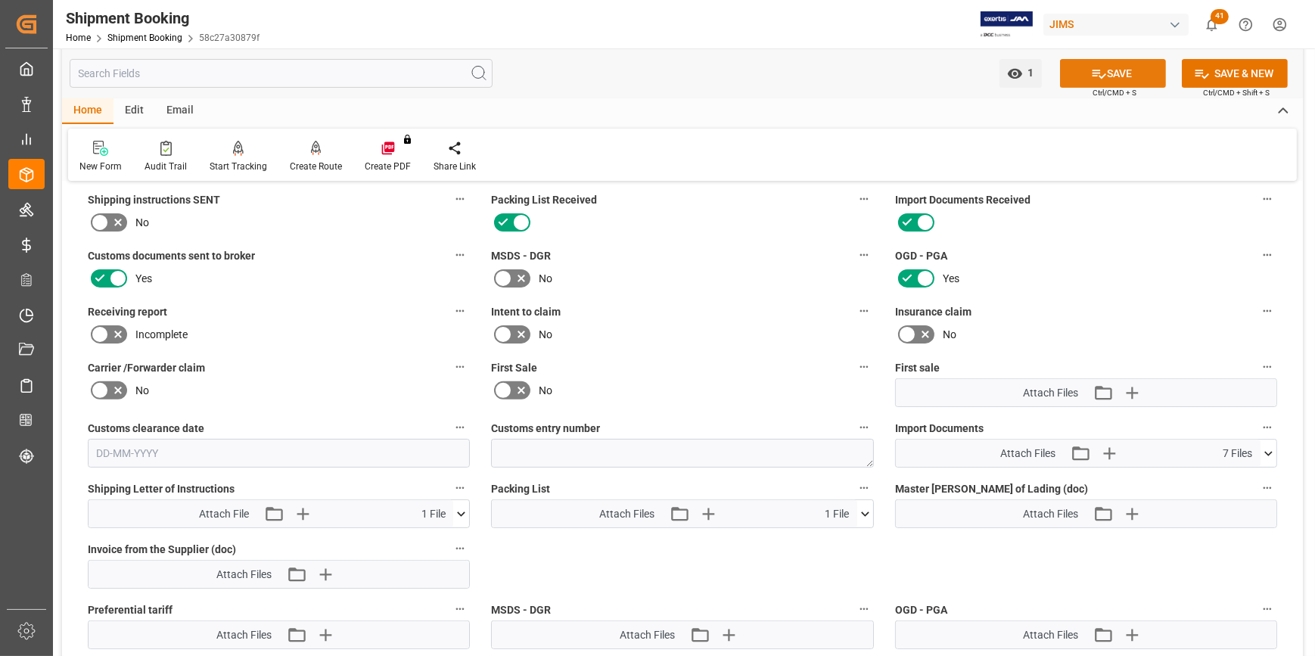
click at [1100, 59] on div "SAVE Ctrl/CMD + S" at bounding box center [1113, 73] width 138 height 29
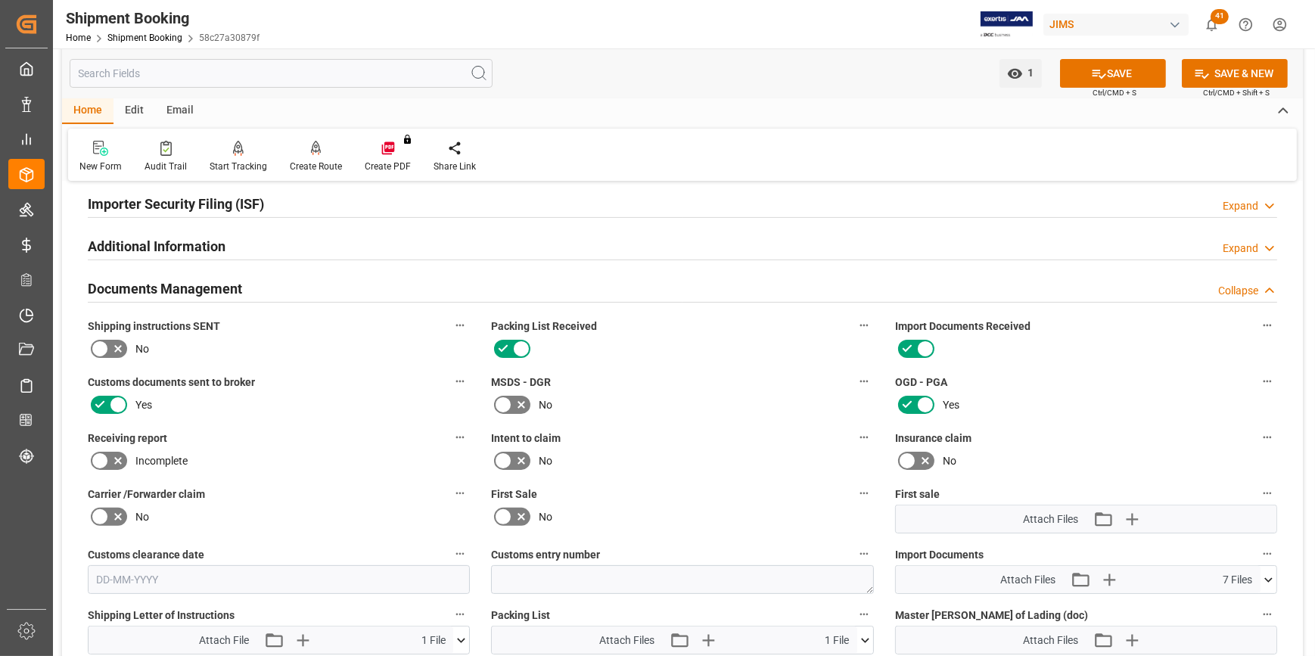
scroll to position [454, 0]
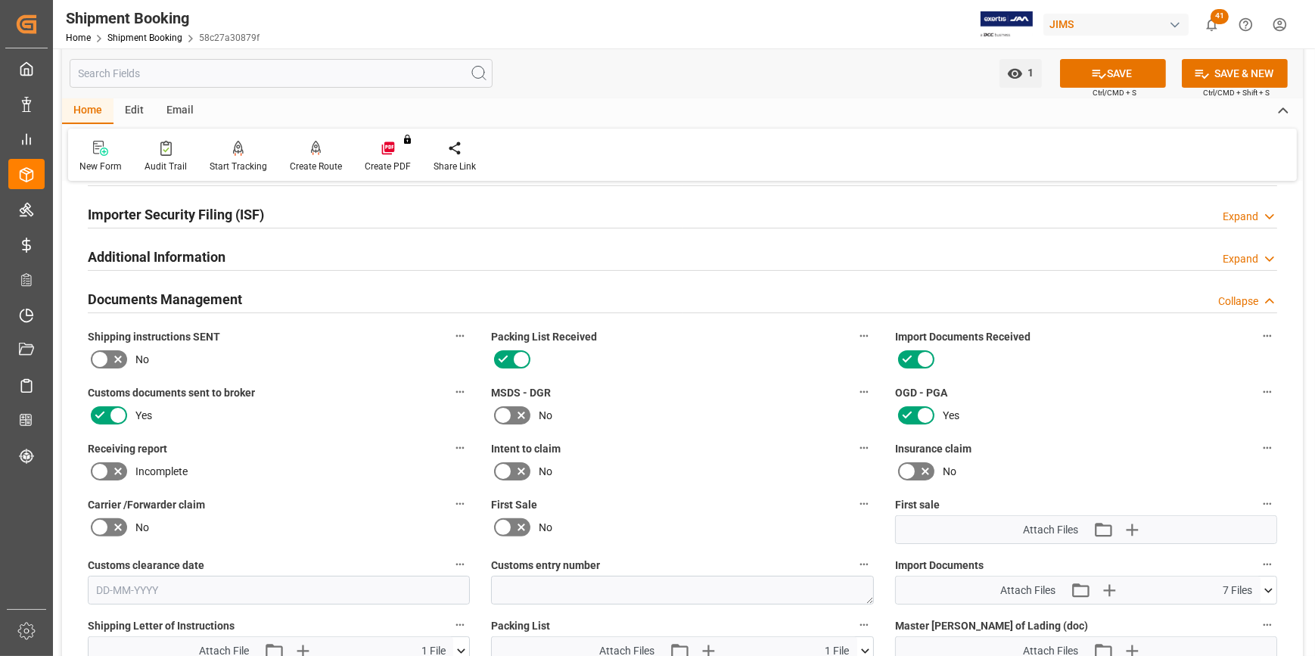
click at [104, 356] on icon at bounding box center [100, 359] width 18 height 18
click at [0, 0] on input "checkbox" at bounding box center [0, 0] width 0 height 0
click at [1094, 70] on icon at bounding box center [1100, 74] width 14 height 9
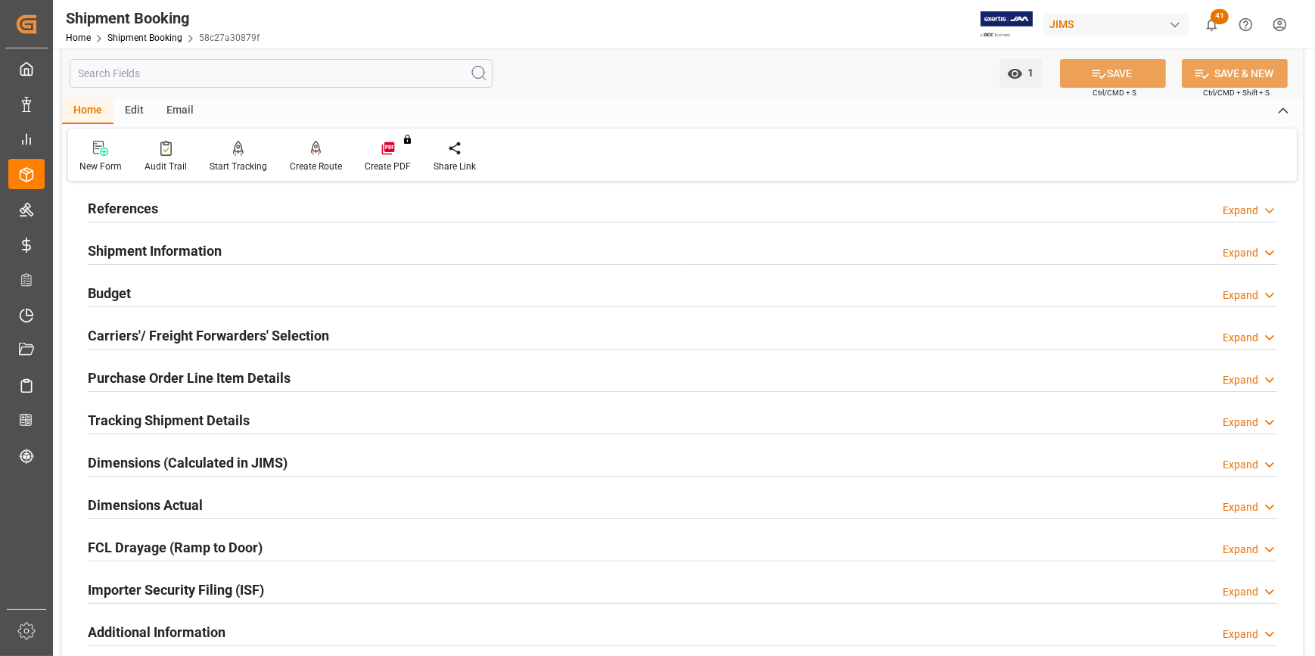
scroll to position [0, 0]
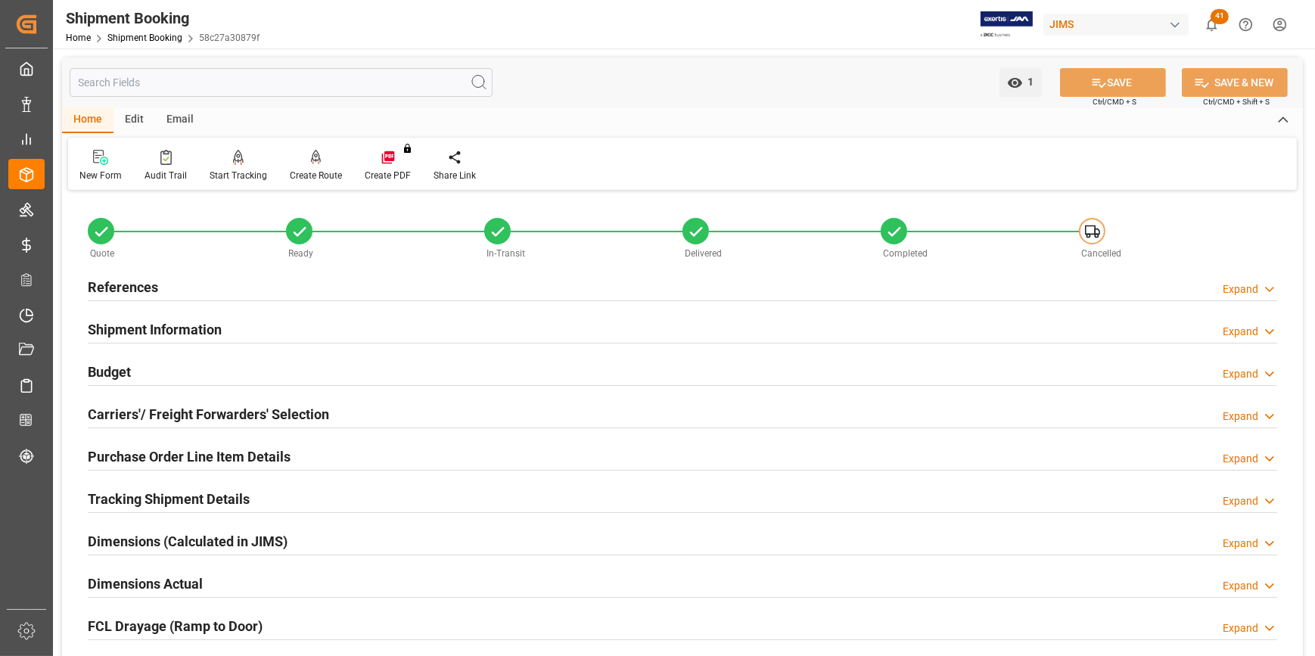
click at [135, 280] on h2 "References" at bounding box center [123, 287] width 70 height 20
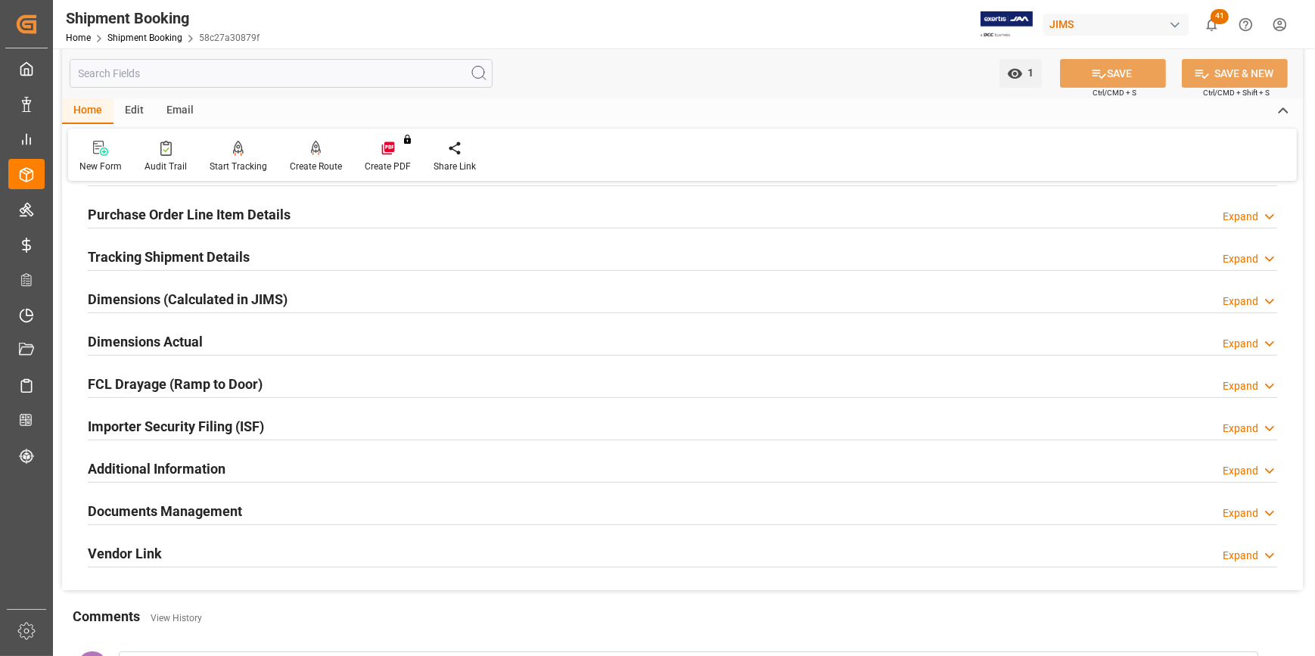
scroll to position [550, 0]
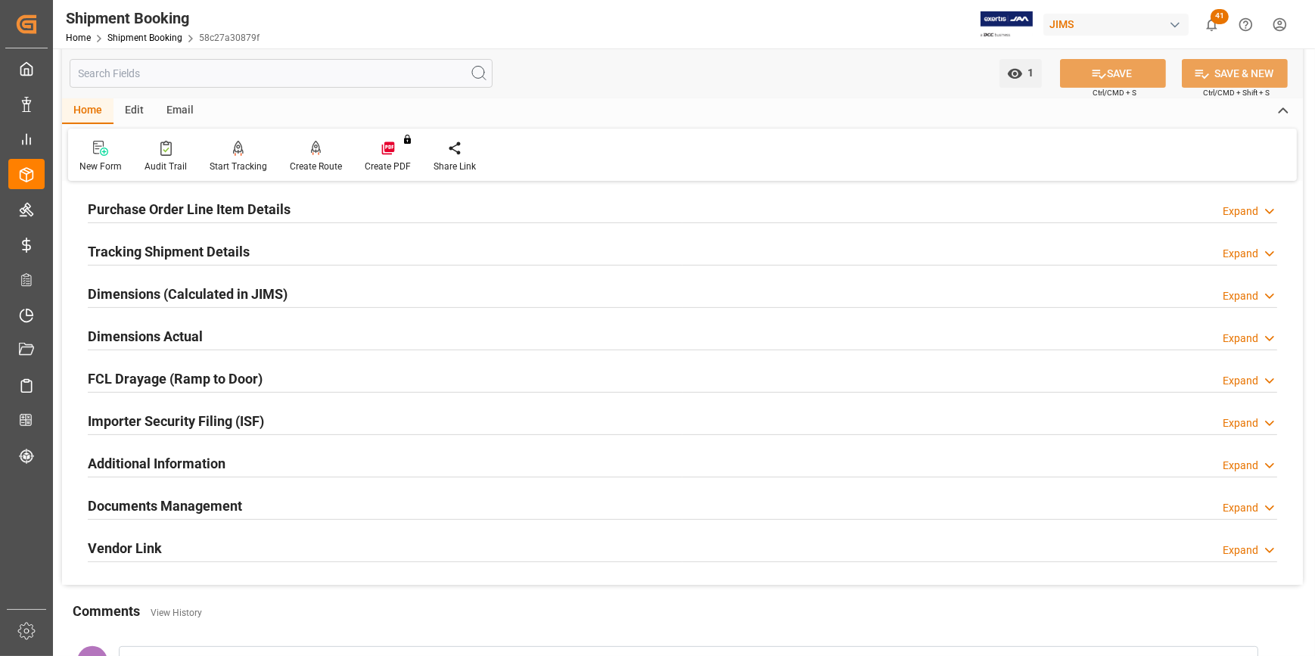
click at [185, 497] on h2 "Documents Management" at bounding box center [165, 506] width 154 height 20
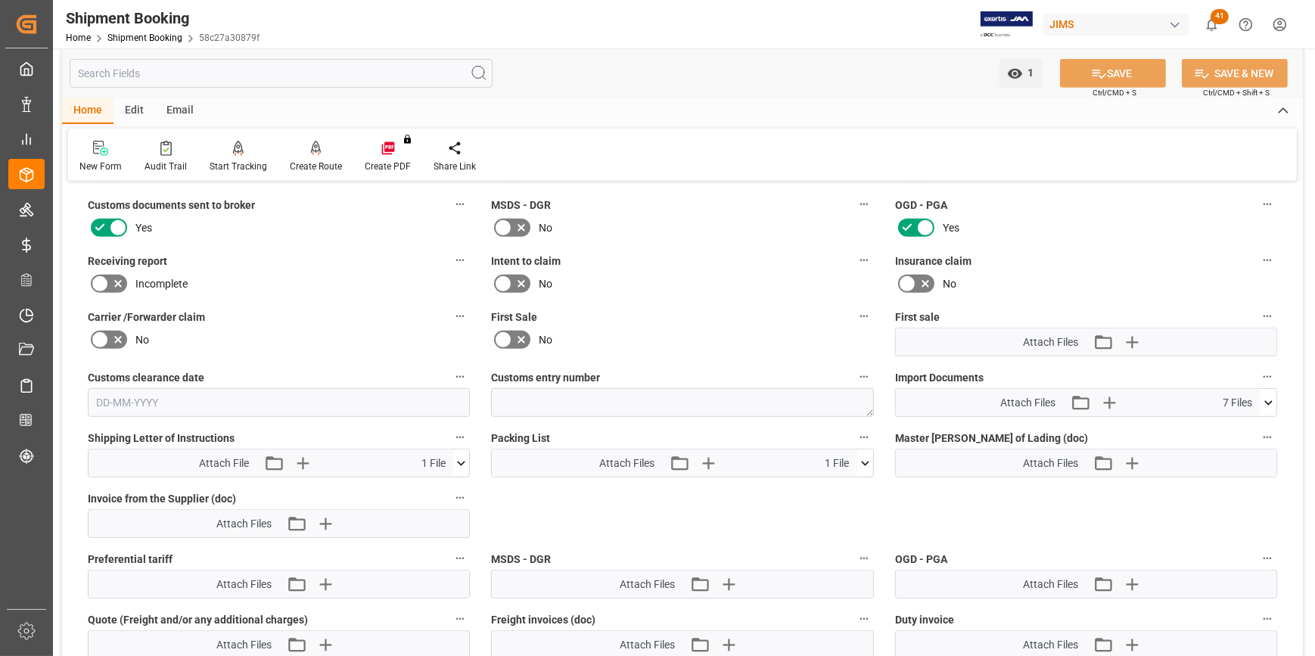
scroll to position [963, 0]
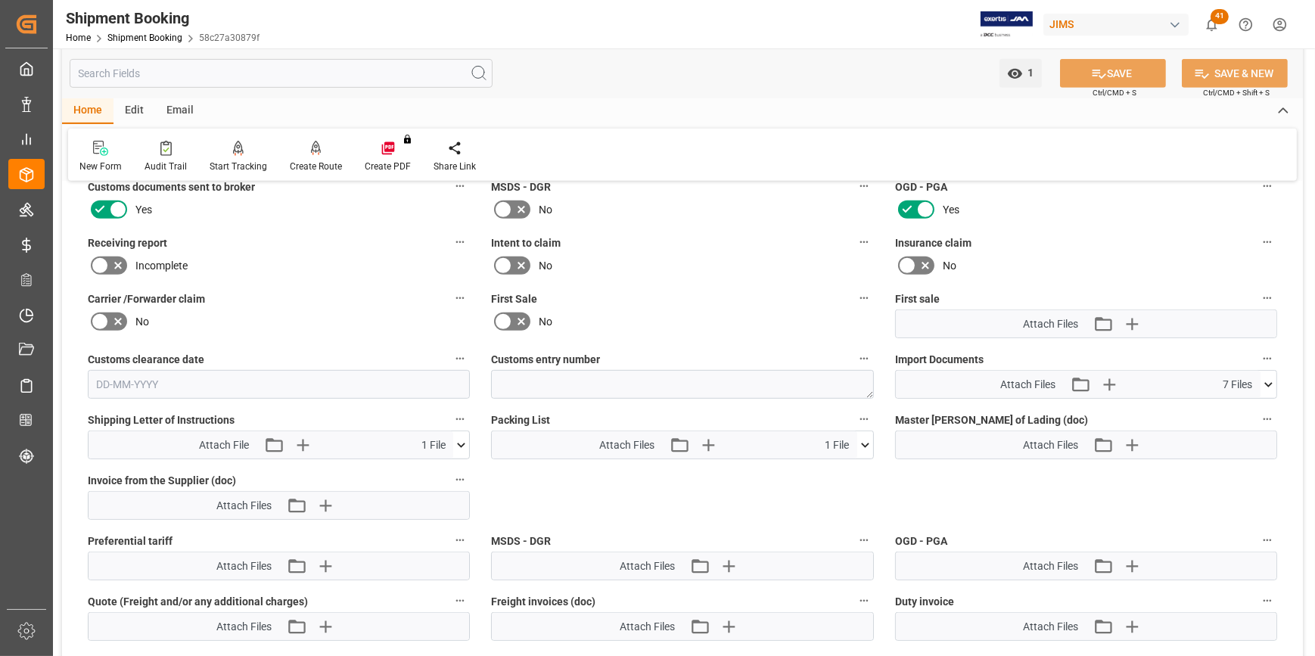
click at [1265, 383] on icon at bounding box center [1269, 385] width 16 height 16
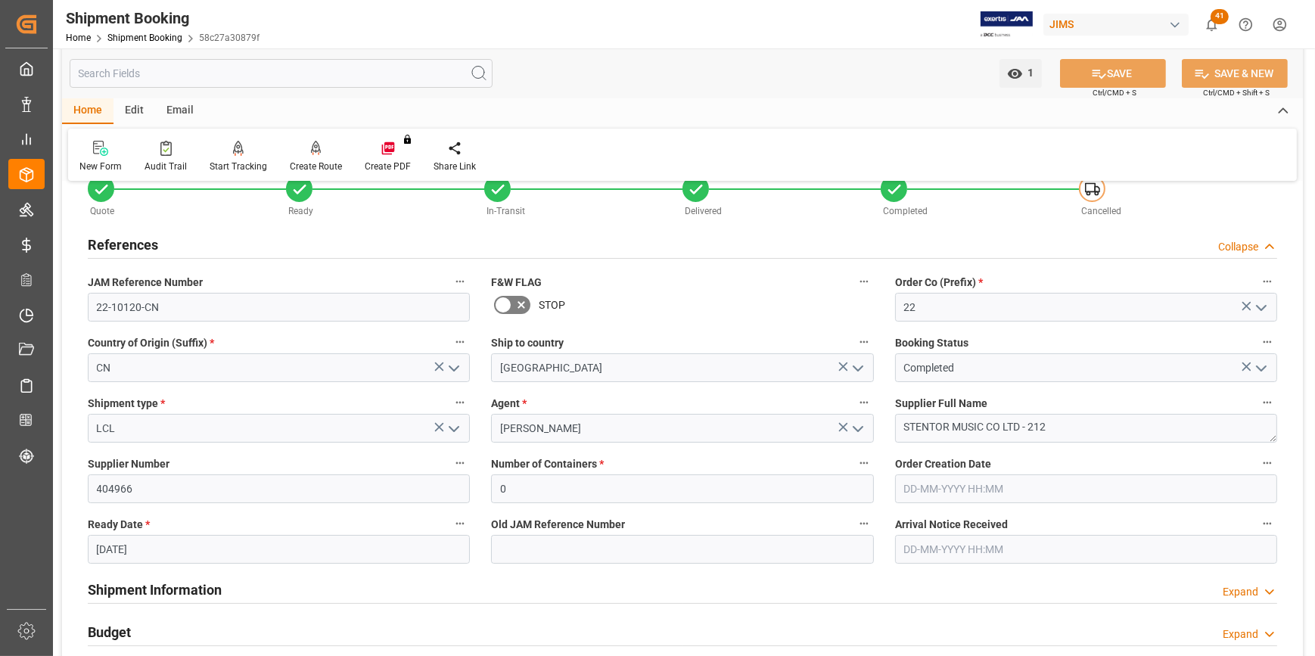
scroll to position [0, 0]
